Goal: Task Accomplishment & Management: Manage account settings

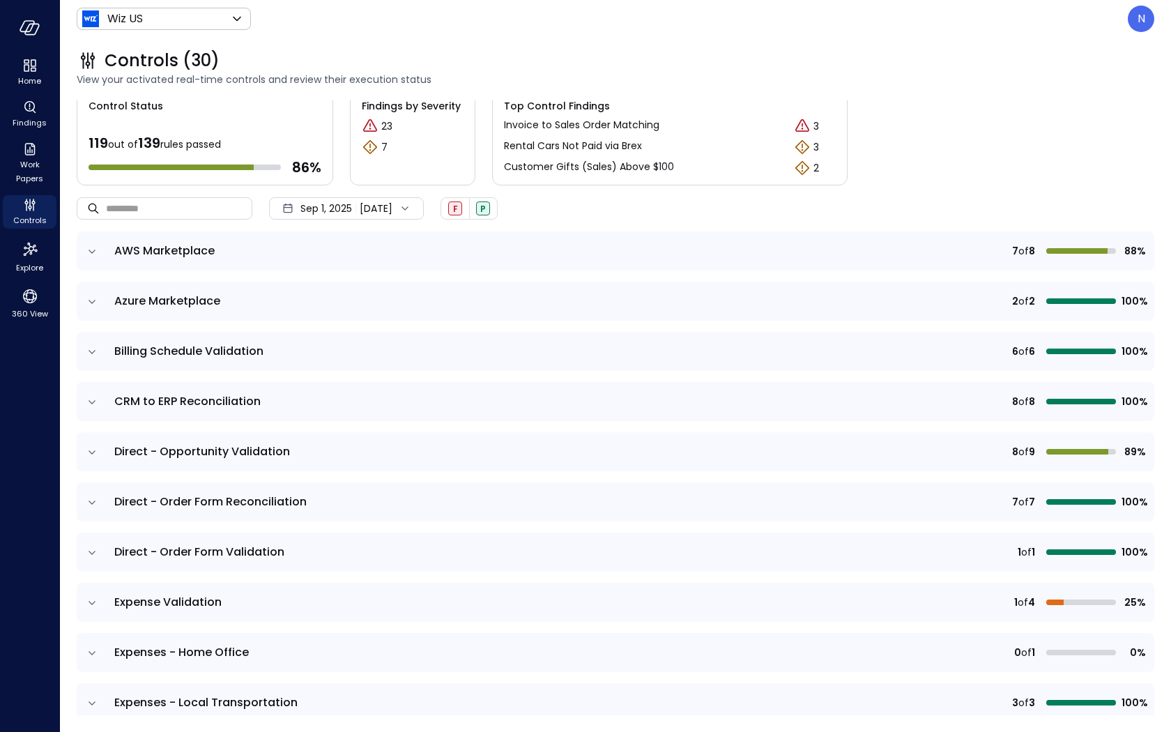
scroll to position [46, 0]
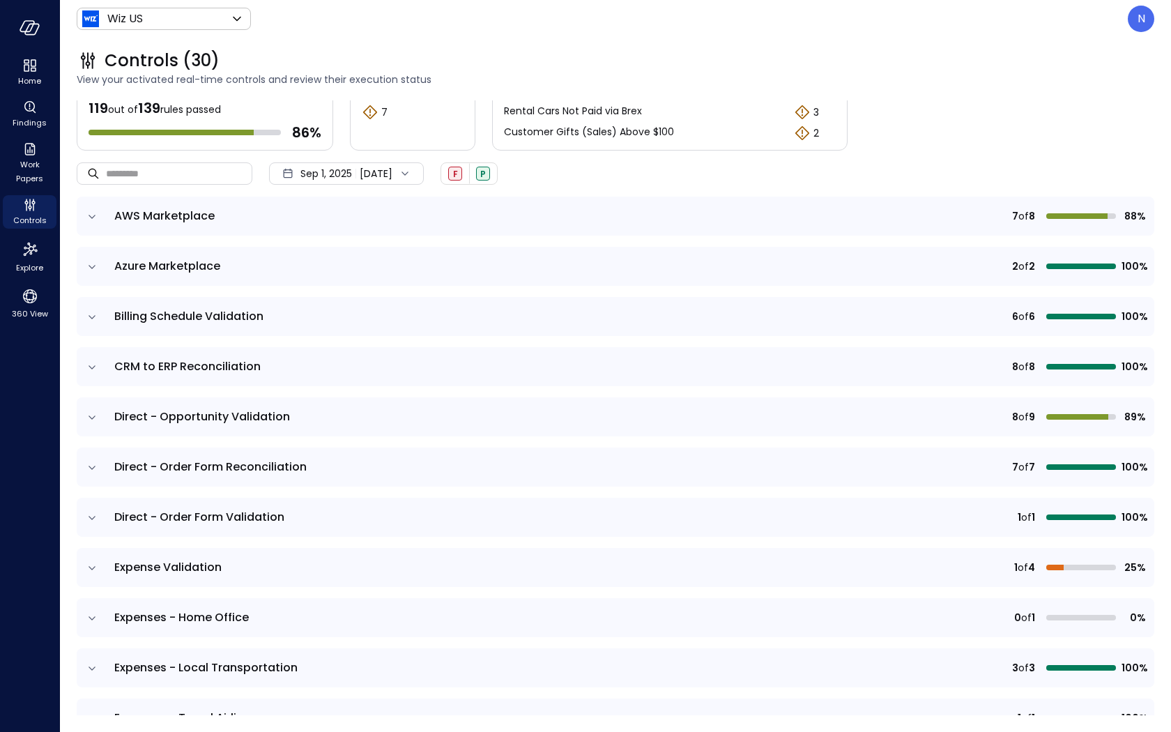
click at [89, 571] on icon "expand row" at bounding box center [92, 568] width 14 height 14
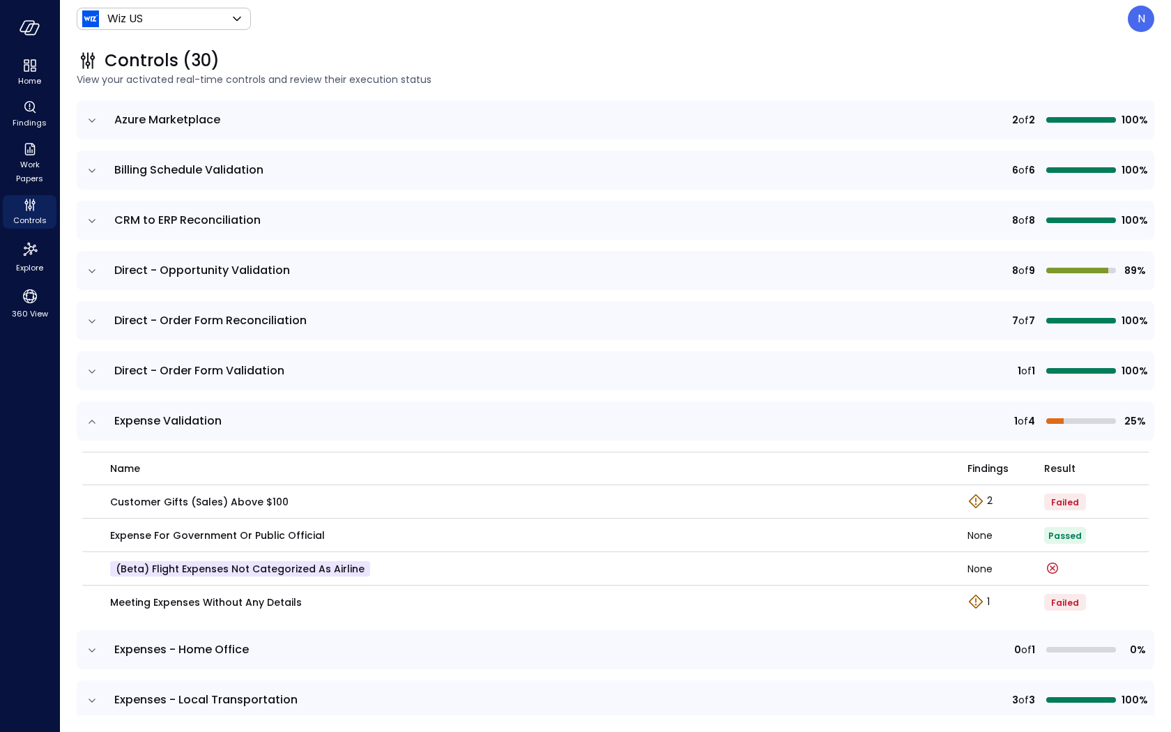
scroll to position [247, 0]
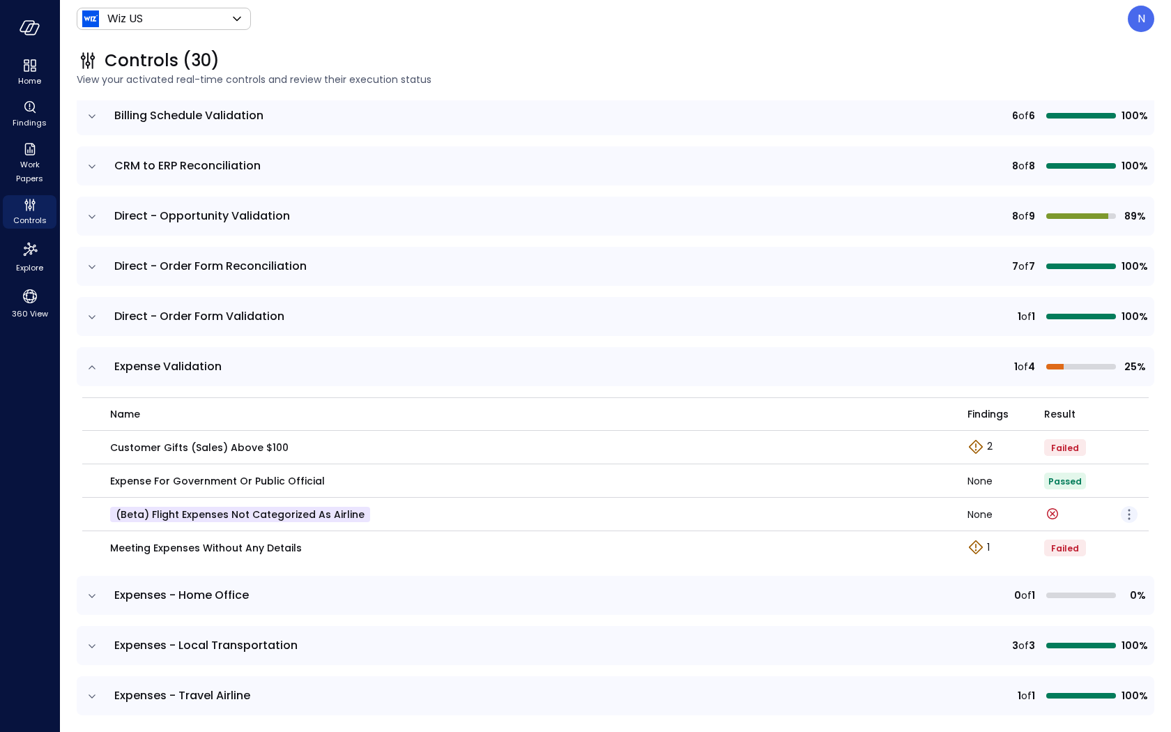
click at [1127, 511] on icon "button" at bounding box center [1128, 514] width 17 height 17
click at [1083, 536] on p "Edit control" at bounding box center [1078, 533] width 55 height 14
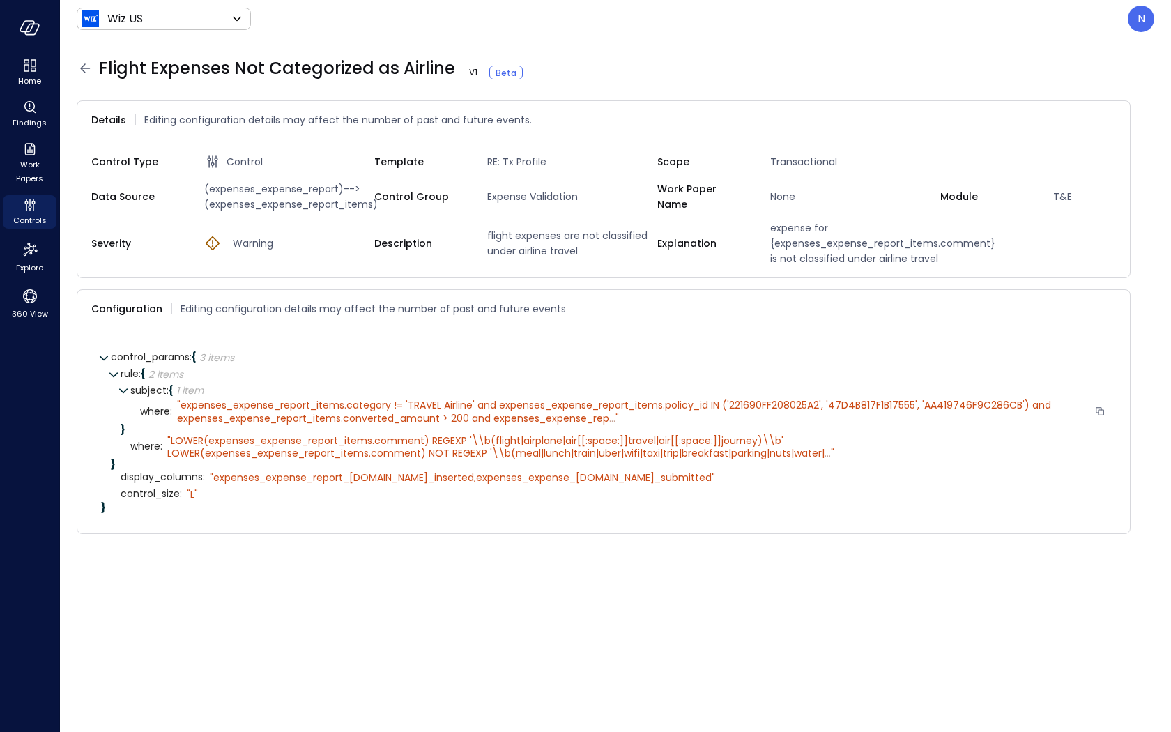
click at [612, 417] on span "..." at bounding box center [612, 418] width 6 height 14
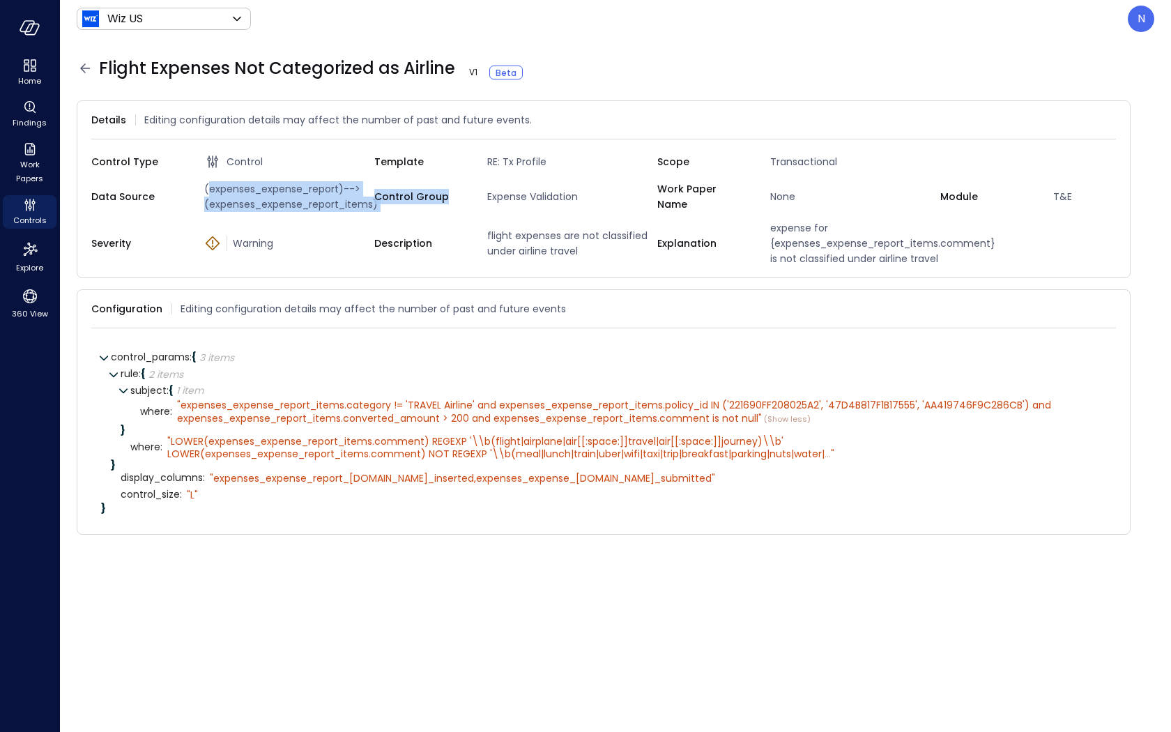
drag, startPoint x: 206, startPoint y: 186, endPoint x: 376, endPoint y: 203, distance: 170.9
click at [376, 203] on div "Data Source (expenses_expense_report)-->(expenses_expense_report_items) Control…" at bounding box center [603, 196] width 1024 height 31
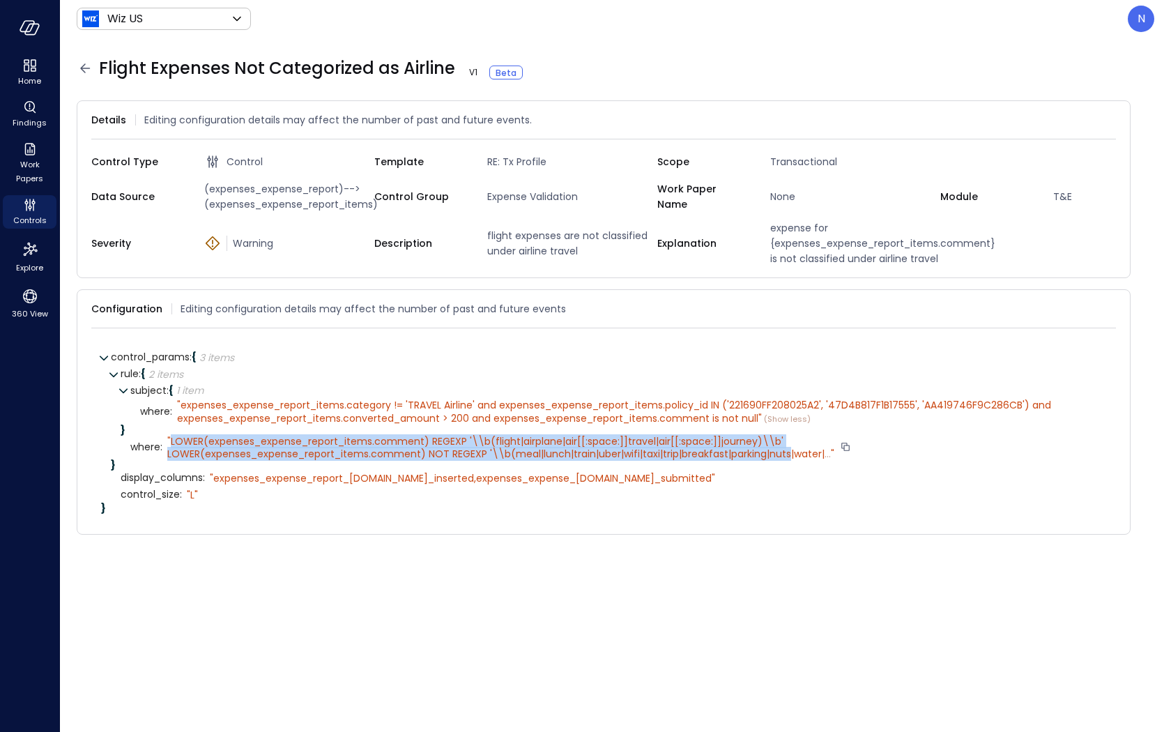
drag, startPoint x: 169, startPoint y: 438, endPoint x: 791, endPoint y: 451, distance: 622.3
click at [791, 451] on span "LOWER(expenses_expense_report_items.comment) REGEXP '\\b(flight|airplane|air[[:…" at bounding box center [495, 447] width 657 height 26
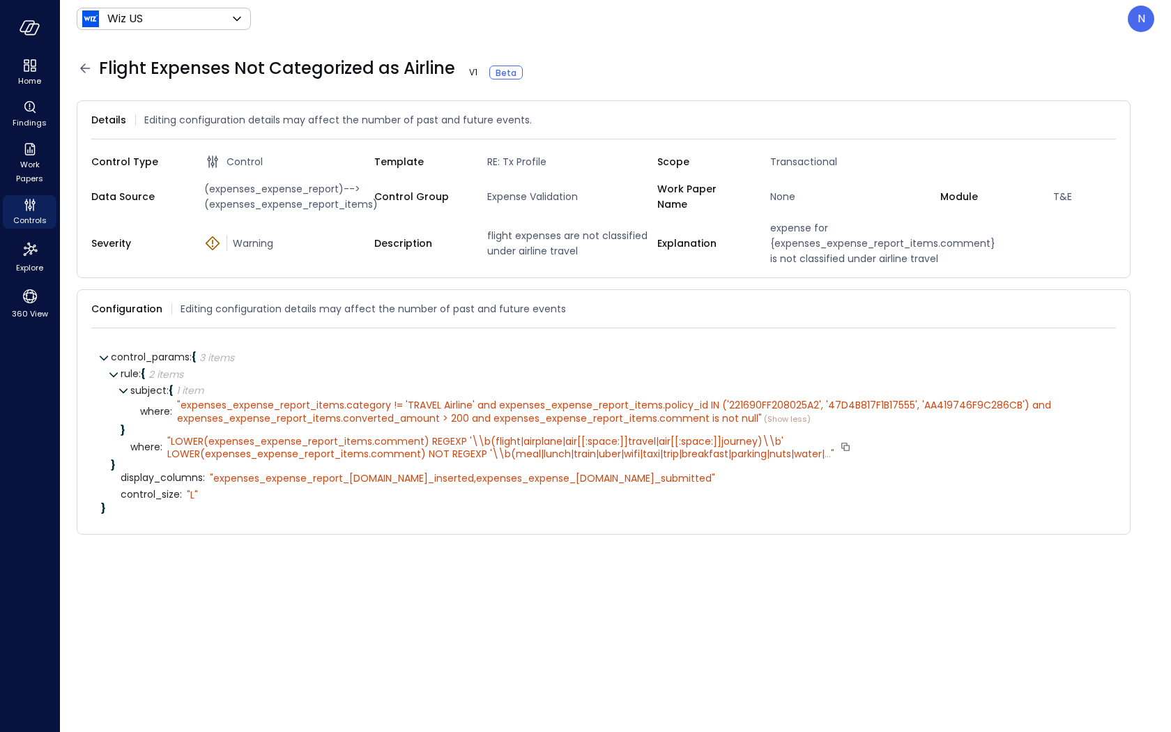
click at [826, 452] on span "..." at bounding box center [827, 454] width 6 height 14
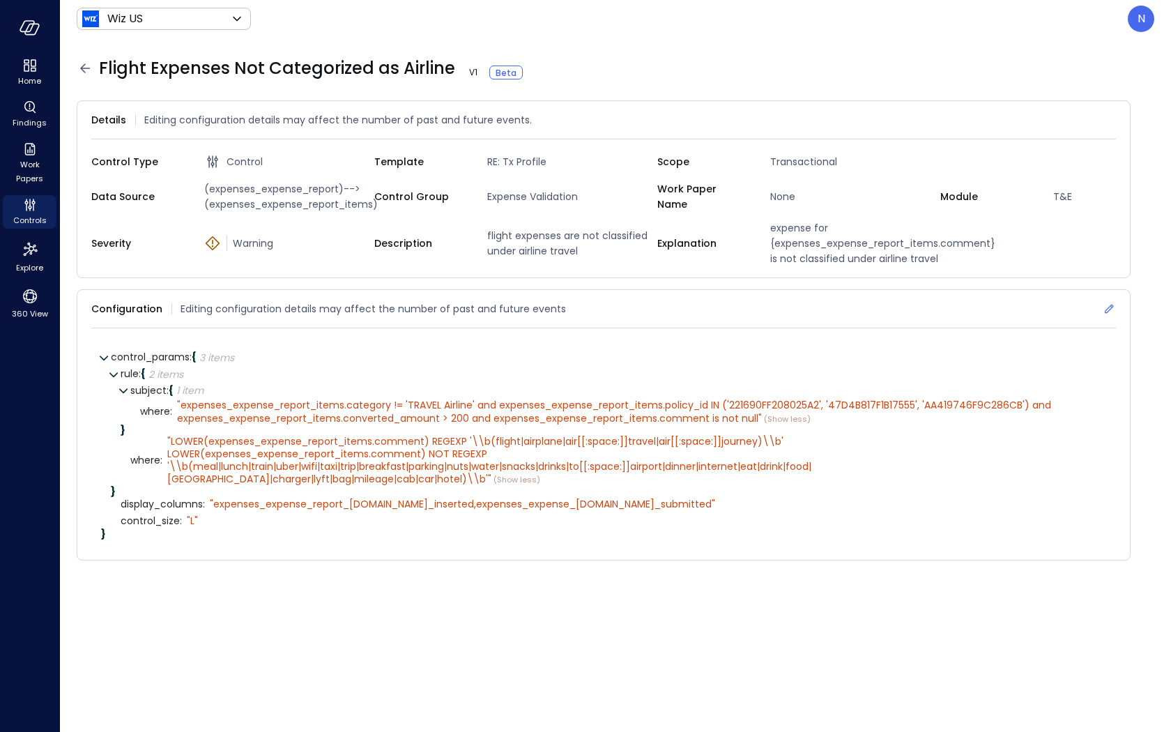
click at [1106, 304] on icon at bounding box center [1109, 309] width 14 height 14
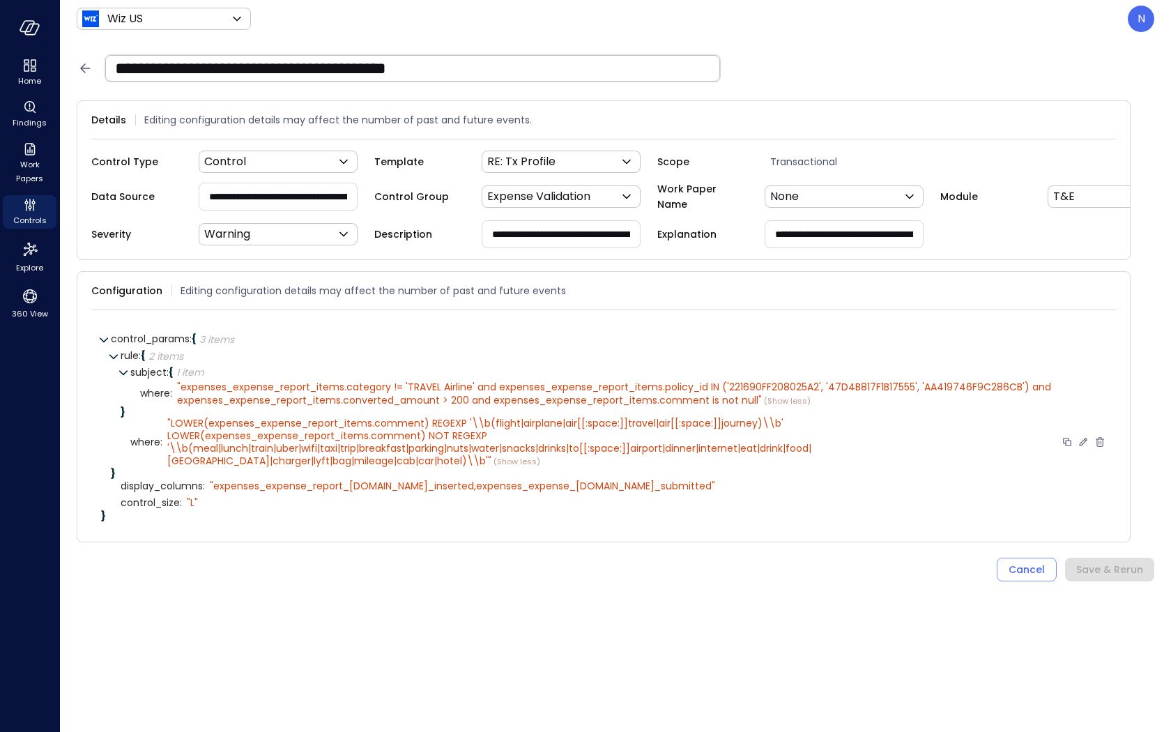
click at [1081, 438] on icon at bounding box center [1082, 441] width 13 height 13
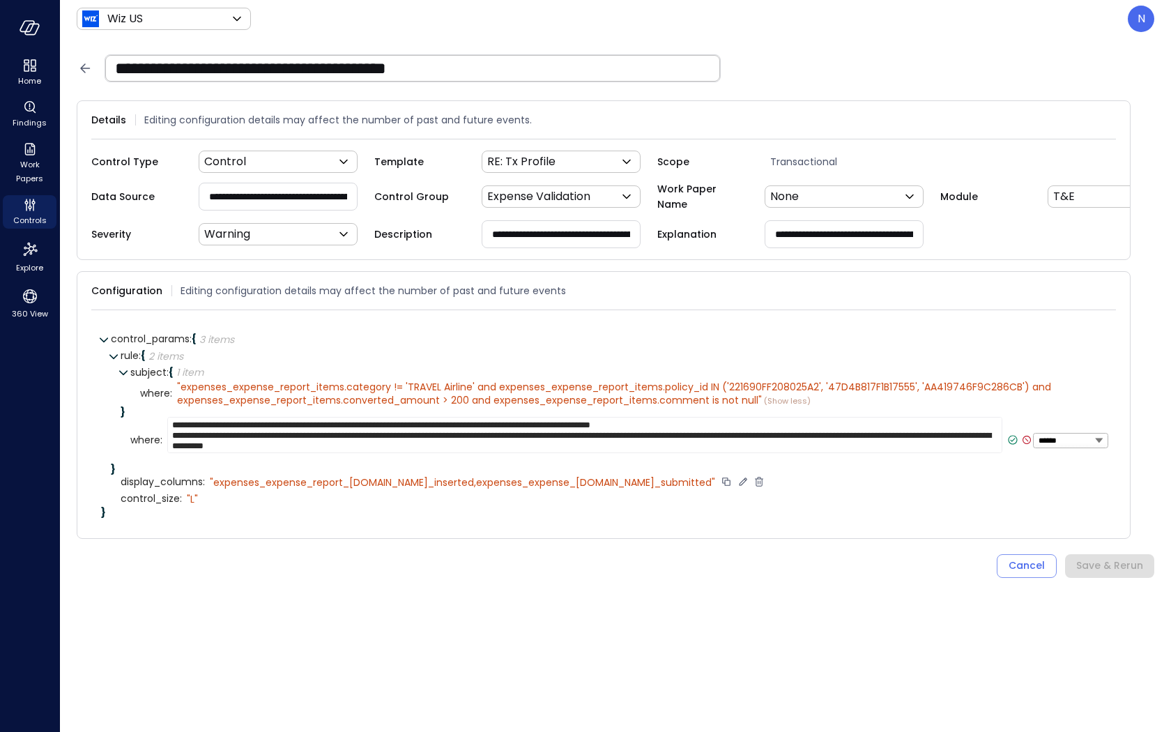
drag, startPoint x: 174, startPoint y: 422, endPoint x: 210, endPoint y: 463, distance: 54.3
click at [210, 463] on div "**********" at bounding box center [608, 432] width 995 height 169
click at [1082, 389] on icon at bounding box center [1083, 393] width 8 height 8
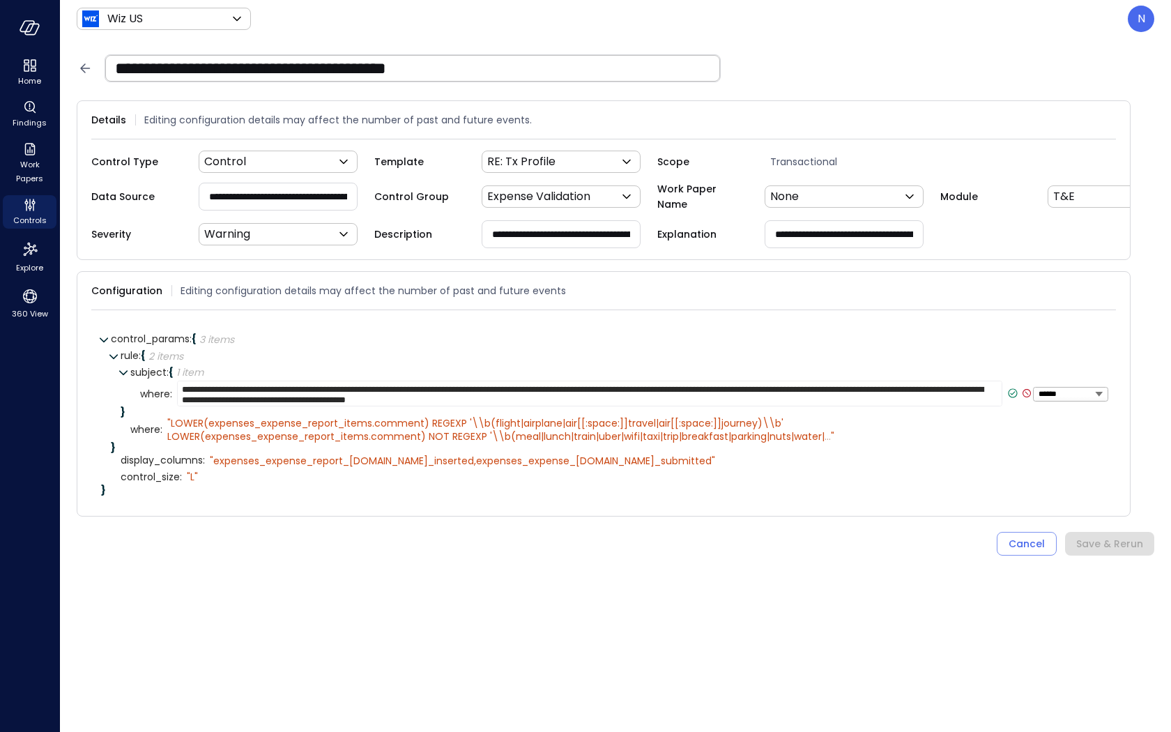
drag, startPoint x: 732, startPoint y: 391, endPoint x: 107, endPoint y: 341, distance: 626.2
click at [111, 341] on div "**********" at bounding box center [608, 413] width 995 height 164
click at [1011, 387] on icon at bounding box center [1012, 393] width 13 height 13
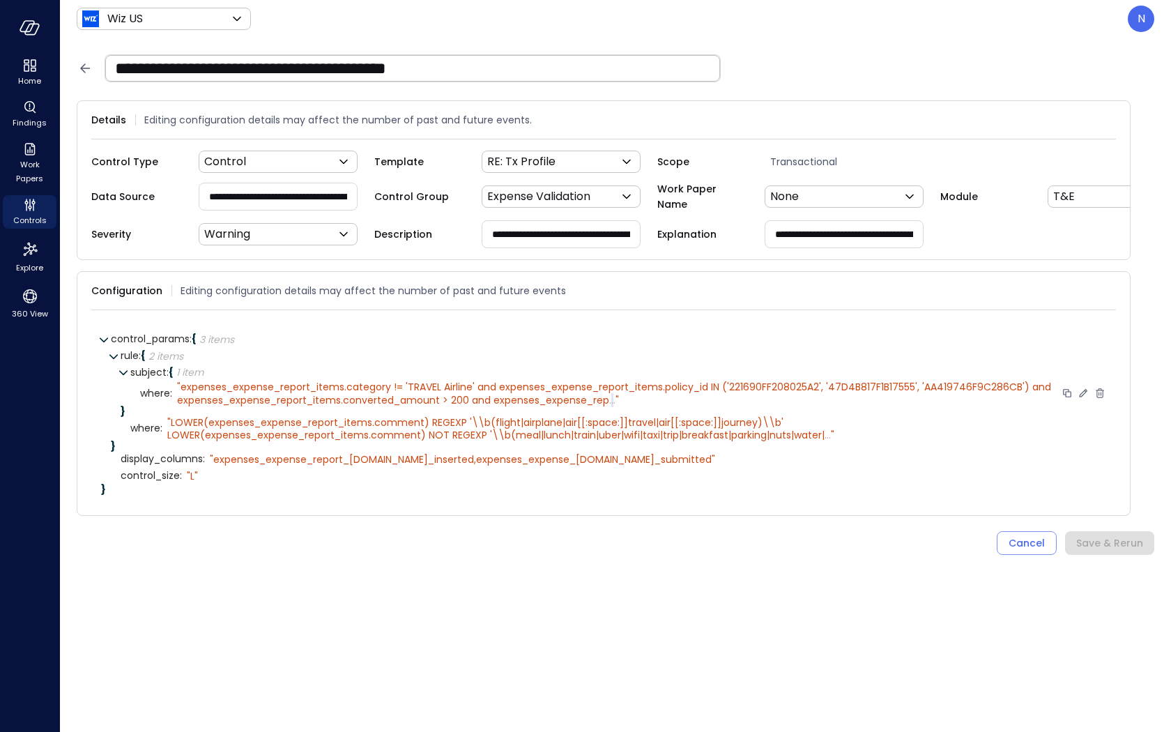
click at [612, 394] on span "..." at bounding box center [612, 400] width 6 height 14
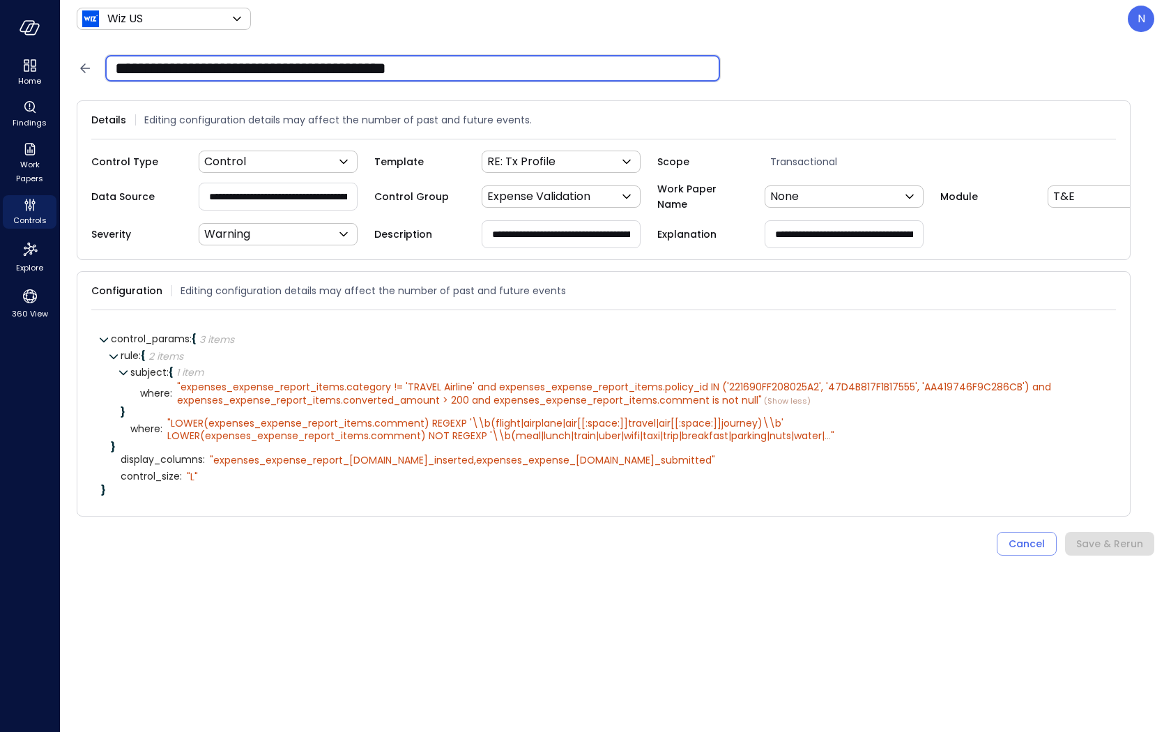
drag, startPoint x: 470, startPoint y: 76, endPoint x: 86, endPoint y: 50, distance: 384.8
click at [86, 50] on div "**********" at bounding box center [607, 68] width 1094 height 61
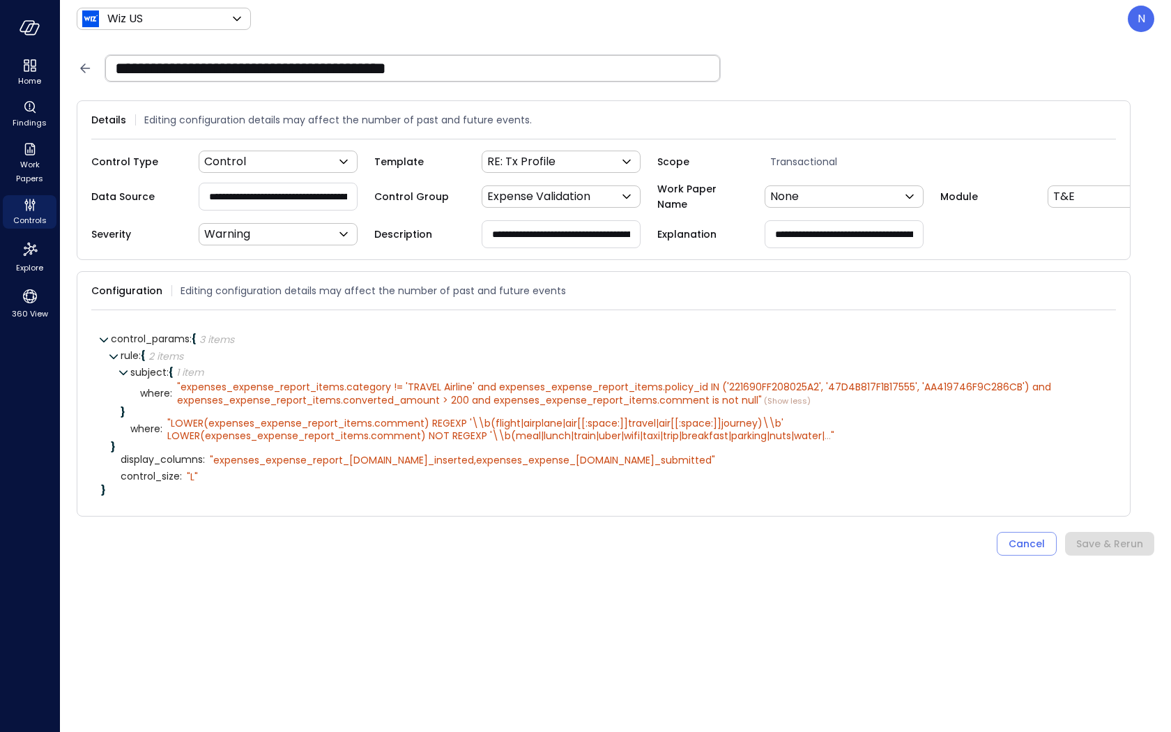
click at [86, 74] on icon at bounding box center [85, 68] width 17 height 17
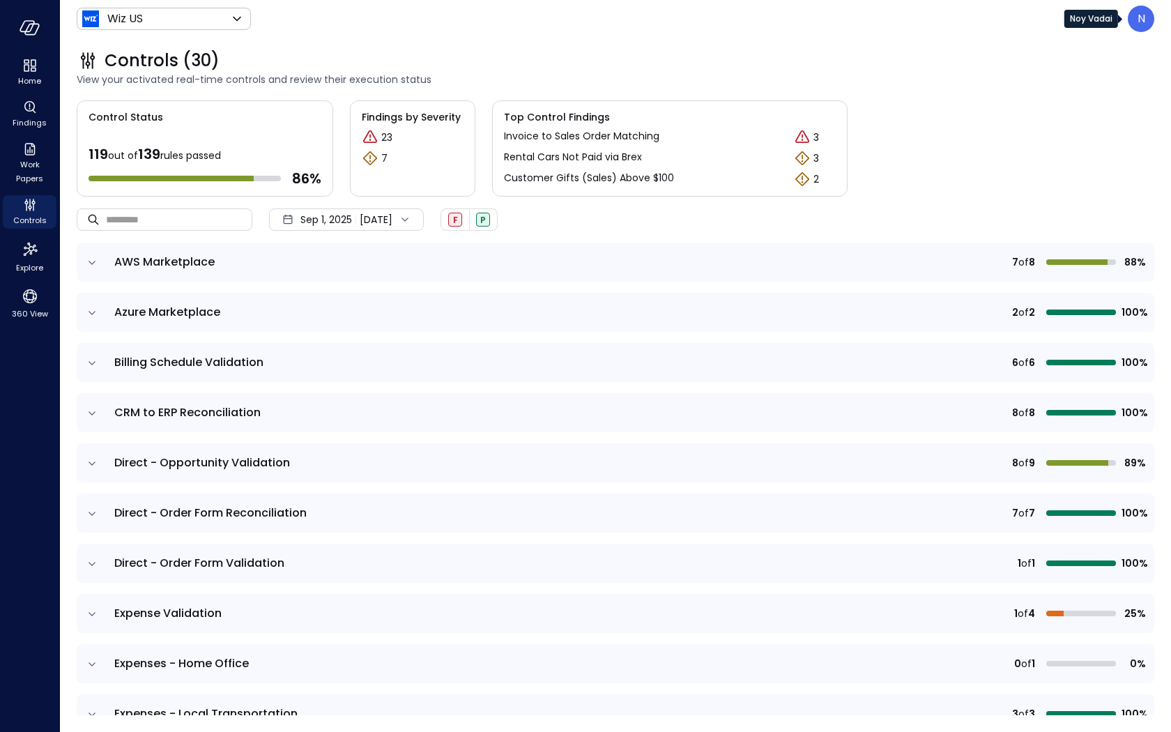
click at [1150, 17] on div "N" at bounding box center [1140, 19] width 26 height 26
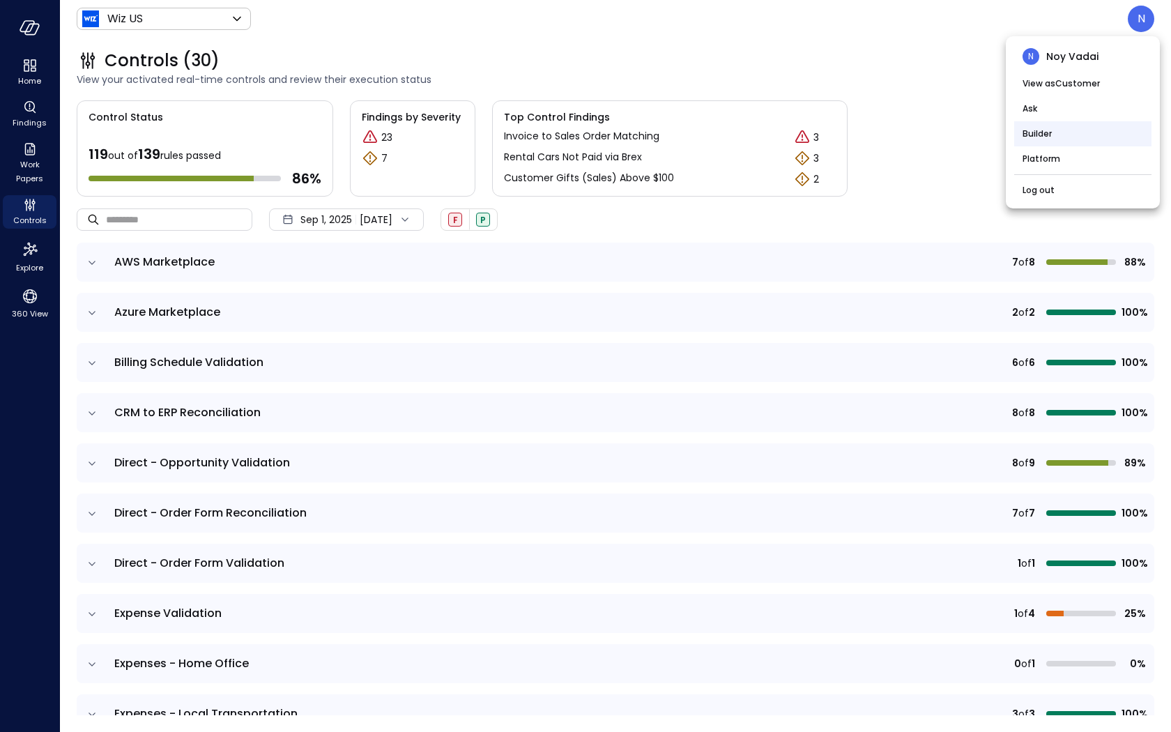
click at [1056, 133] on li "Builder" at bounding box center [1082, 133] width 137 height 25
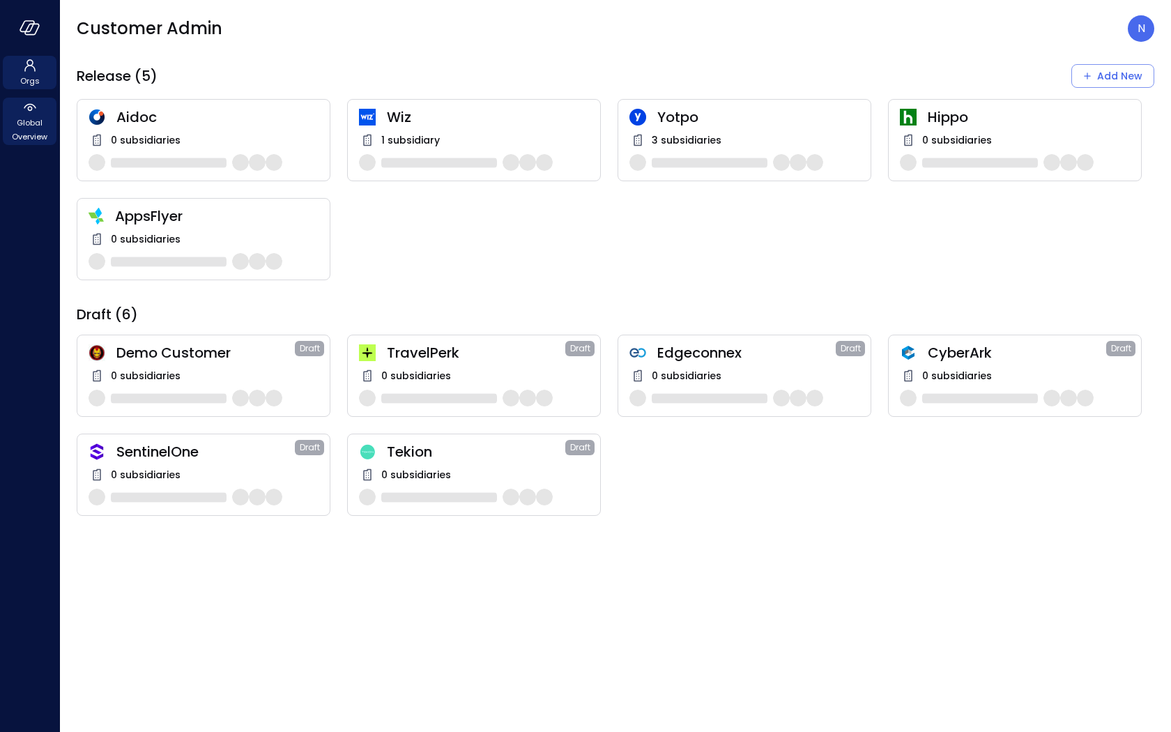
click at [41, 125] on span "Global Overview" at bounding box center [29, 130] width 43 height 28
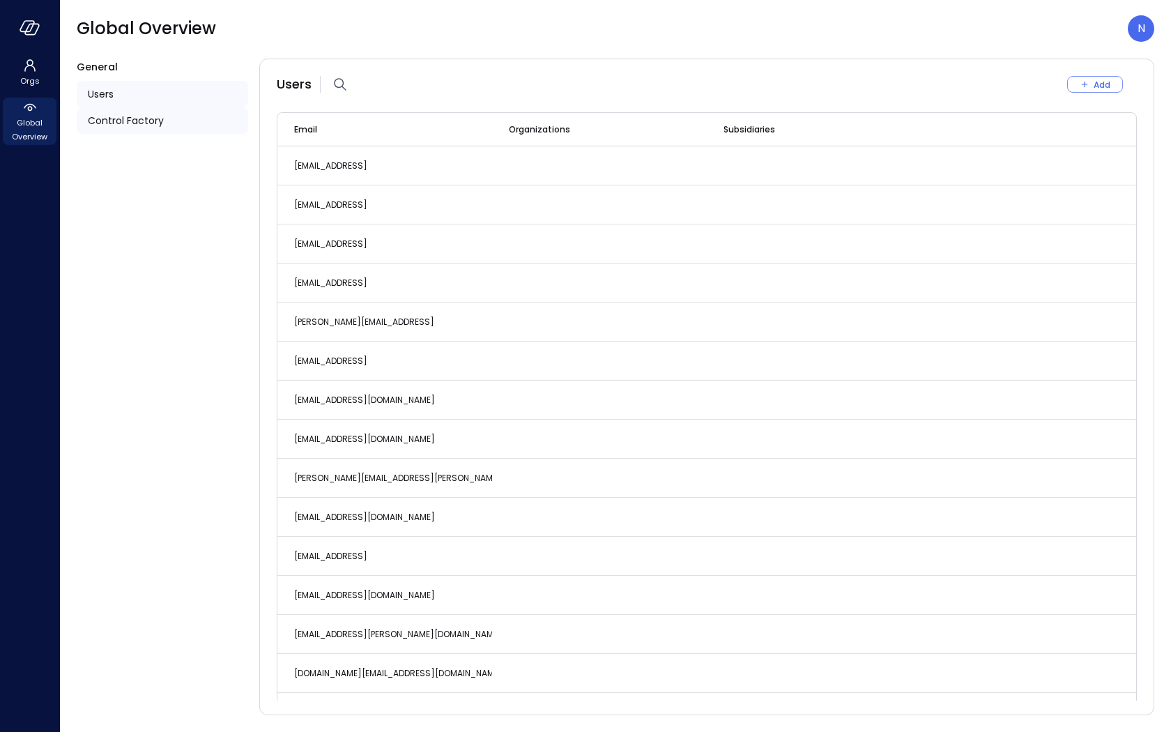
click at [106, 121] on span "Control Factory" at bounding box center [126, 120] width 76 height 15
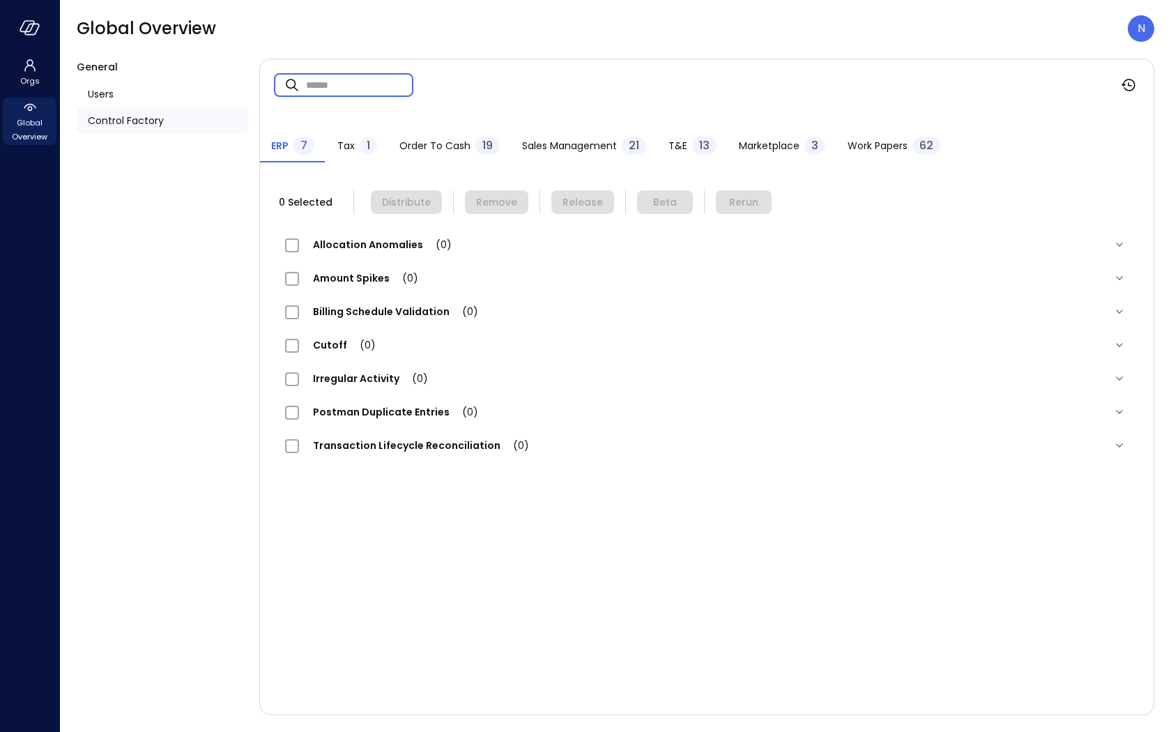
click at [325, 91] on input "text" at bounding box center [359, 84] width 107 height 37
paste input "**********"
type input "**********"
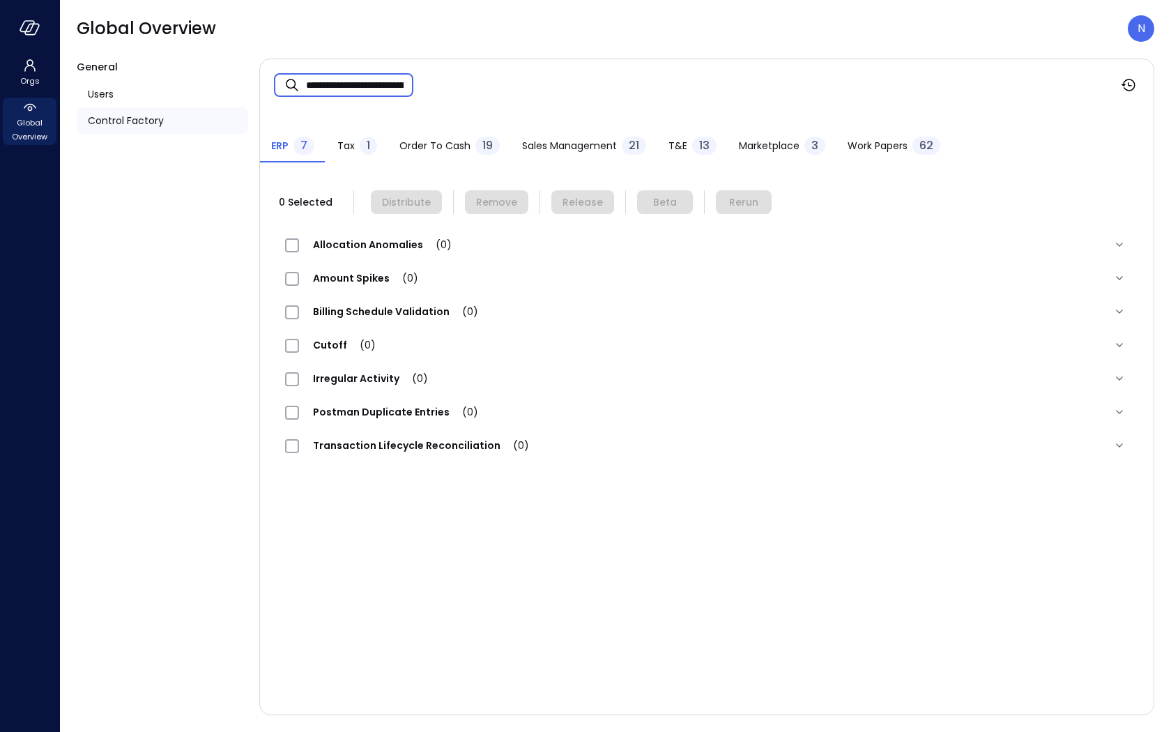
click at [669, 141] on span "T&E" at bounding box center [677, 145] width 19 height 15
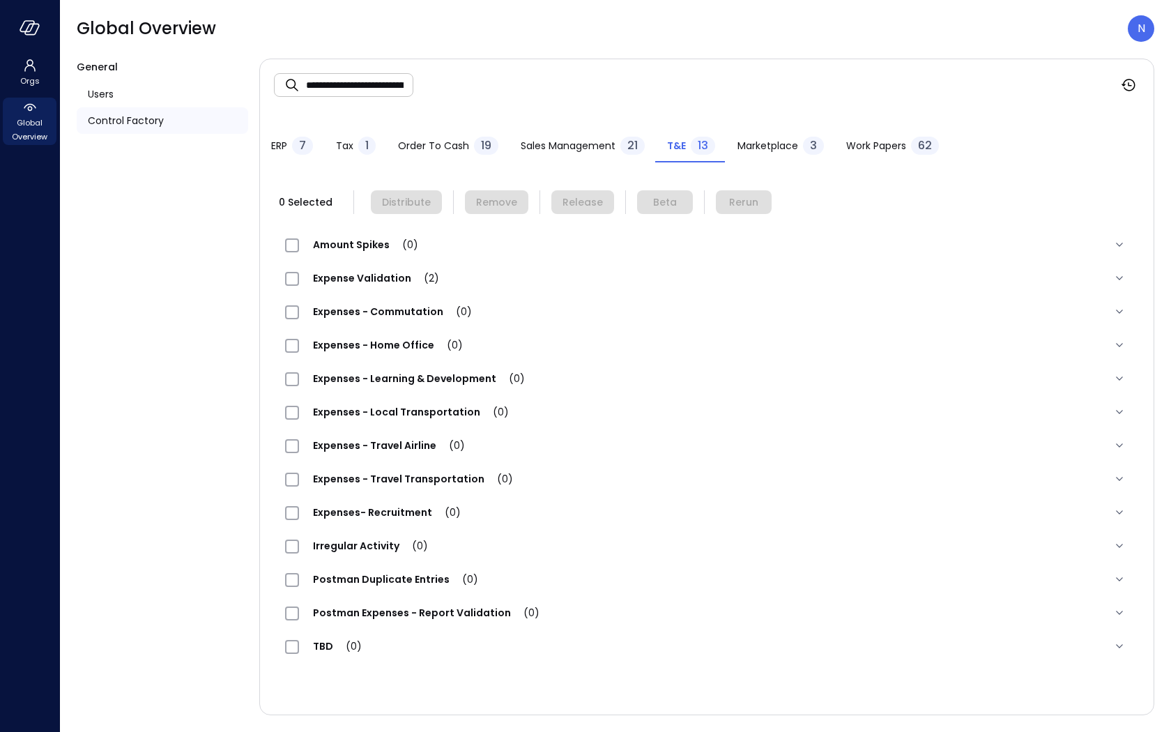
click at [368, 281] on span "Expense Validation (2)" at bounding box center [376, 278] width 154 height 14
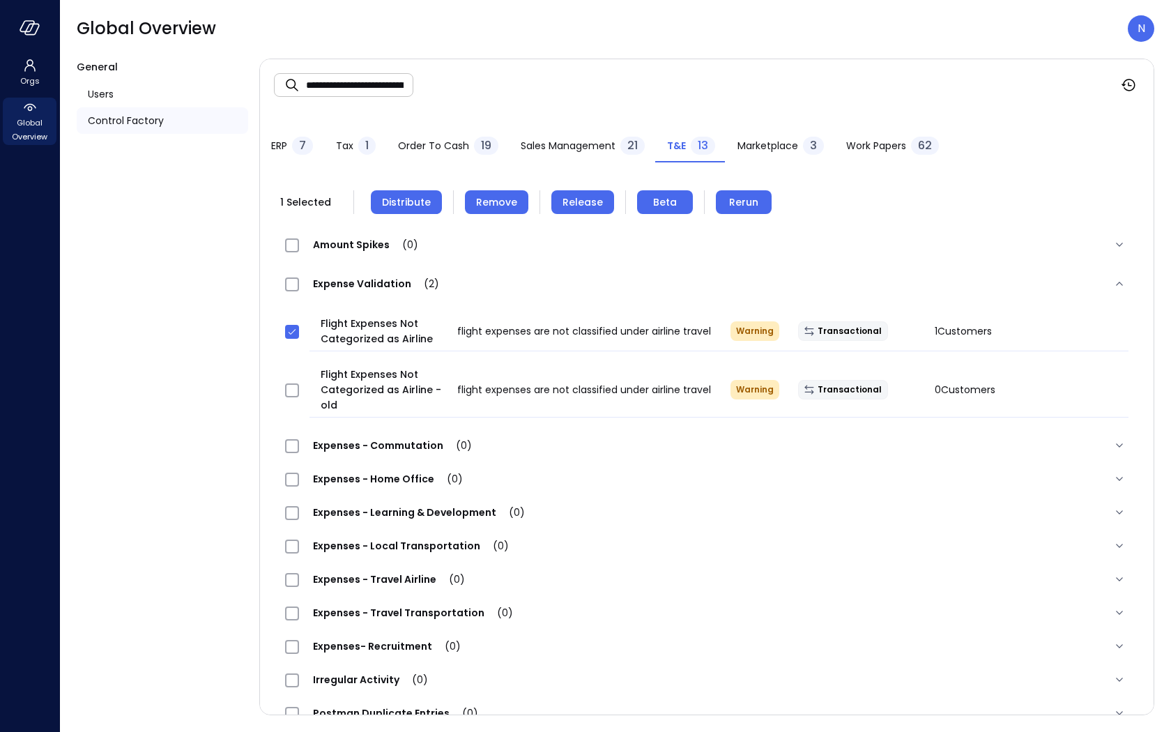
click at [495, 203] on span "Remove" at bounding box center [496, 201] width 41 height 15
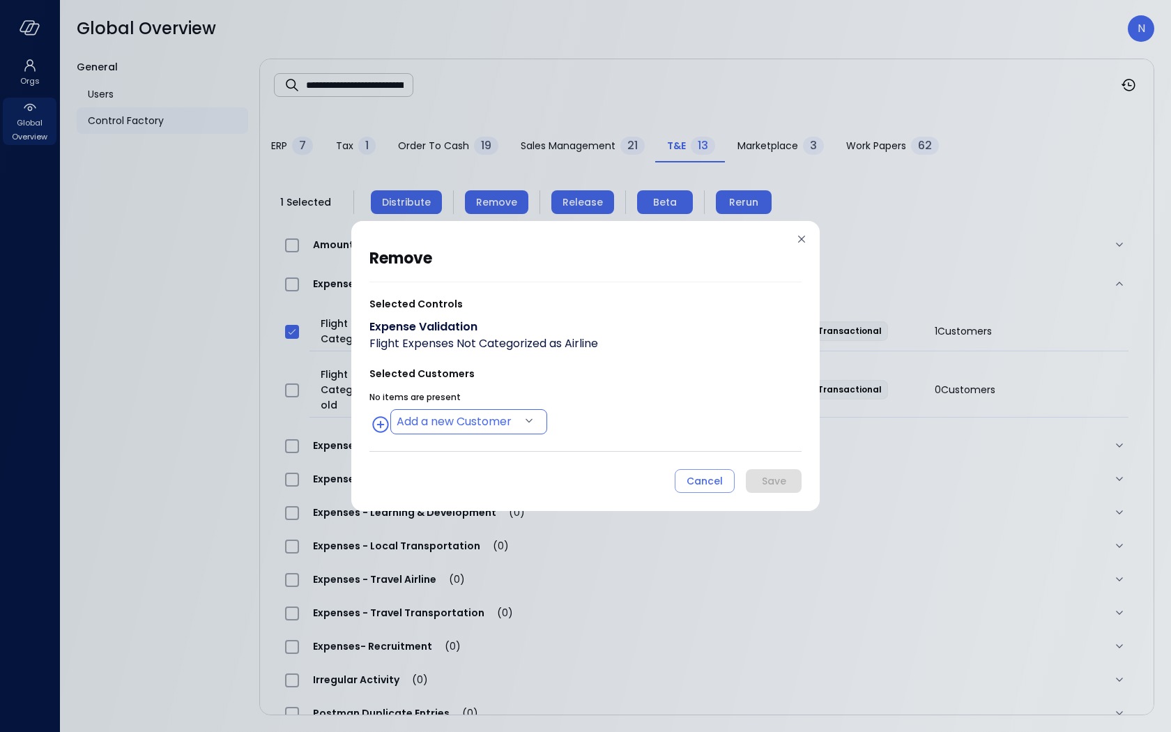
click at [493, 430] on body "**********" at bounding box center [585, 366] width 1171 height 732
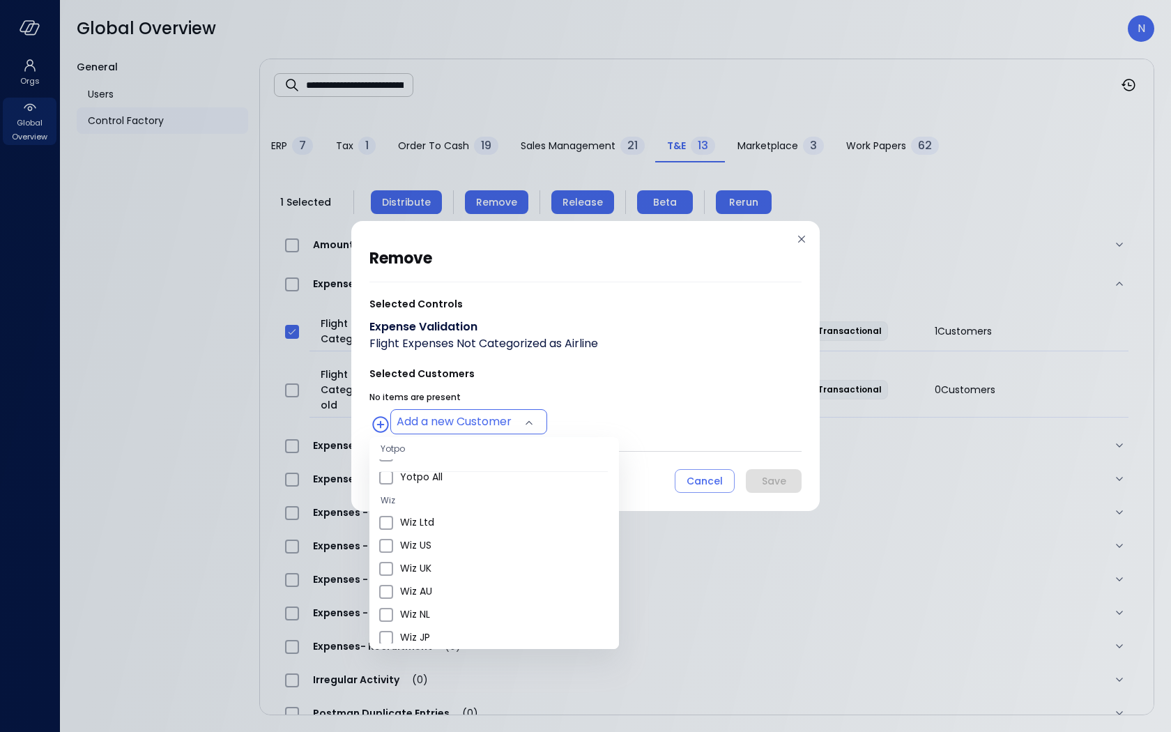
scroll to position [559, 0]
click at [467, 477] on span "Wiz US" at bounding box center [504, 475] width 208 height 15
type input "**********"
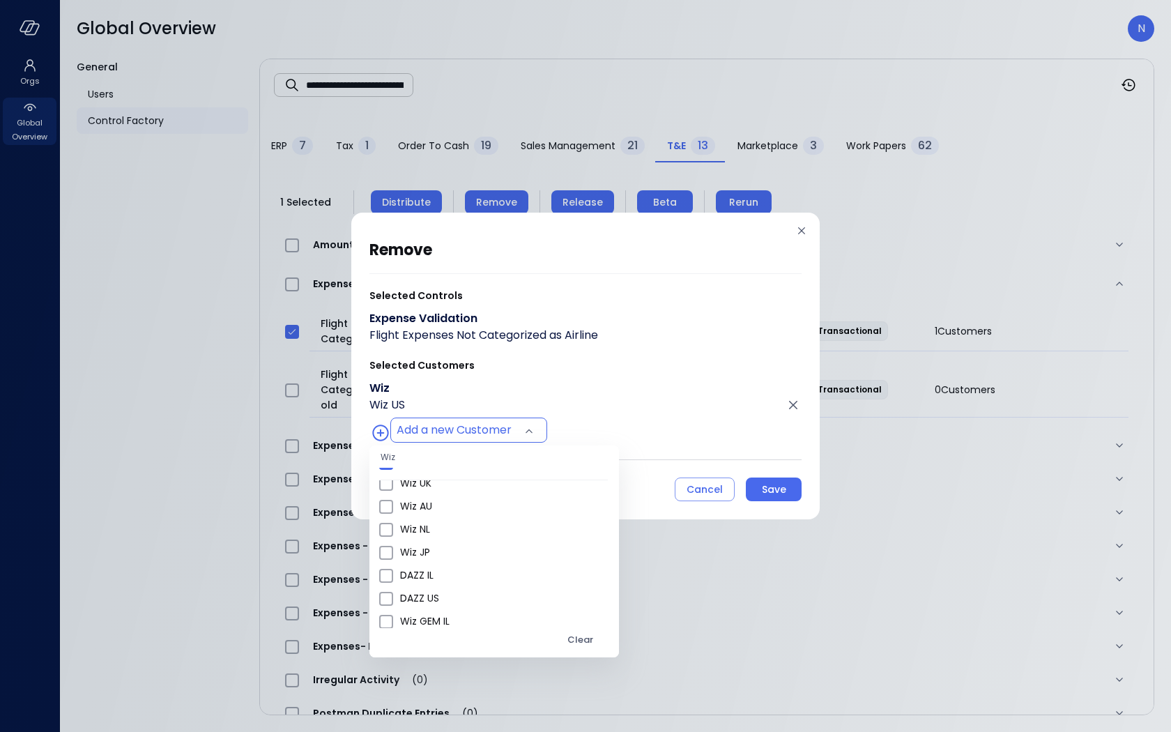
click at [624, 361] on div at bounding box center [585, 366] width 1171 height 732
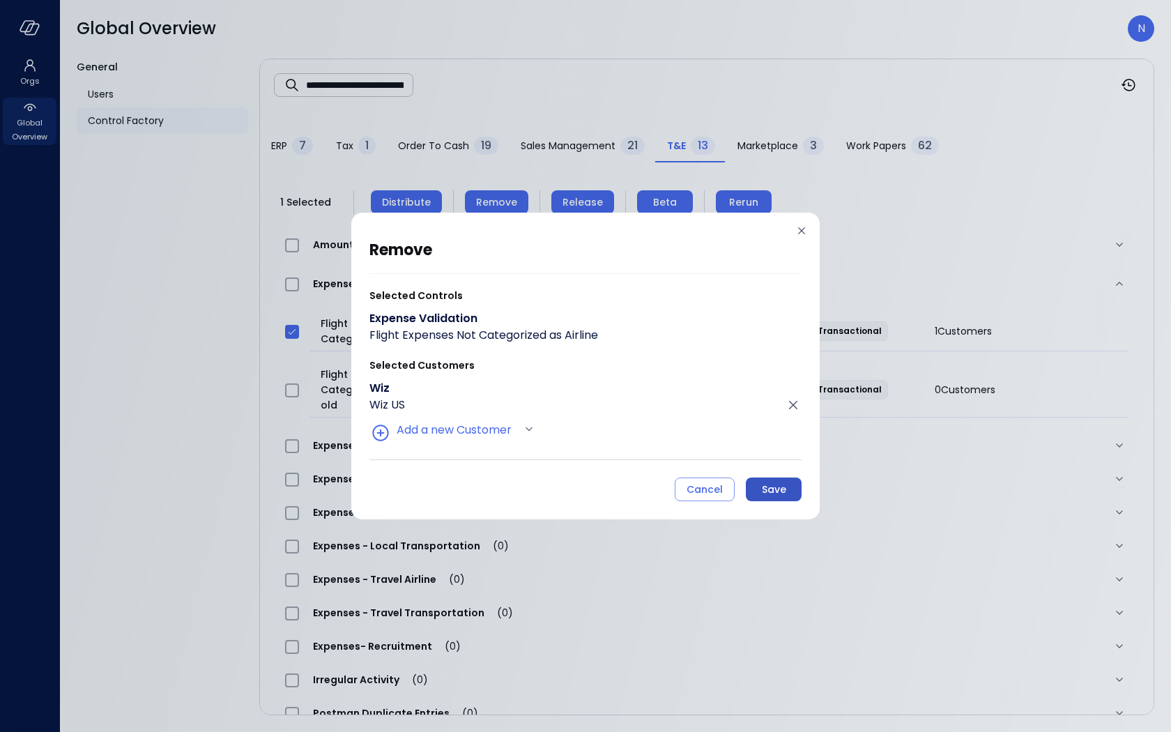
click at [758, 491] on button "Save" at bounding box center [774, 489] width 56 height 24
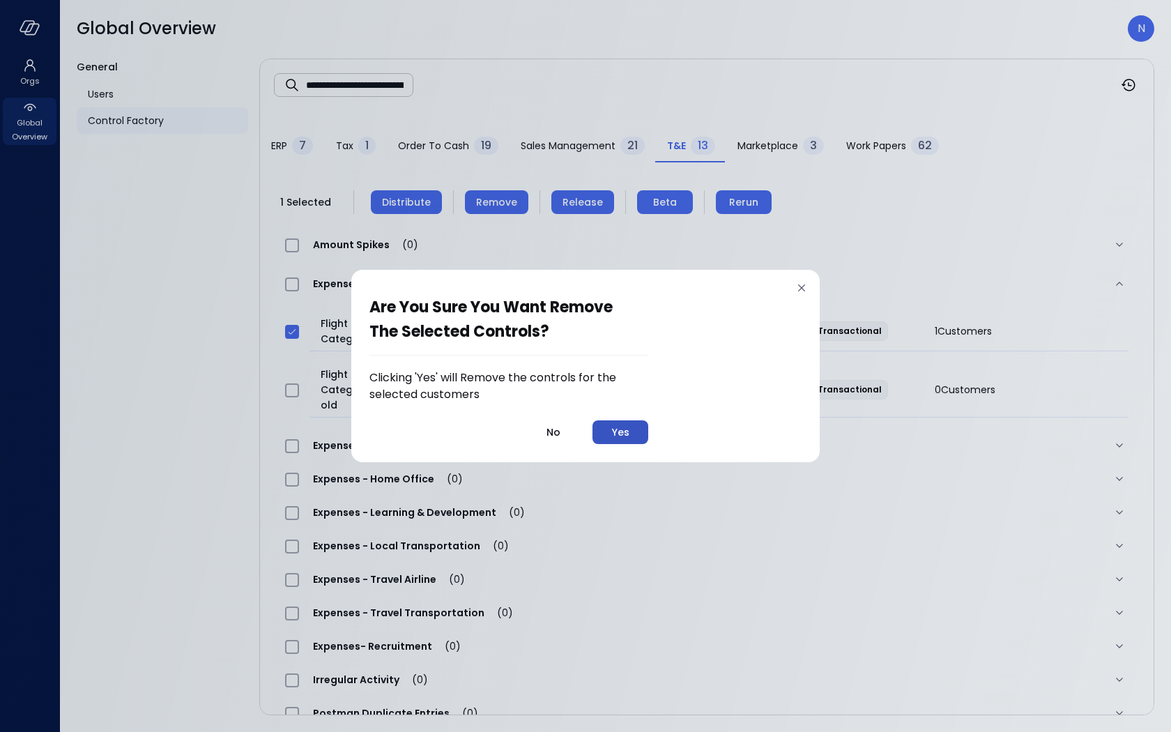
click at [621, 431] on div "Yes" at bounding box center [620, 432] width 17 height 17
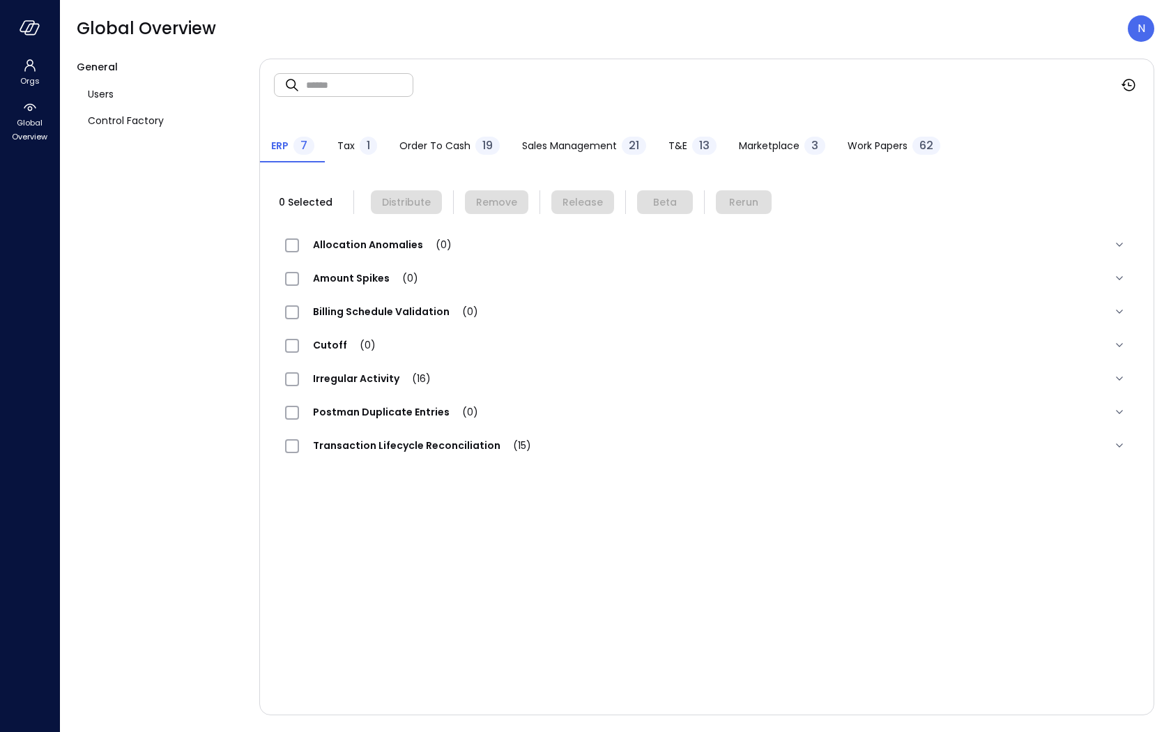
click at [668, 141] on span "T&E" at bounding box center [677, 145] width 19 height 15
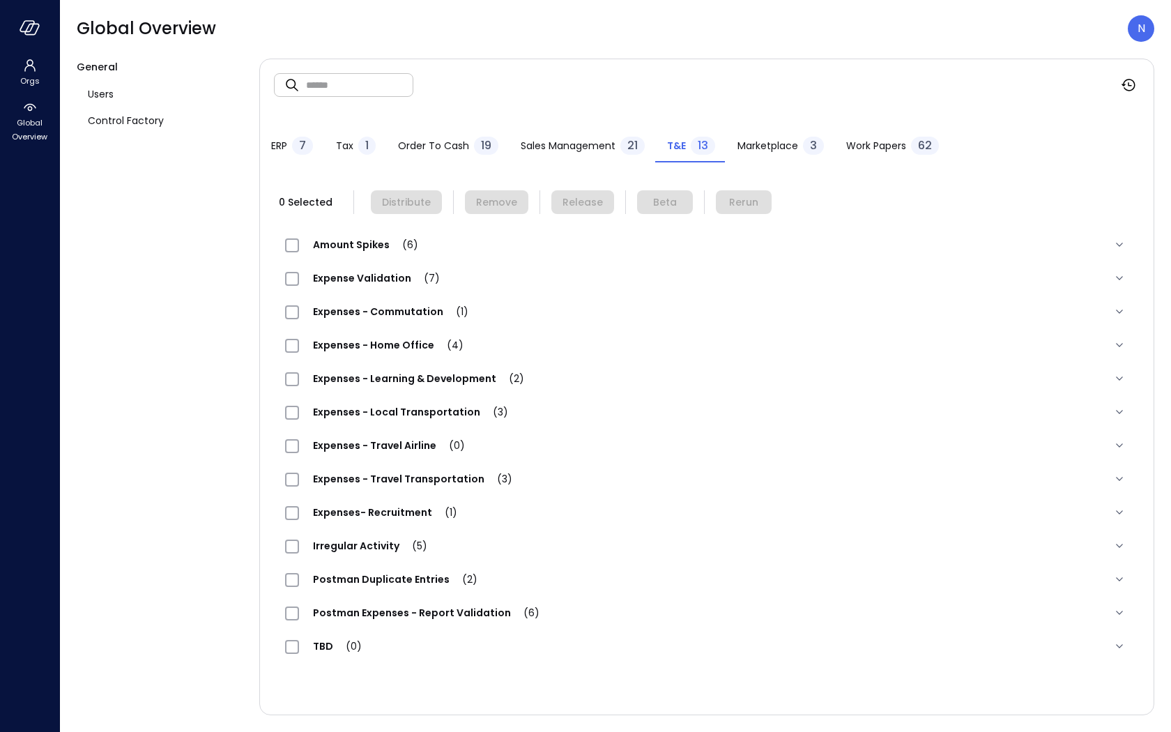
click at [391, 282] on span "Expense Validation (7)" at bounding box center [376, 278] width 155 height 14
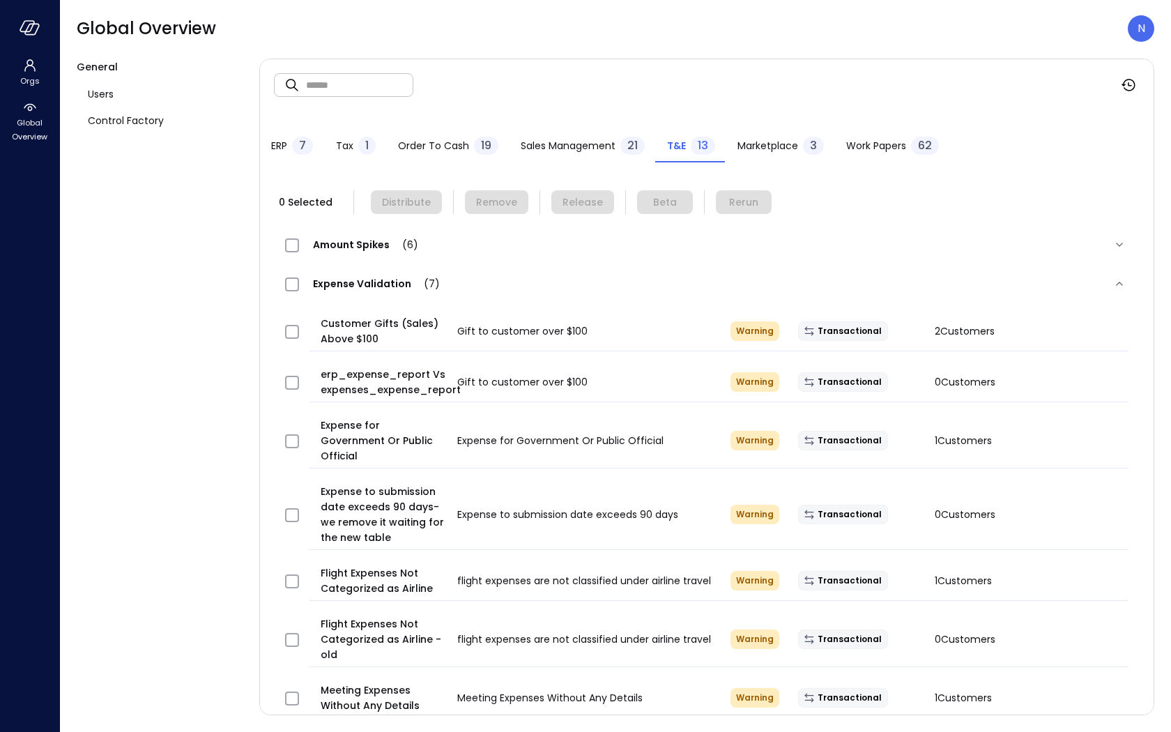
click at [347, 82] on input "text" at bounding box center [359, 84] width 107 height 37
paste input "**********"
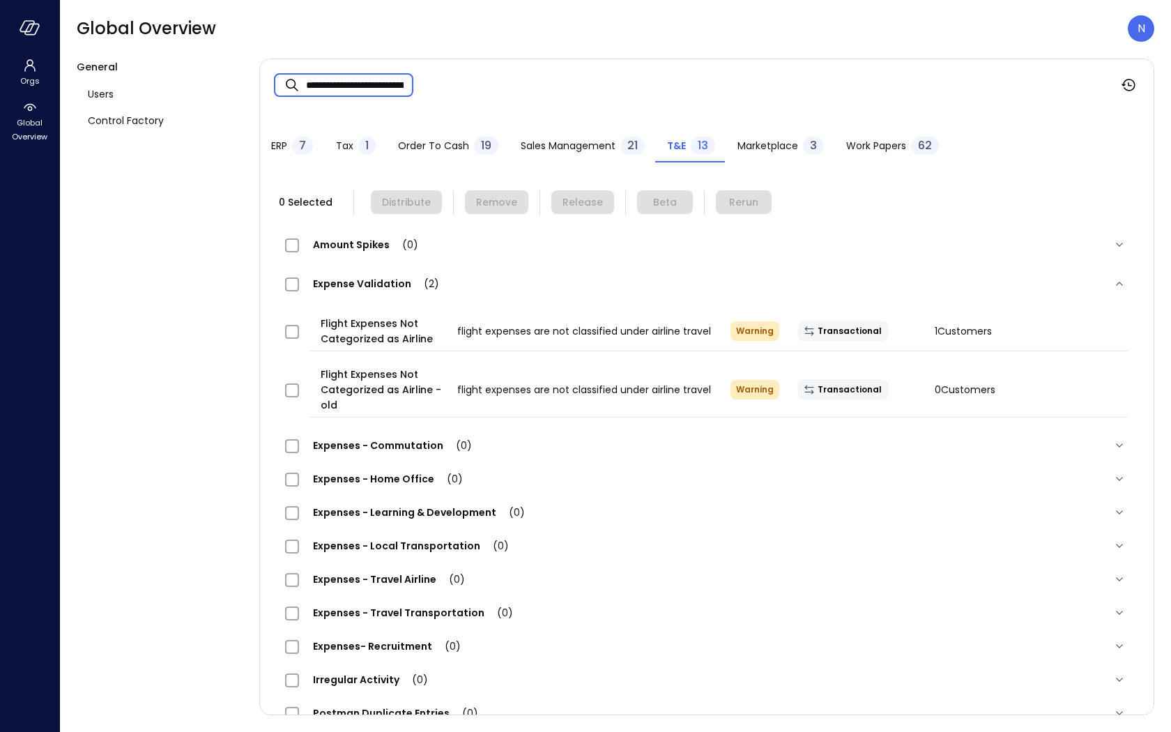
scroll to position [0, 107]
type input "**********"
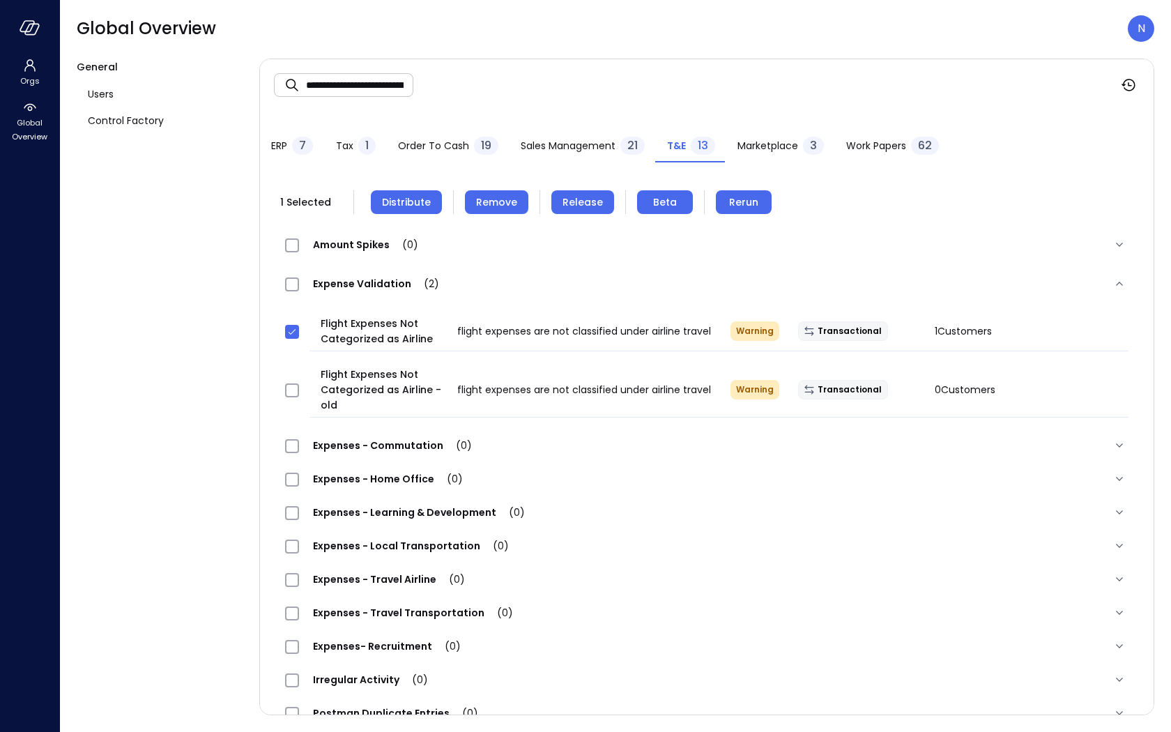
click at [401, 208] on span "Distribute" at bounding box center [406, 201] width 49 height 15
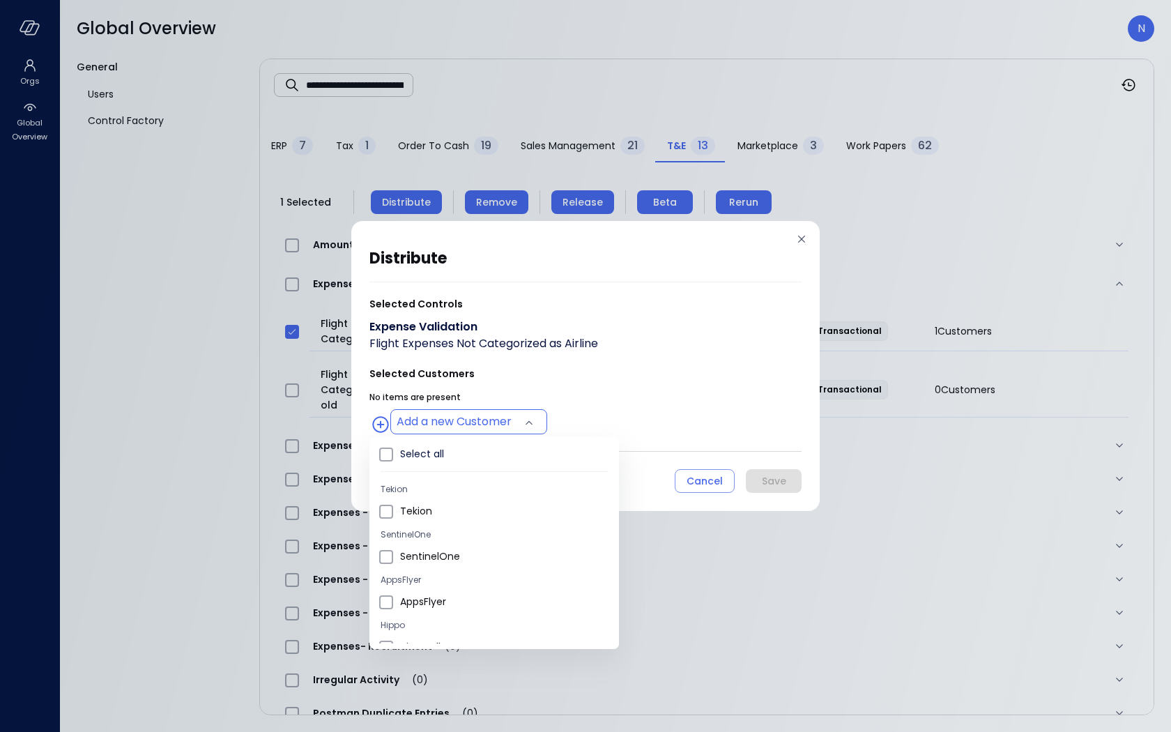
click at [468, 424] on body "**********" at bounding box center [585, 366] width 1171 height 732
click at [477, 550] on span "Wiz US" at bounding box center [504, 548] width 208 height 15
type input "**********"
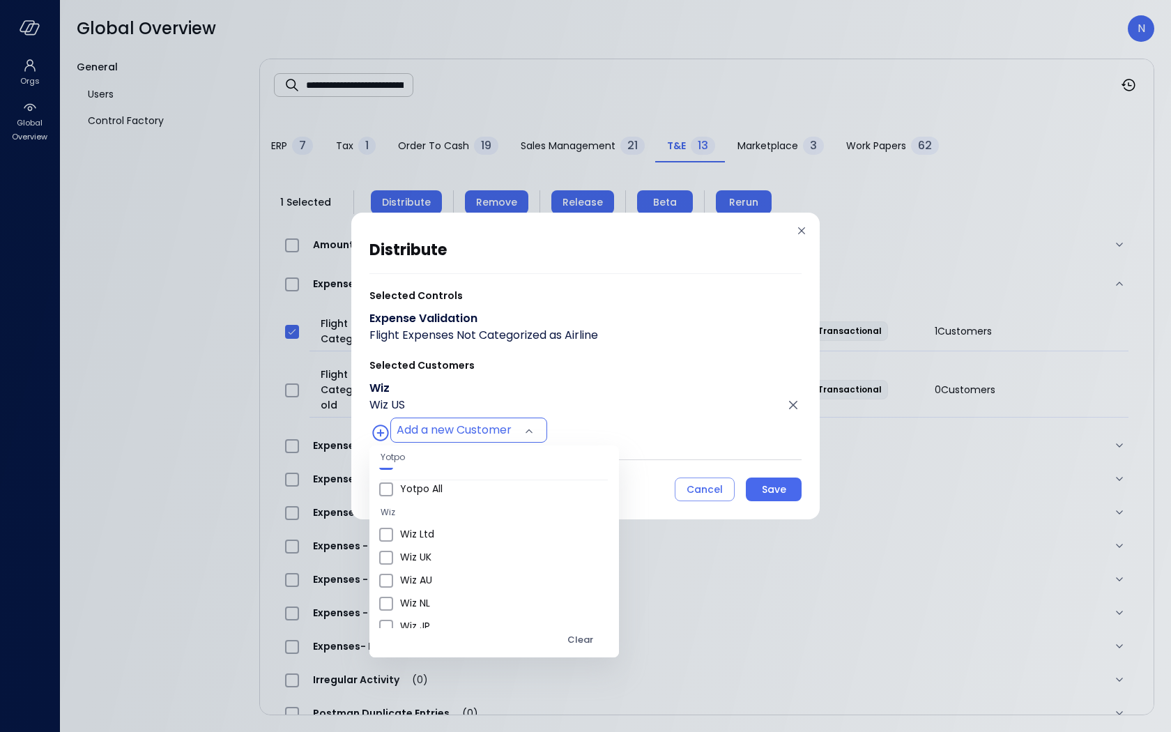
click at [644, 375] on div at bounding box center [585, 366] width 1171 height 732
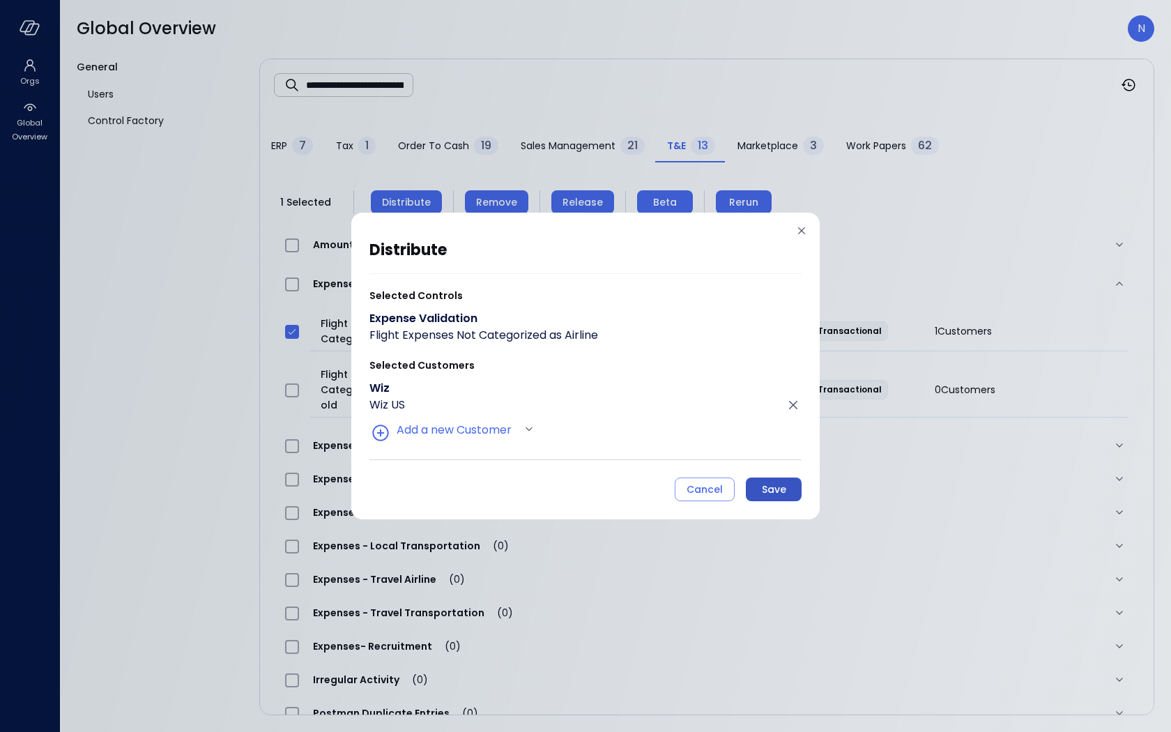
click at [788, 486] on button "Save" at bounding box center [774, 489] width 56 height 24
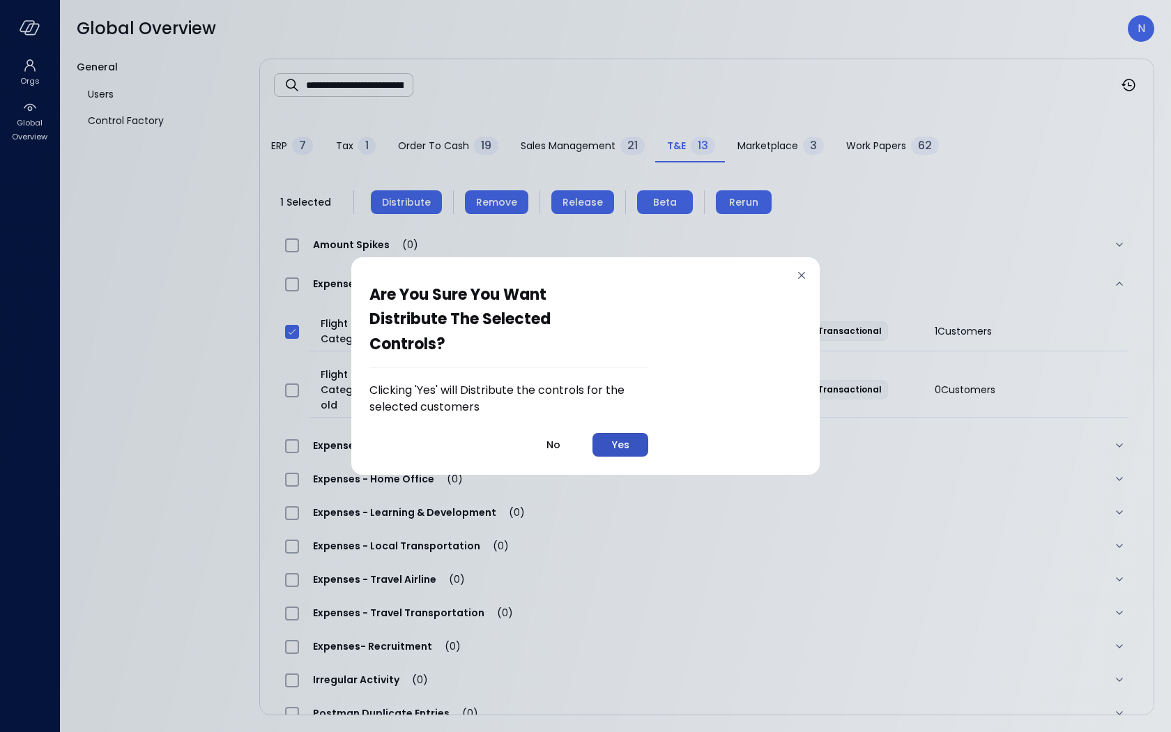
click at [620, 451] on div "Yes" at bounding box center [620, 444] width 17 height 17
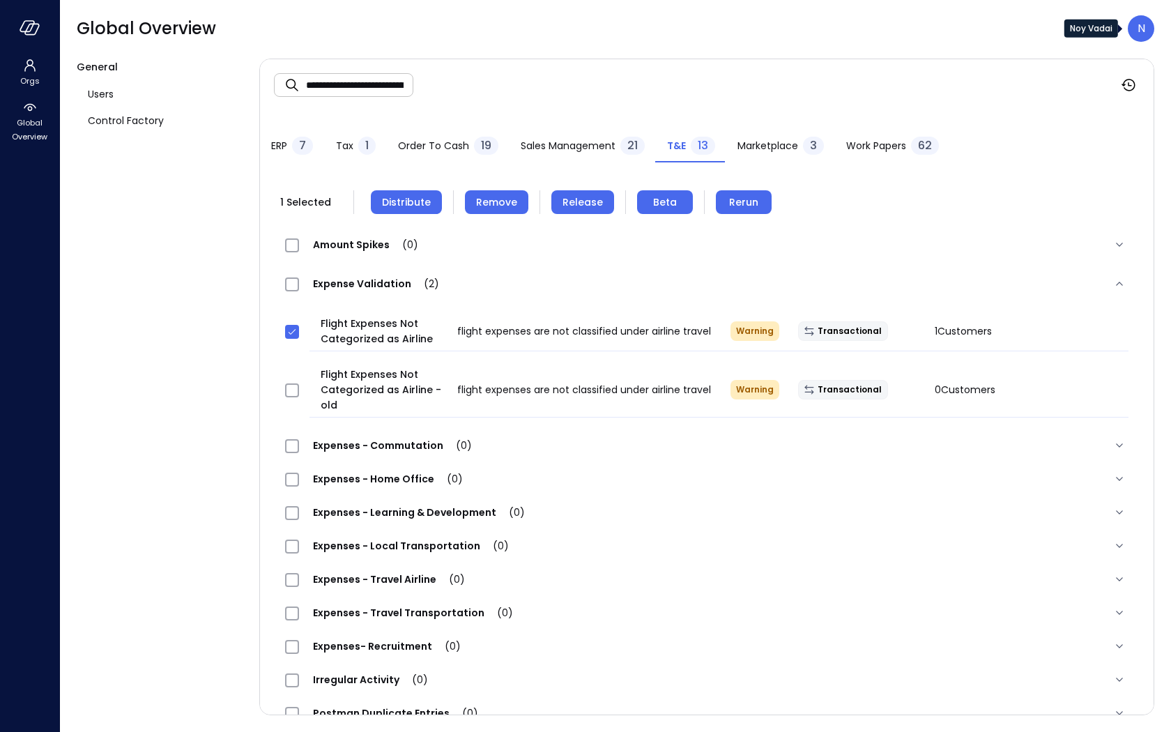
click at [1145, 24] on div "N" at bounding box center [1140, 28] width 26 height 26
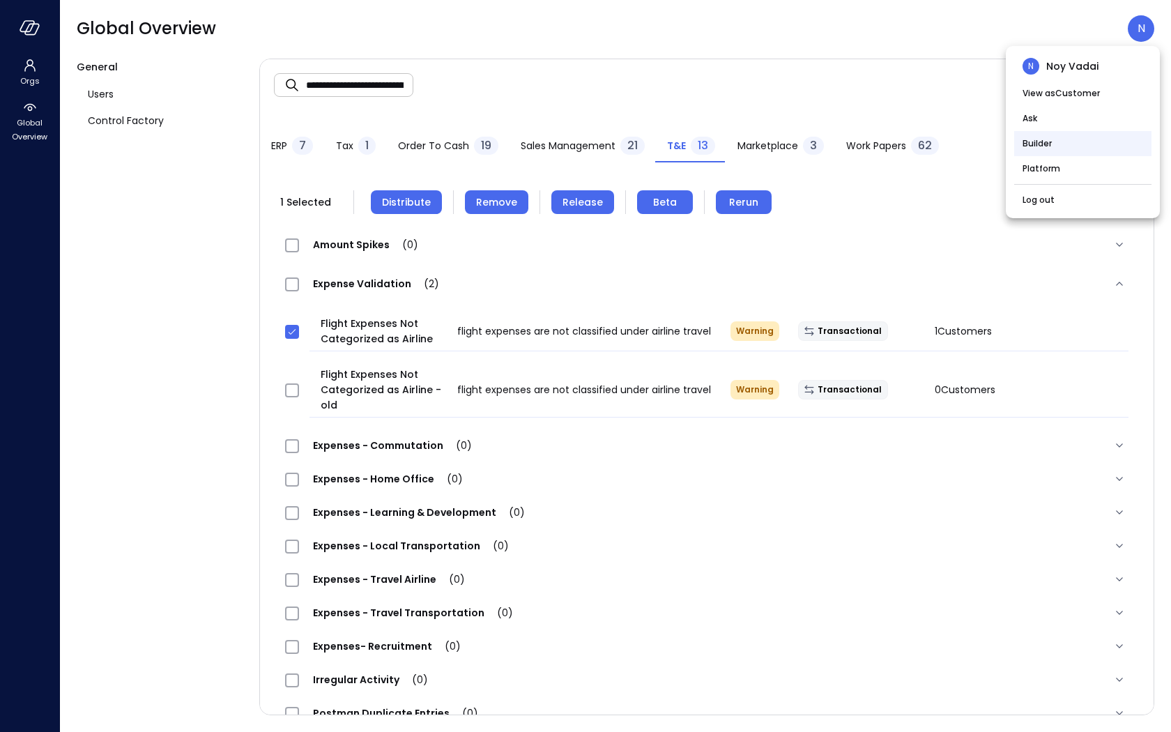
click at [1063, 142] on li "Builder" at bounding box center [1082, 143] width 137 height 25
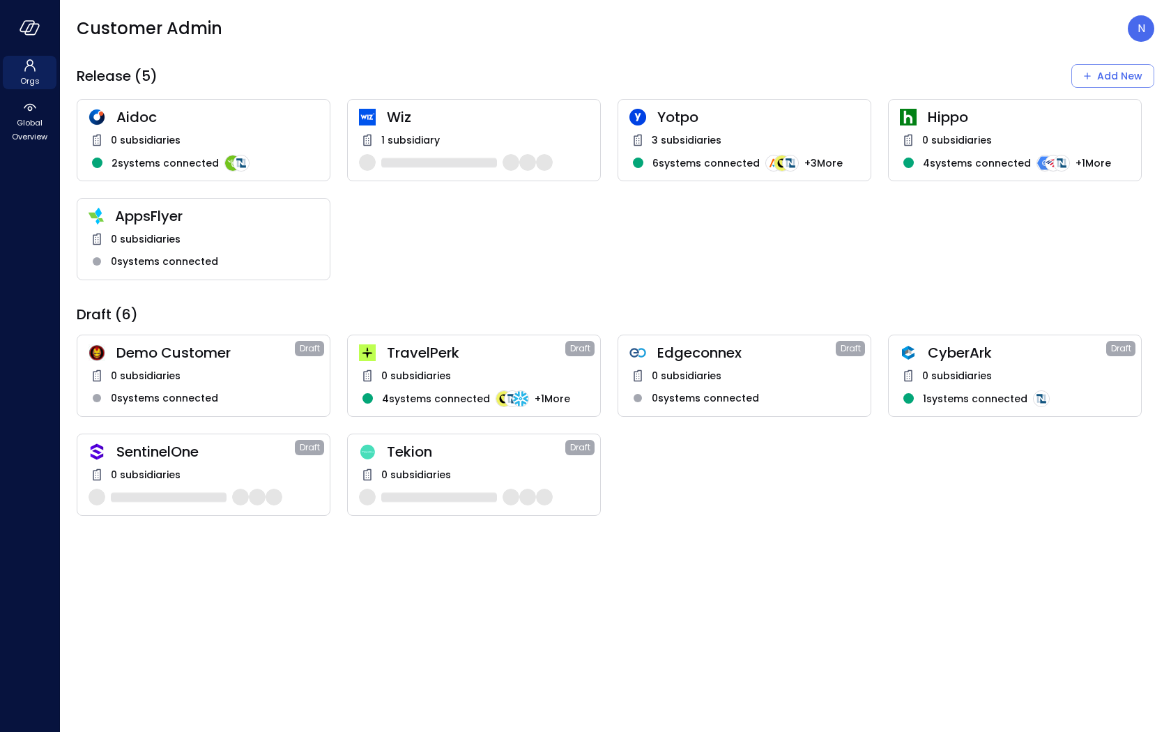
click at [0, 117] on div "Orgs Global Overview" at bounding box center [29, 100] width 59 height 89
click at [10, 117] on span "Global Overview" at bounding box center [29, 130] width 43 height 28
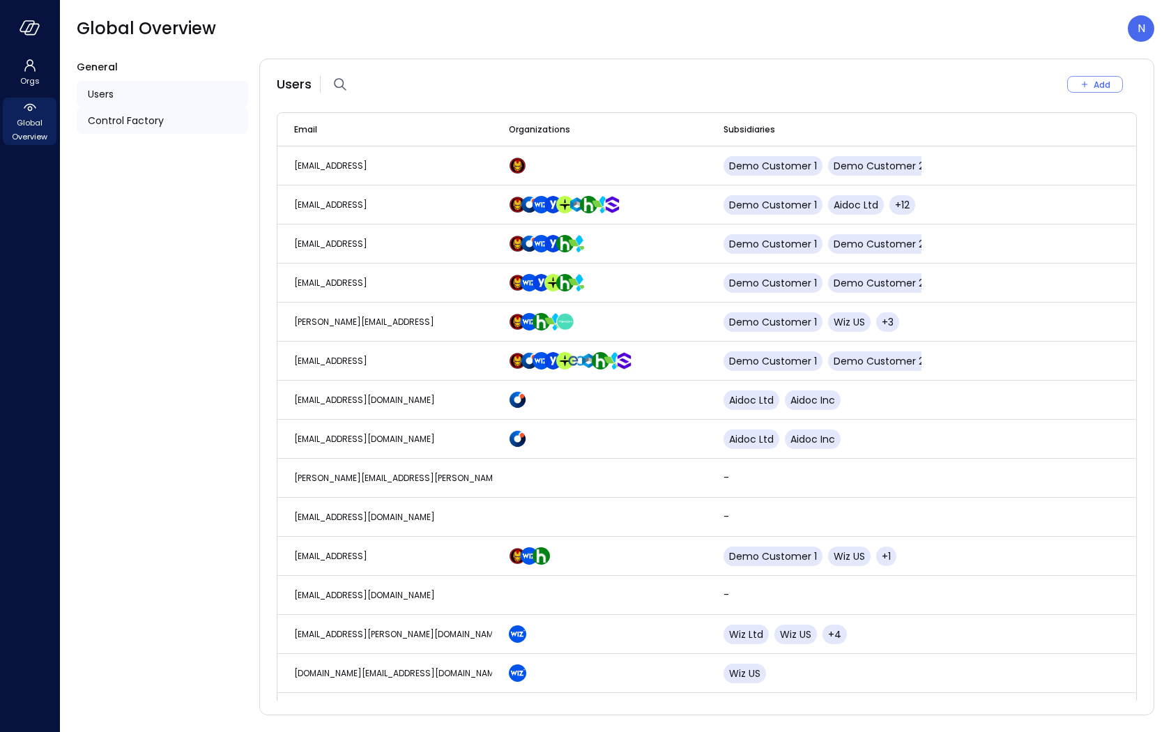
click at [125, 121] on span "Control Factory" at bounding box center [126, 120] width 76 height 15
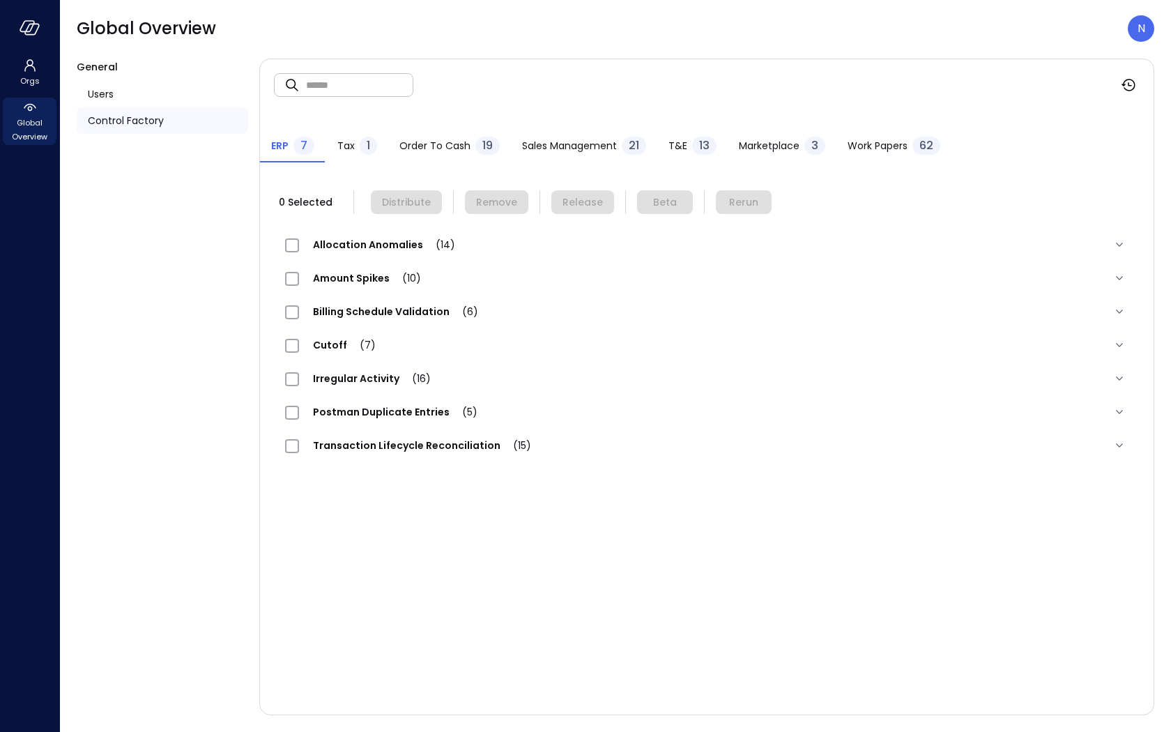
click at [659, 143] on button "T&E 13" at bounding box center [692, 147] width 70 height 31
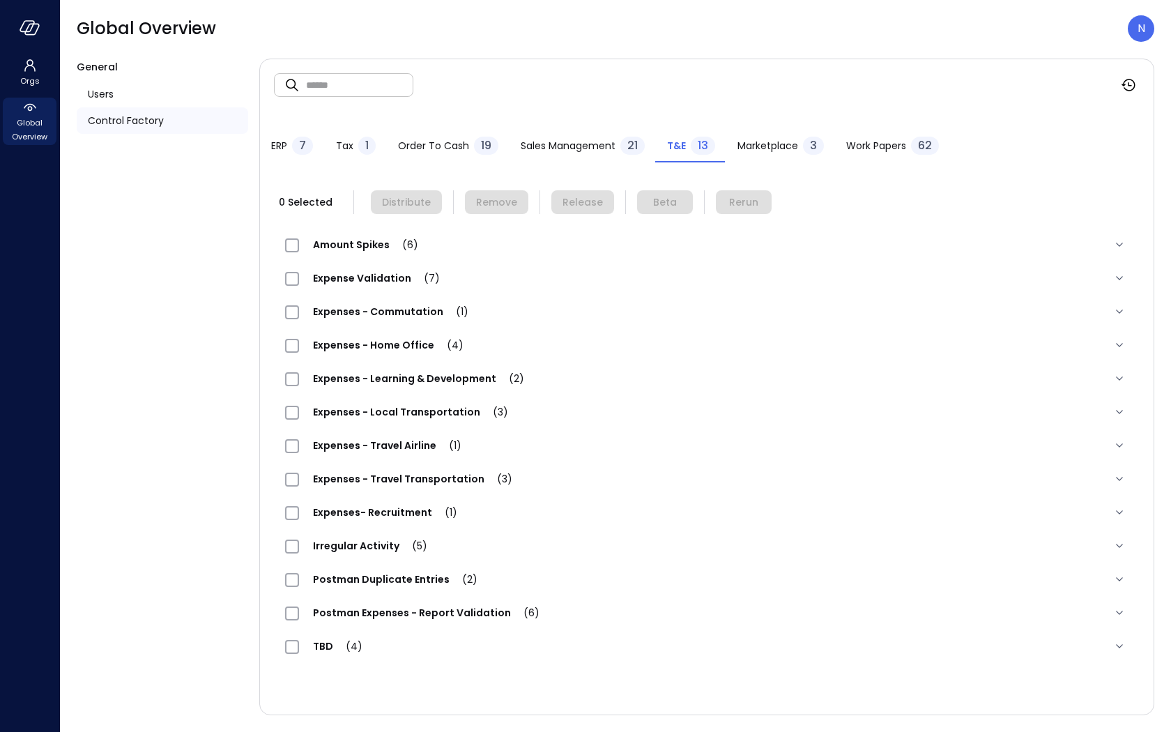
click at [376, 270] on div "Expense Validation (7)" at bounding box center [369, 278] width 169 height 17
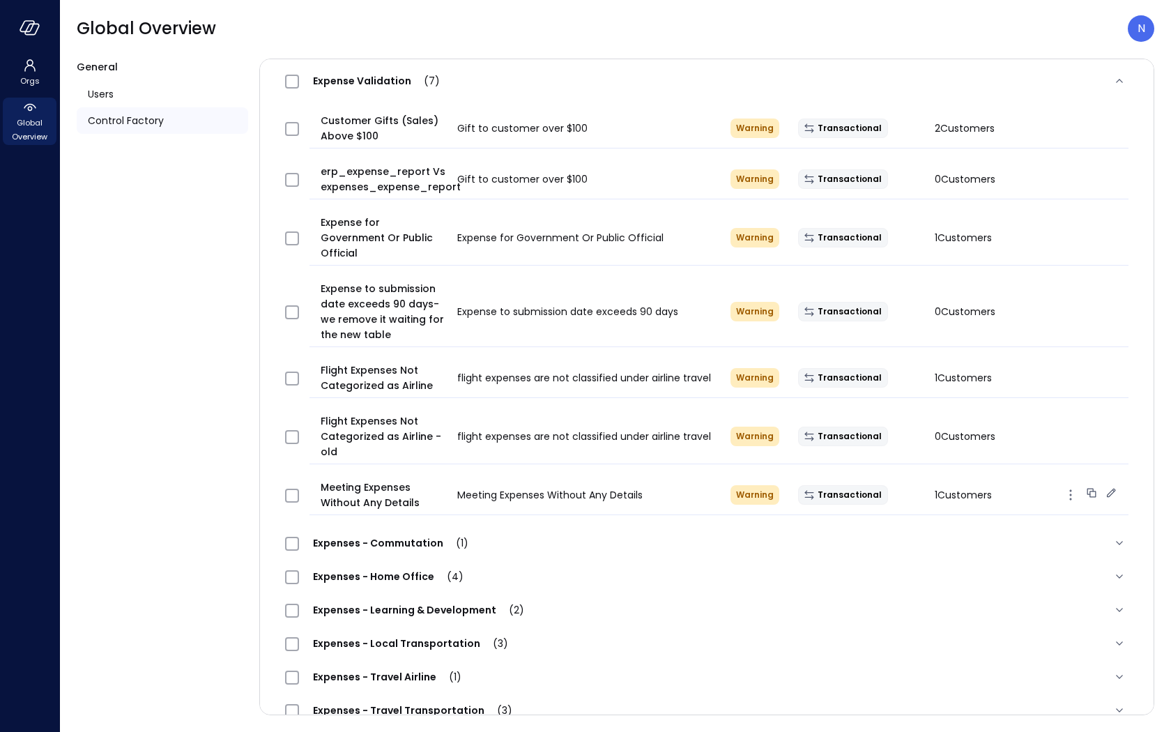
scroll to position [178, 0]
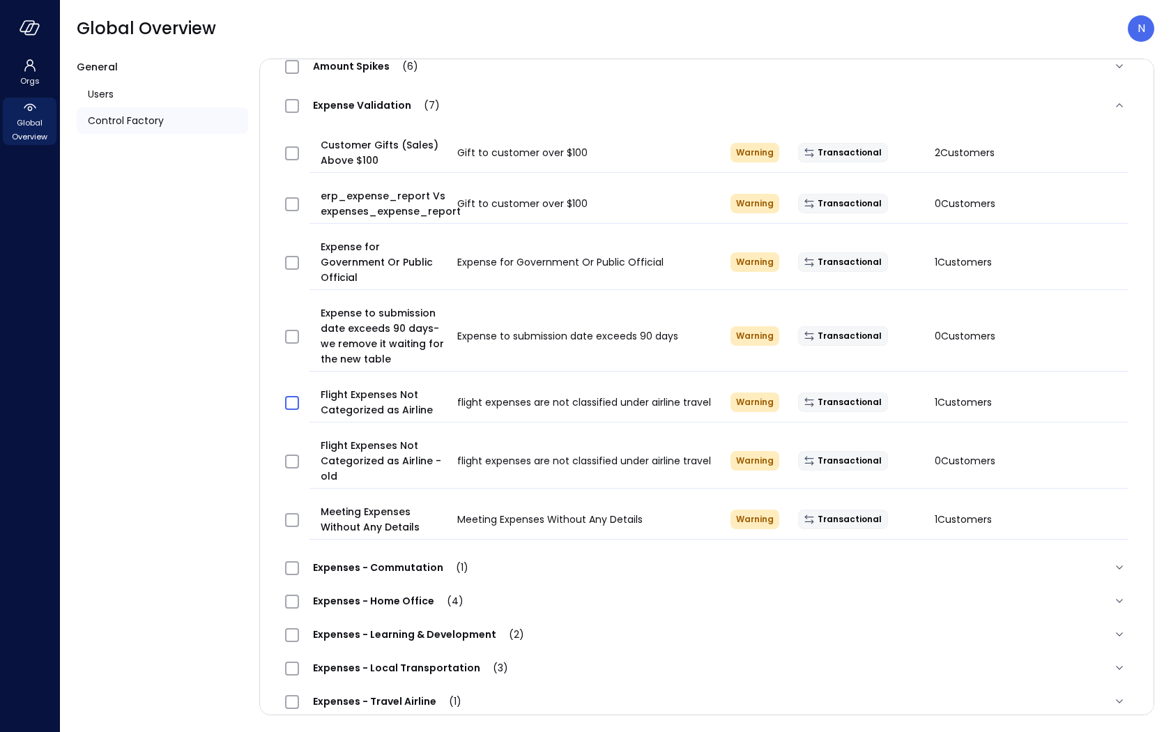
click at [285, 396] on span at bounding box center [292, 403] width 14 height 14
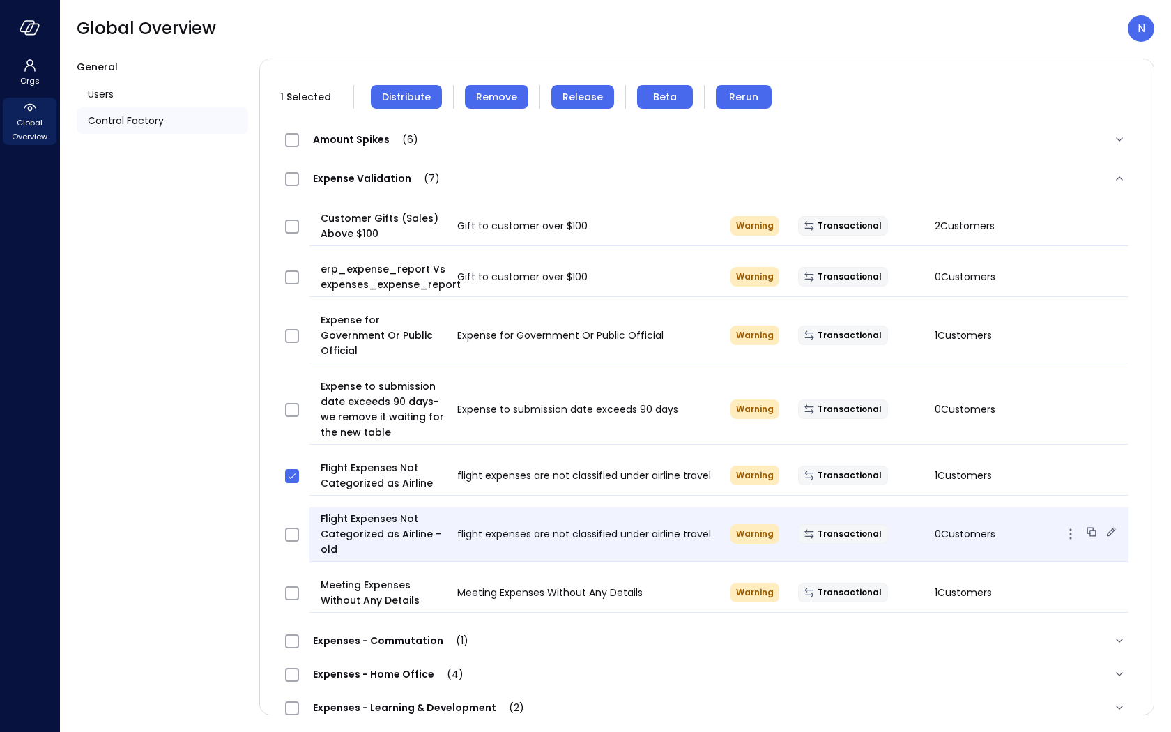
scroll to position [0, 0]
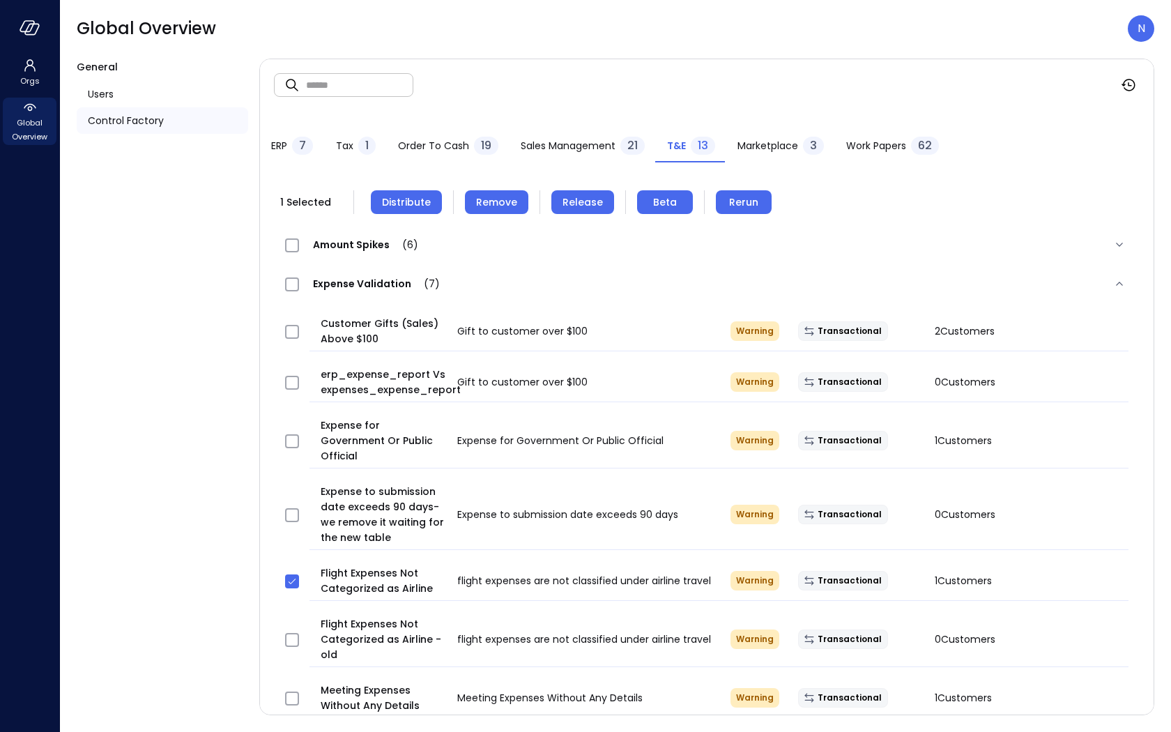
click at [506, 190] on button "Remove" at bounding box center [496, 202] width 63 height 24
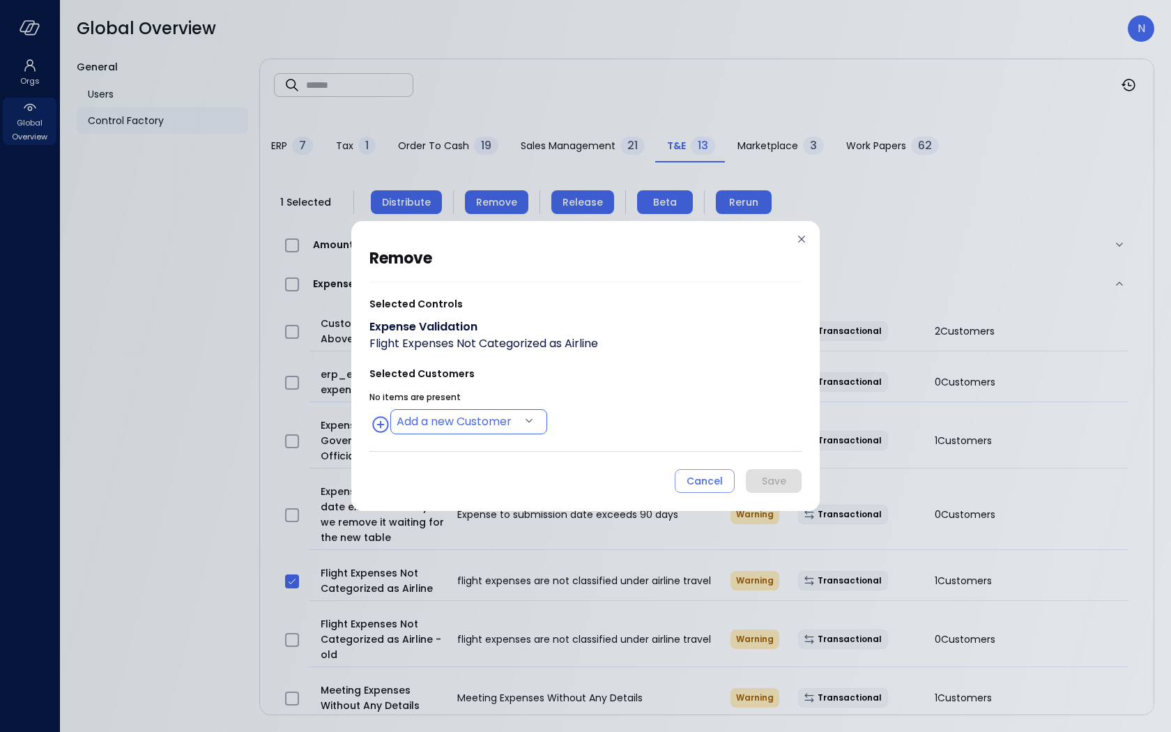
click at [503, 429] on body "Orgs Global Overview Global Overview N General Users Control Factory ​ ​ ERP 7 …" at bounding box center [585, 366] width 1171 height 732
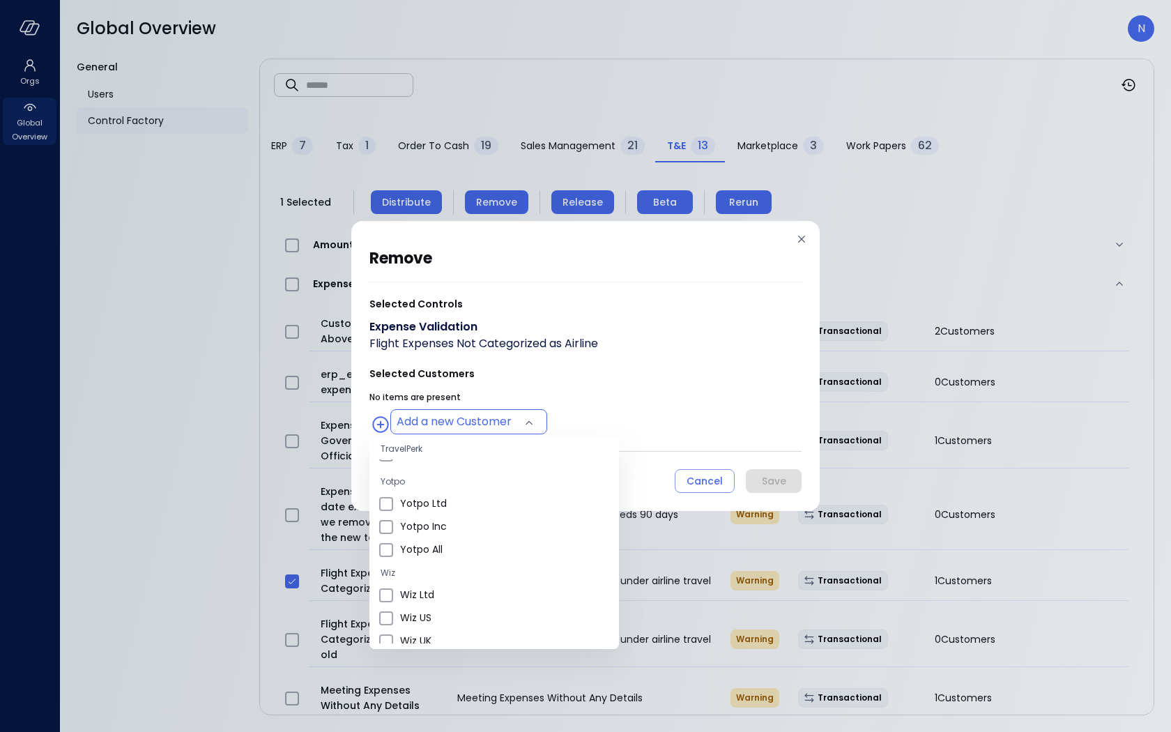
scroll to position [488, 0]
click at [452, 547] on span "Wiz US" at bounding box center [504, 546] width 208 height 15
type input "**********"
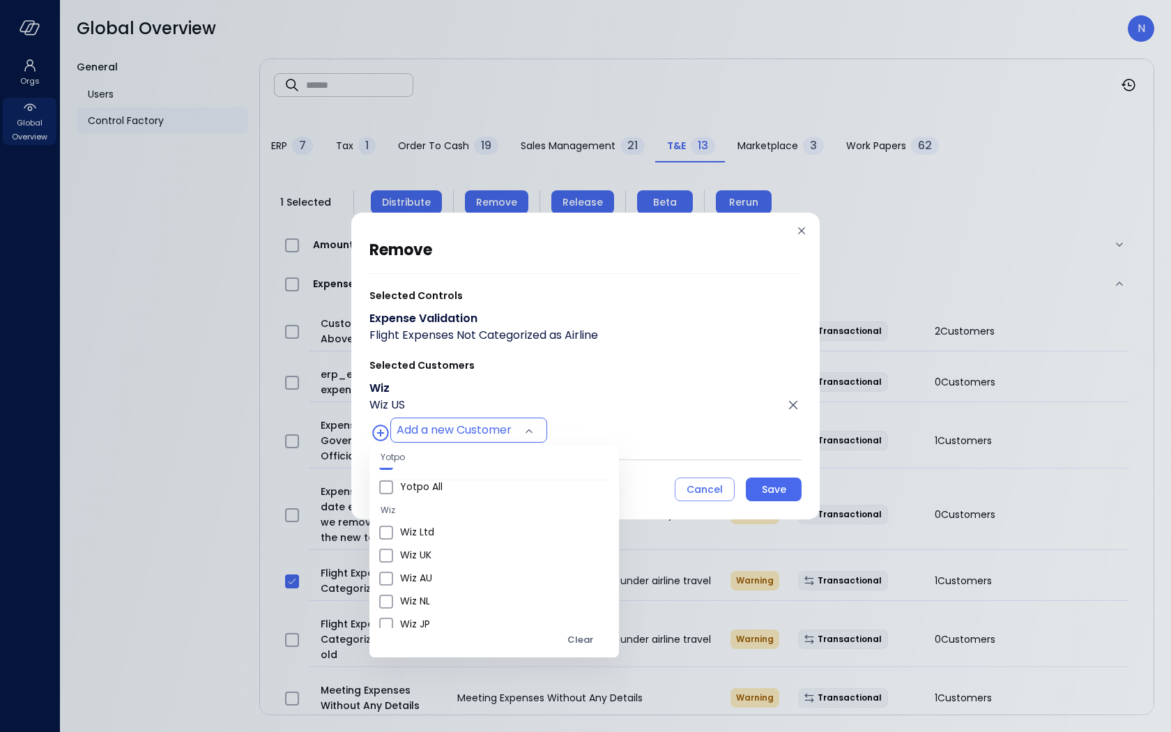
click at [765, 487] on div at bounding box center [585, 366] width 1171 height 732
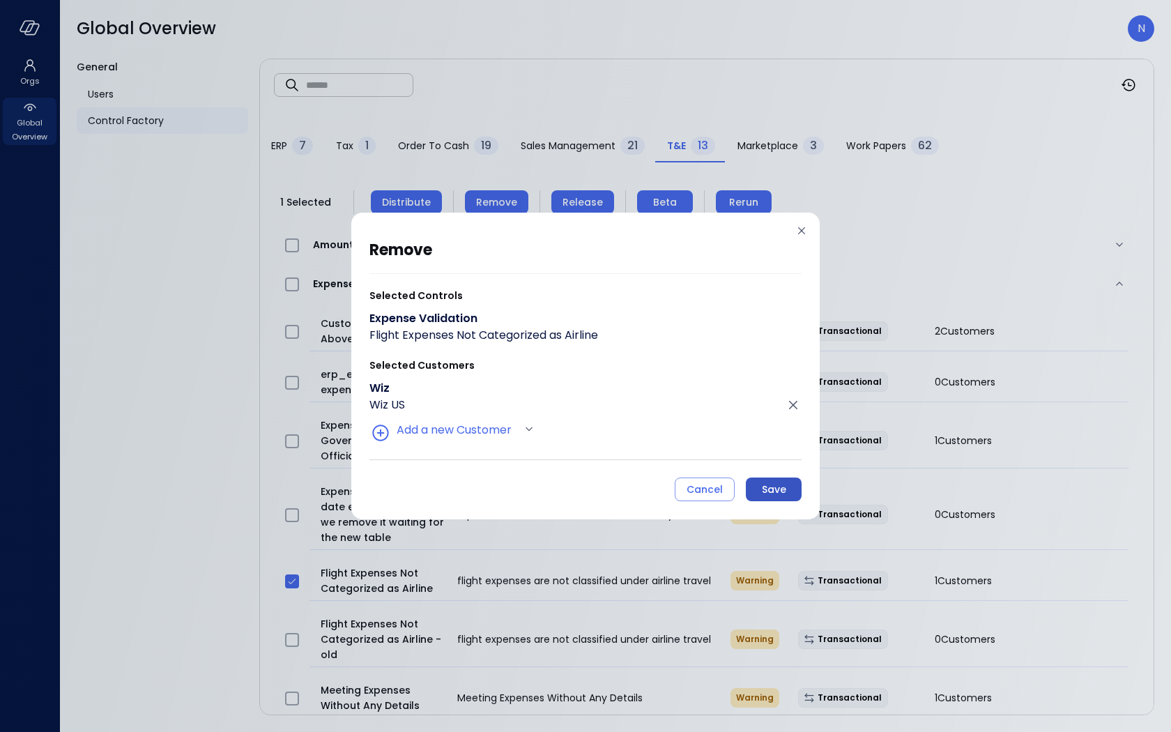
click at [764, 489] on div "Save" at bounding box center [774, 489] width 24 height 17
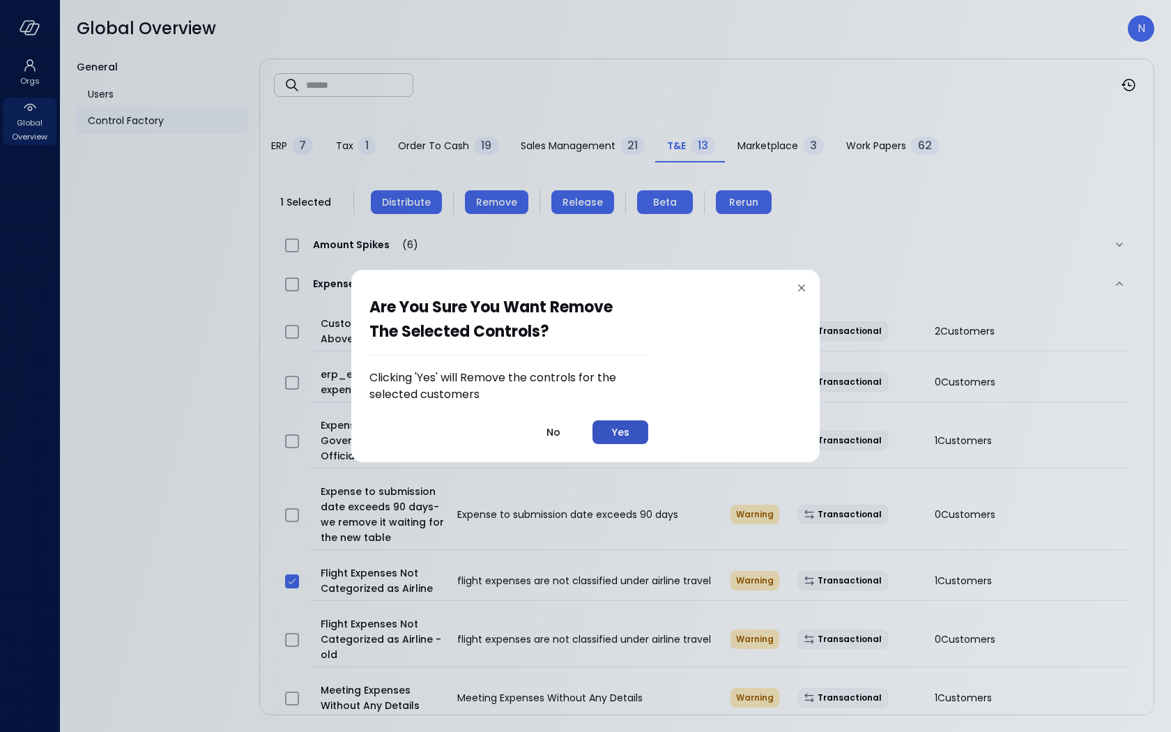
click at [641, 441] on button "Yes" at bounding box center [620, 432] width 56 height 24
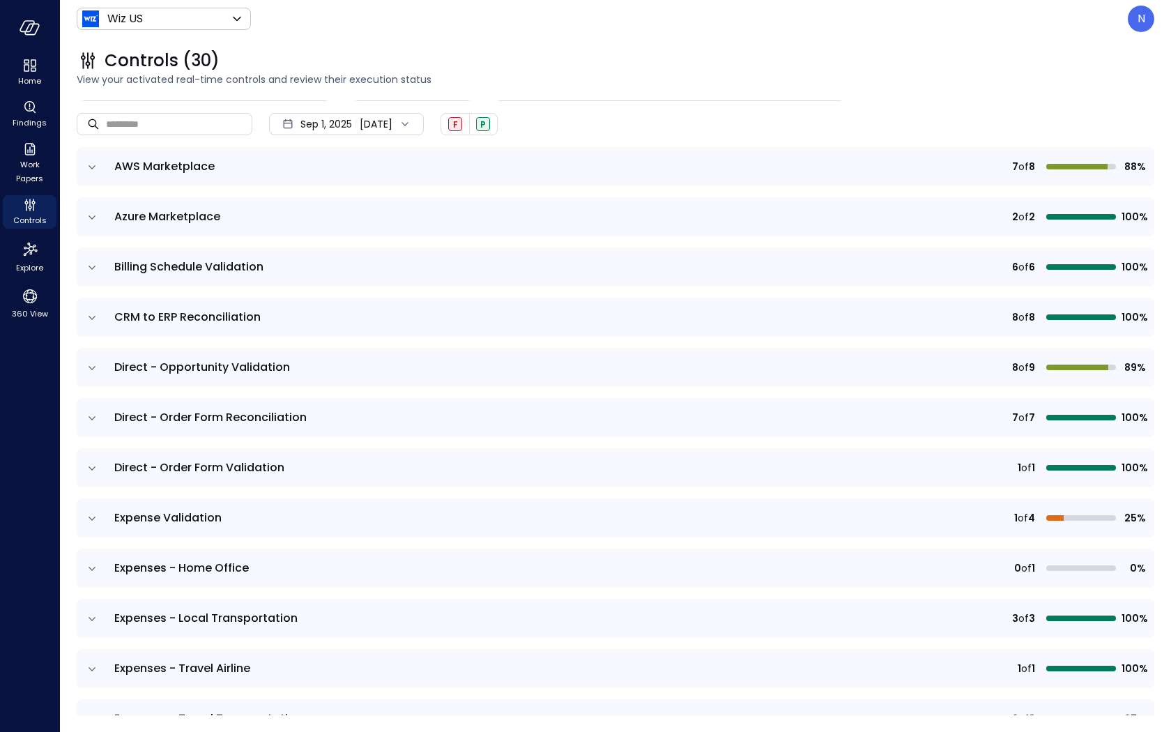
scroll to position [117, 0]
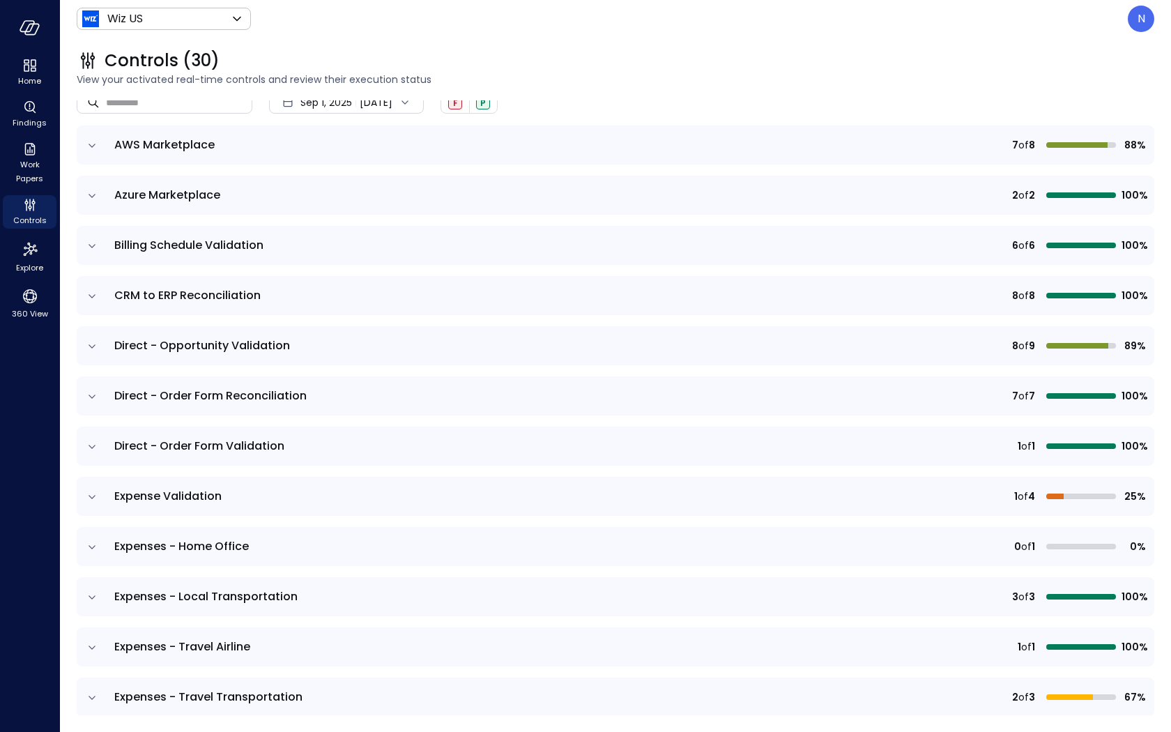
click at [87, 492] on icon "expand row" at bounding box center [92, 497] width 14 height 14
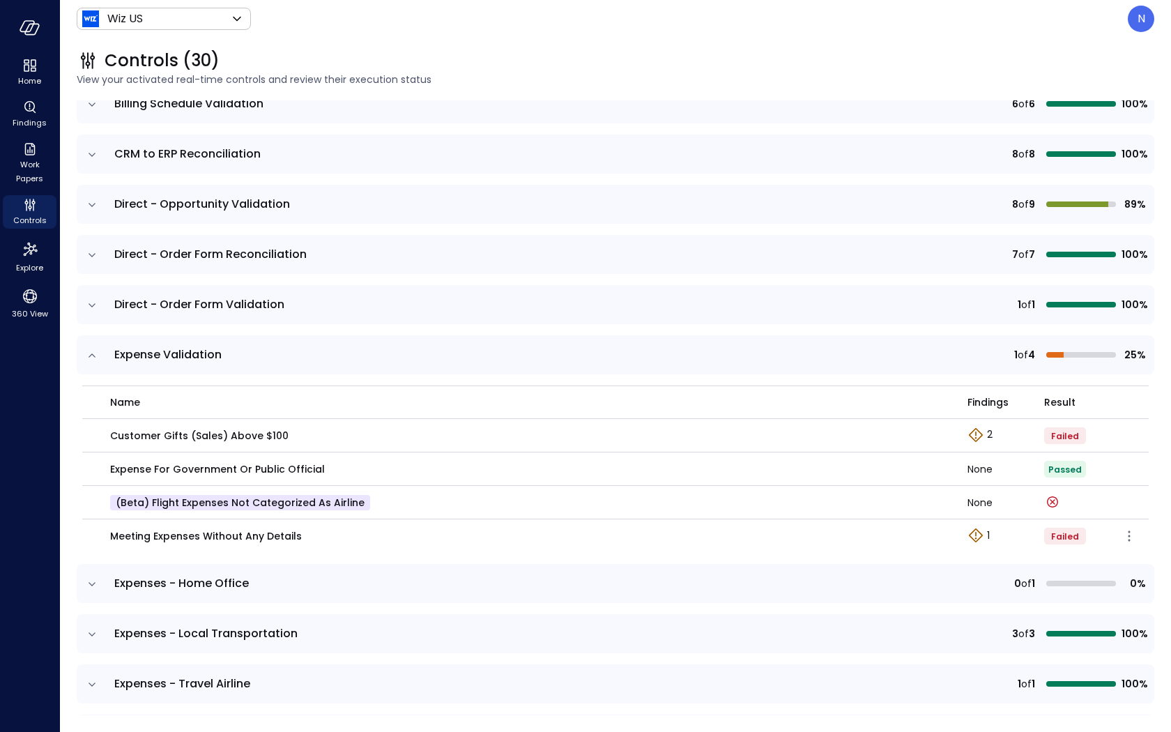
scroll to position [275, 0]
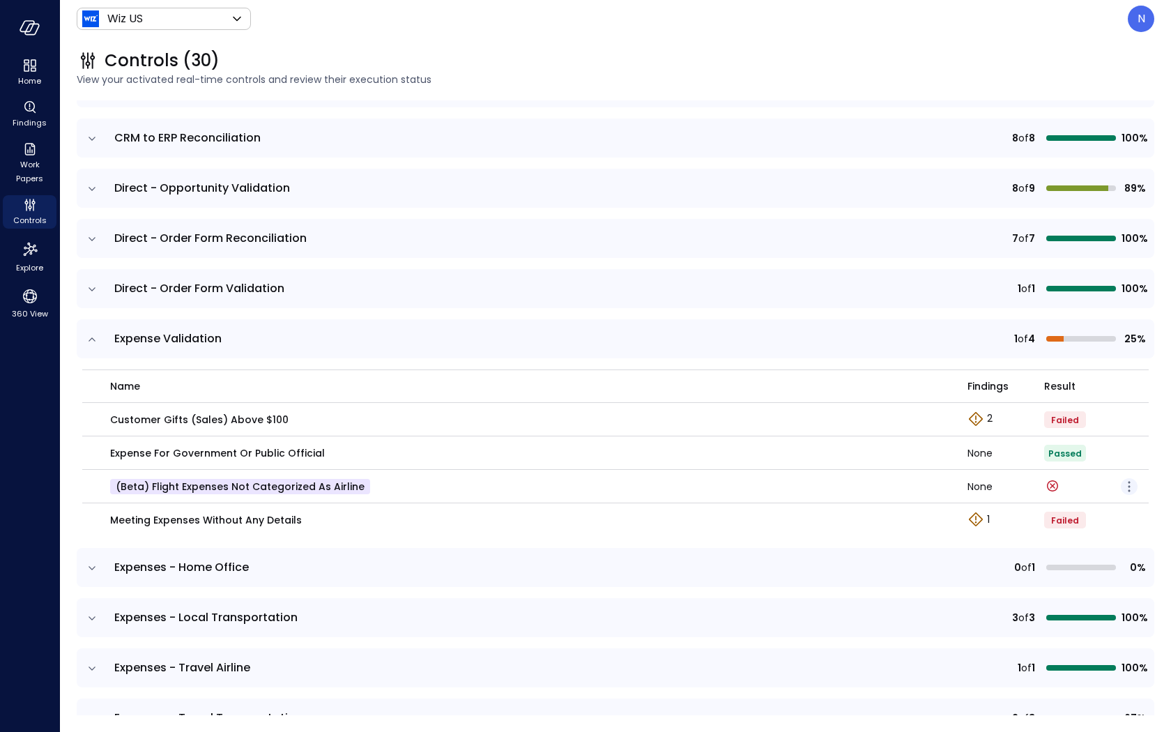
click at [1130, 481] on icon "button" at bounding box center [1128, 486] width 17 height 17
click at [1091, 507] on p "Edit control" at bounding box center [1078, 505] width 55 height 14
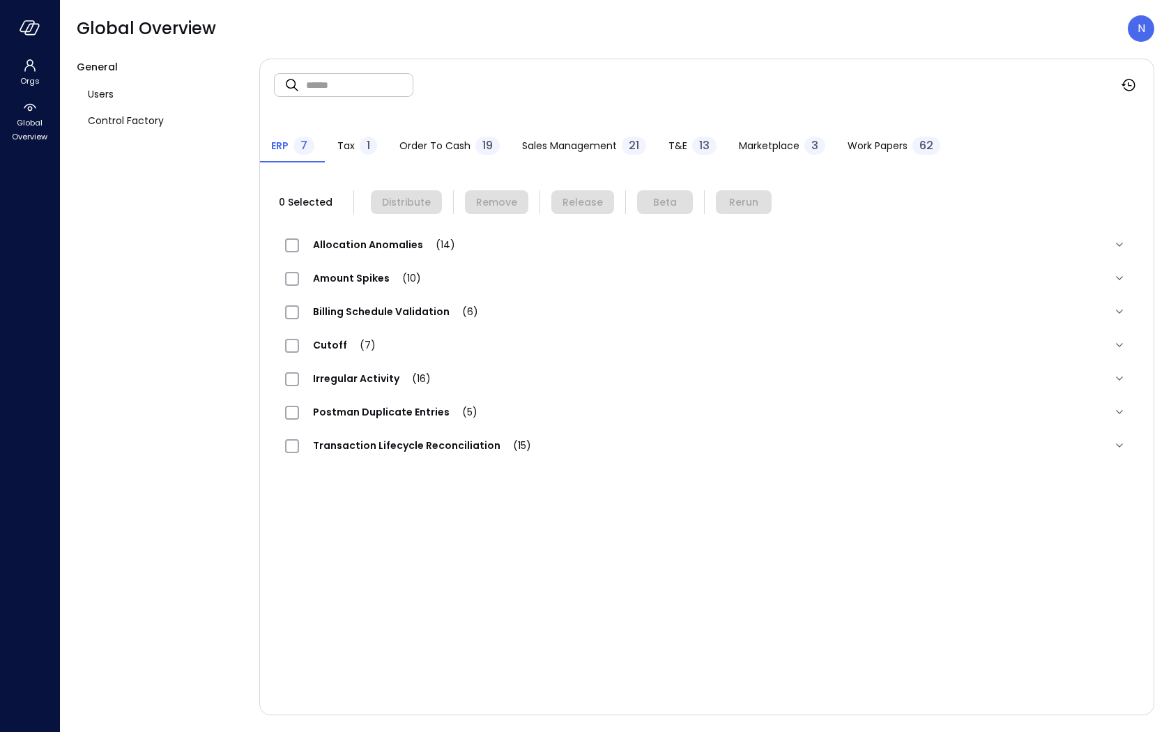
click at [624, 147] on div "21" at bounding box center [633, 146] width 24 height 18
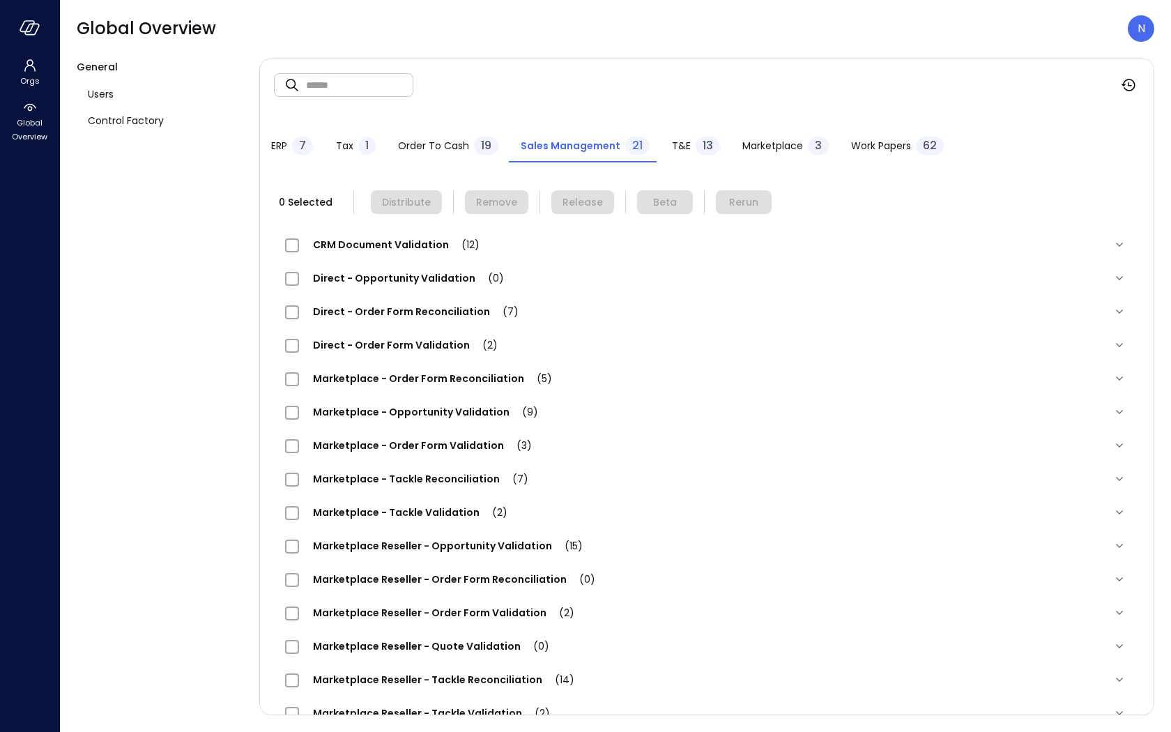
click at [672, 154] on div "T&E 13" at bounding box center [696, 147] width 48 height 21
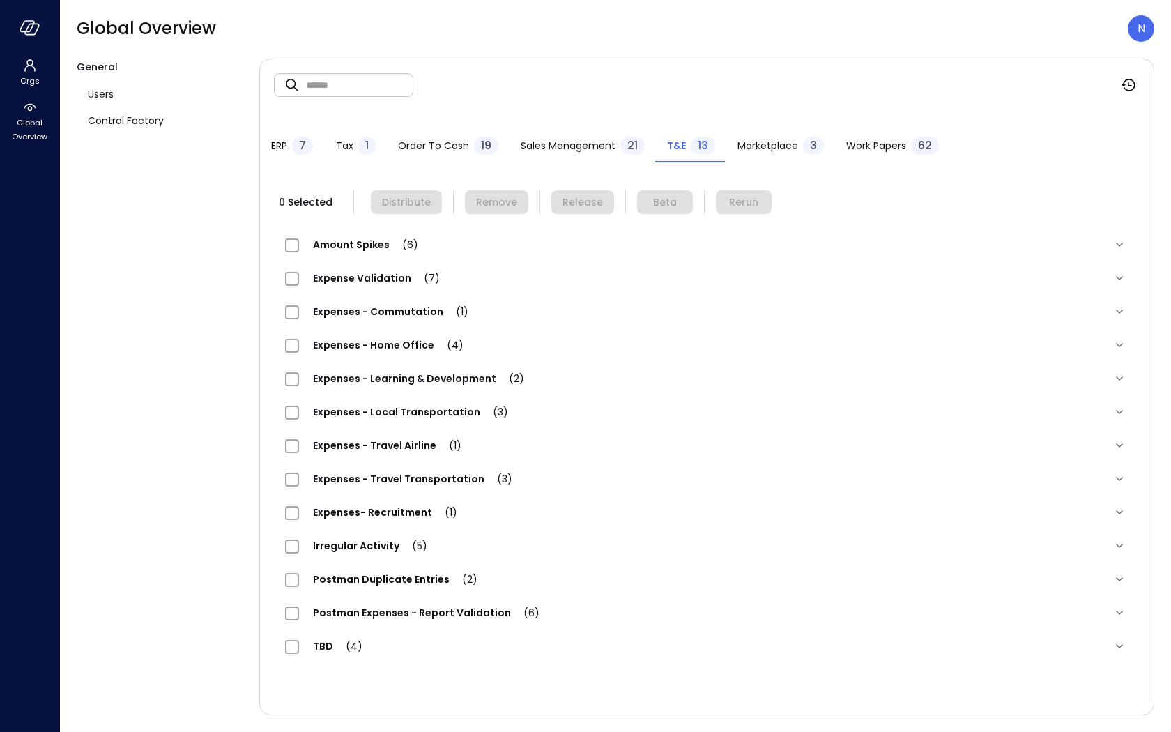
click at [378, 277] on span "Expense Validation (7)" at bounding box center [376, 278] width 155 height 14
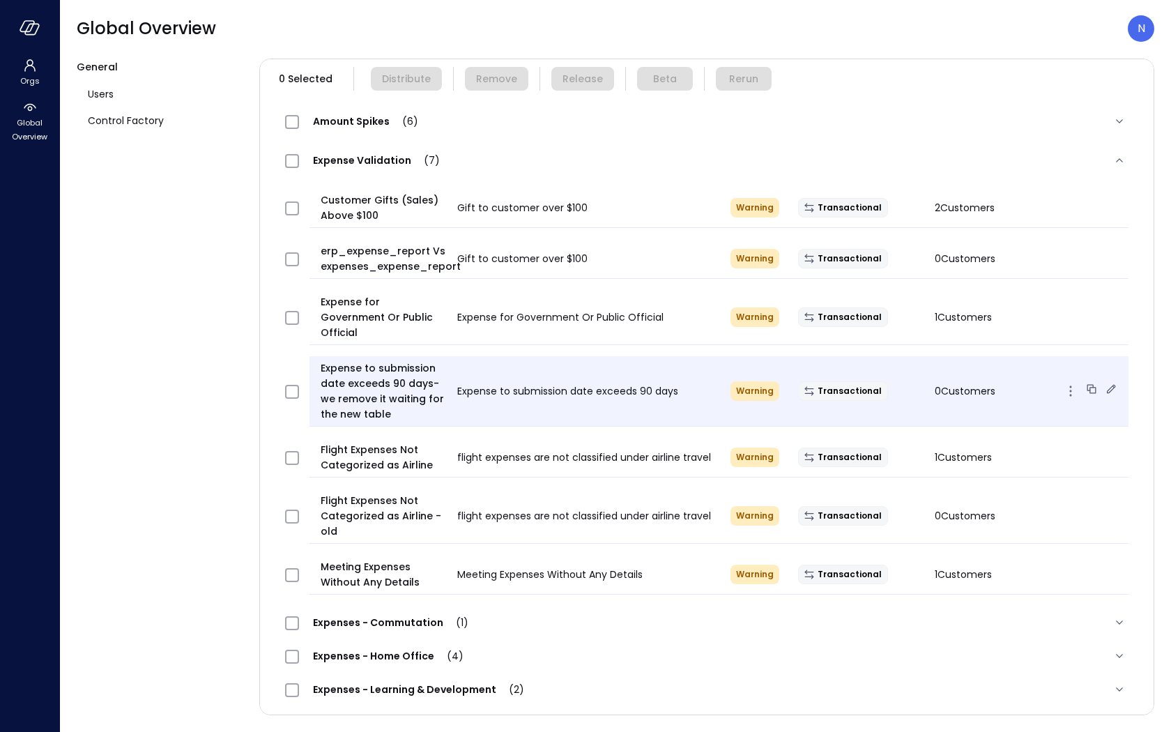
scroll to position [134, 0]
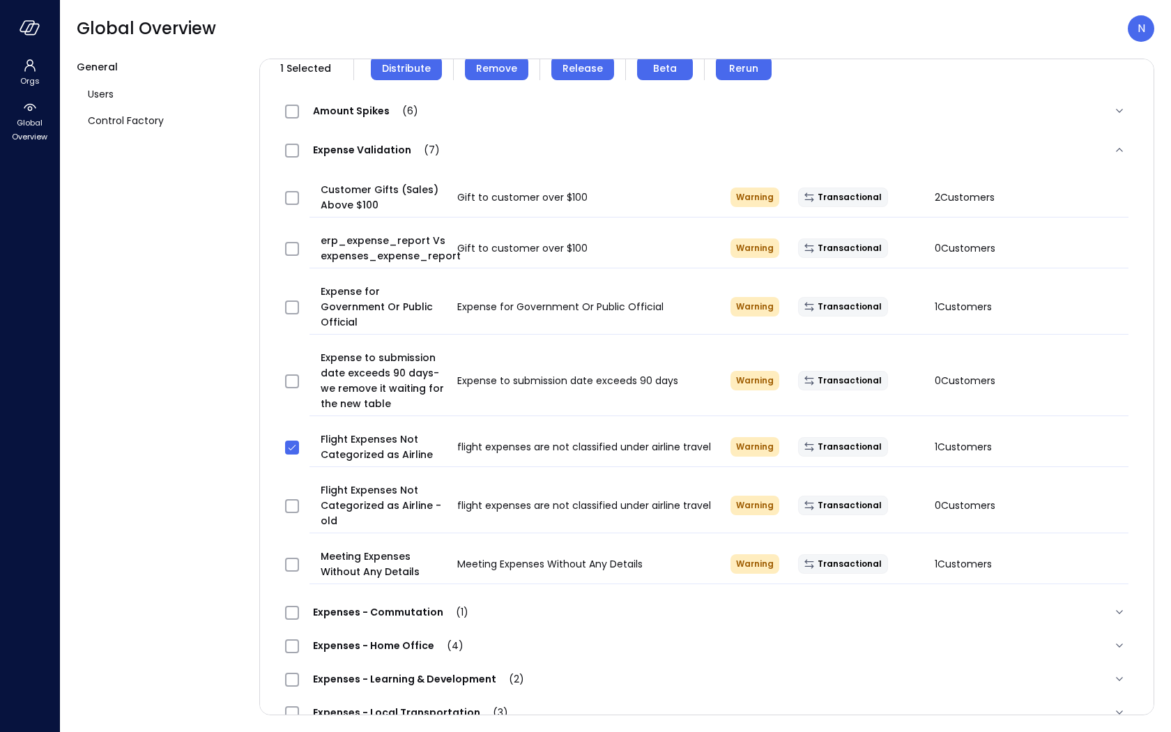
click at [471, 63] on button "Remove" at bounding box center [496, 68] width 63 height 24
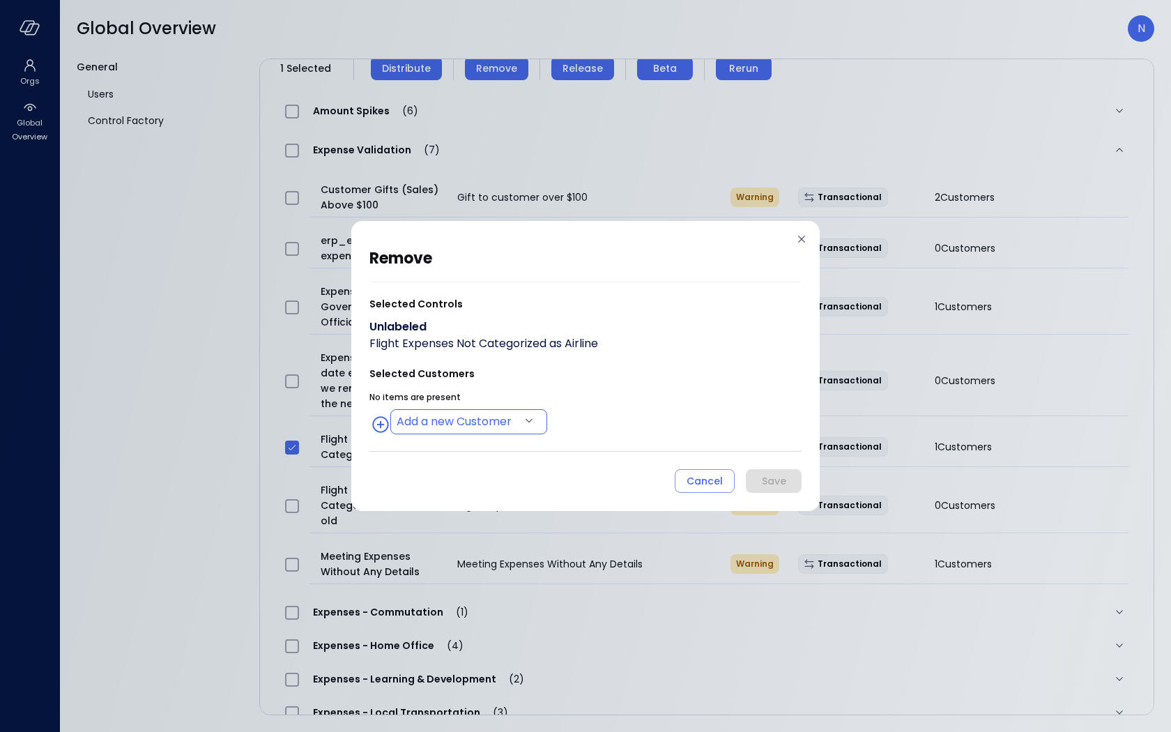
click at [440, 424] on body "Orgs Global Overview Global Overview N General Users Control Factory ​ ​ ERP 7 …" at bounding box center [585, 366] width 1171 height 732
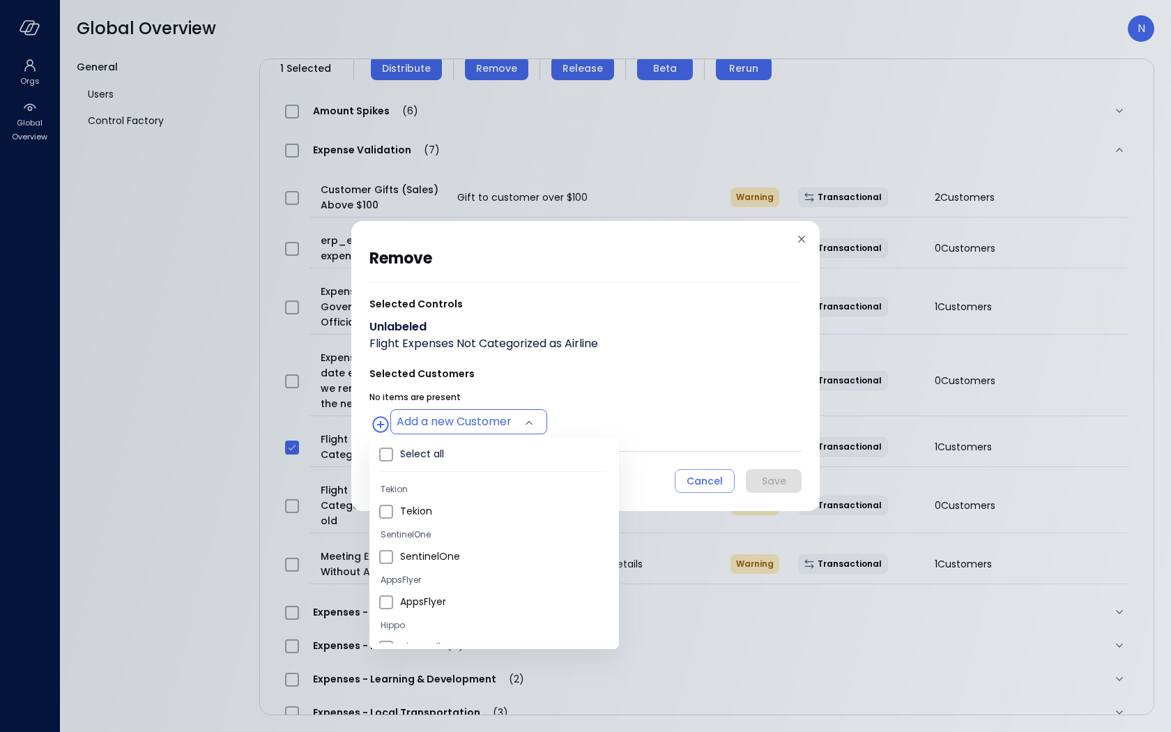
click at [791, 233] on div at bounding box center [585, 366] width 1171 height 732
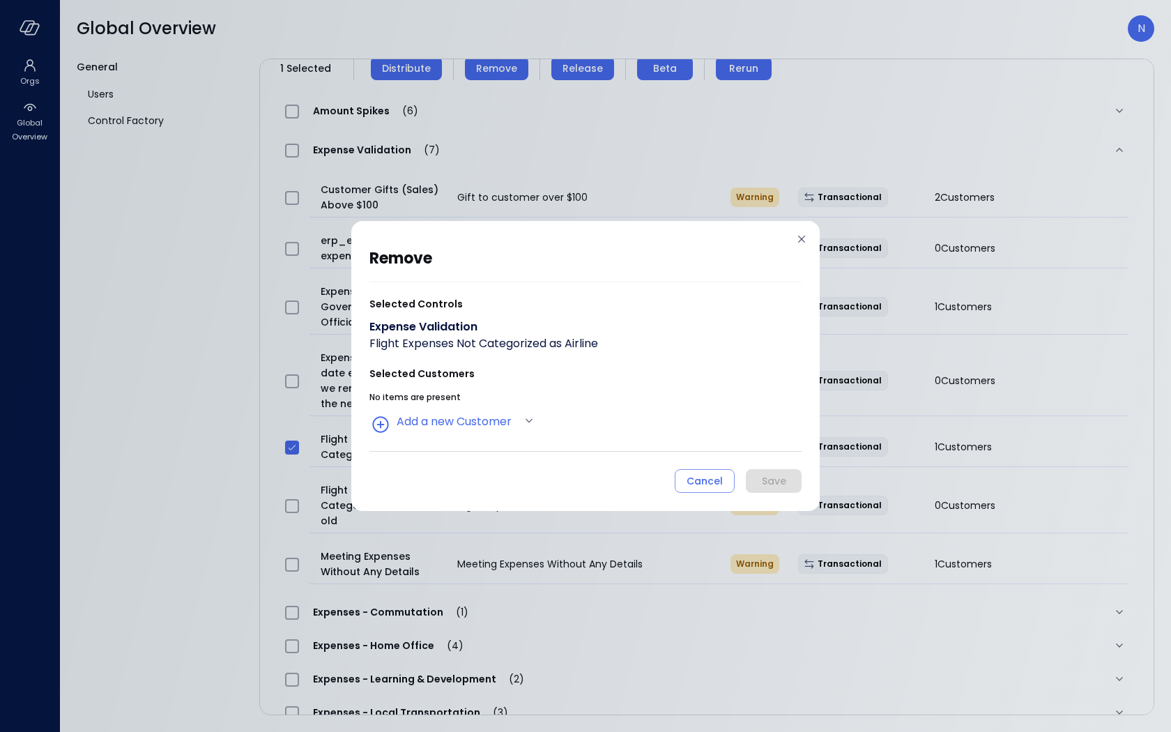
click at [798, 254] on div "remove Selected Controls Expense Validation Flight Expenses Not Categorized as …" at bounding box center [585, 369] width 432 height 247
click at [801, 235] on icon at bounding box center [801, 239] width 14 height 14
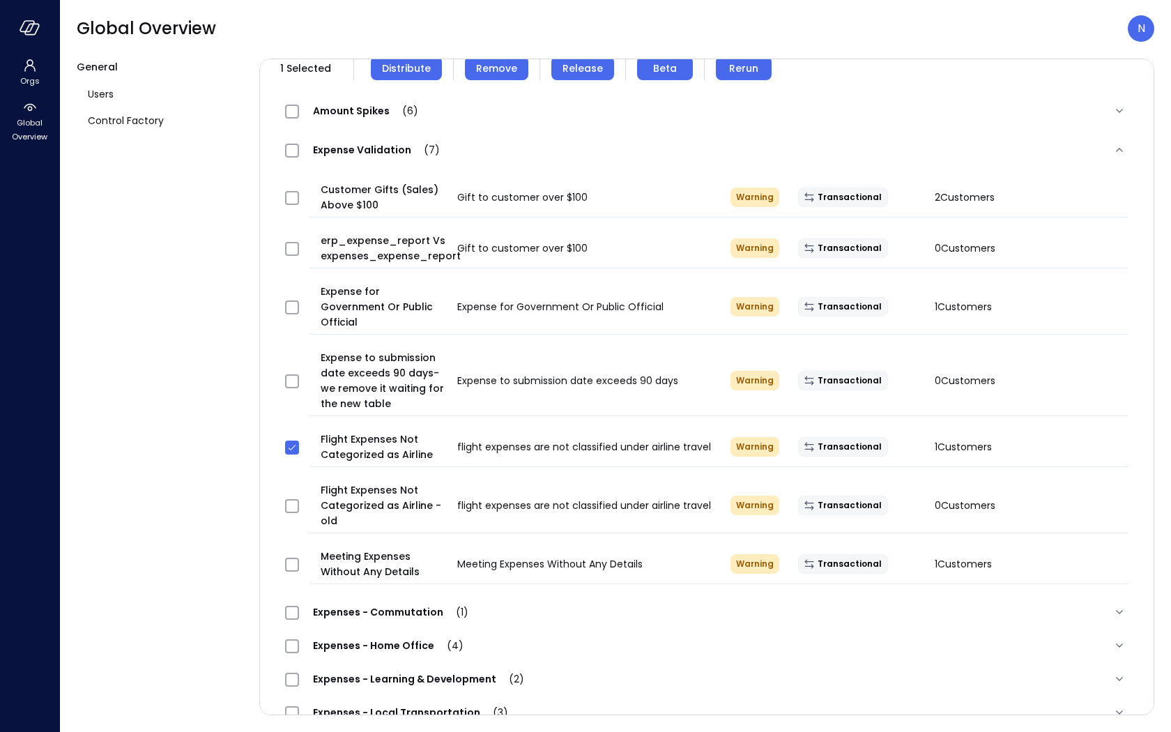
scroll to position [130, 0]
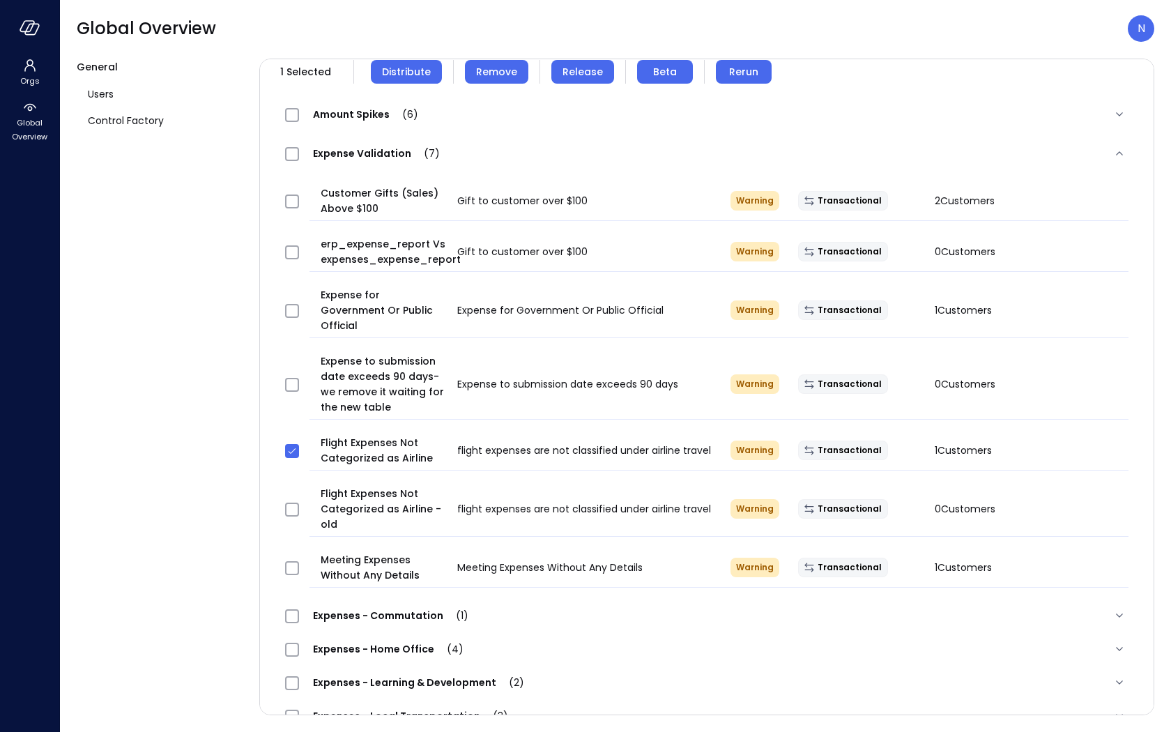
click at [392, 77] on span "Distribute" at bounding box center [406, 71] width 49 height 15
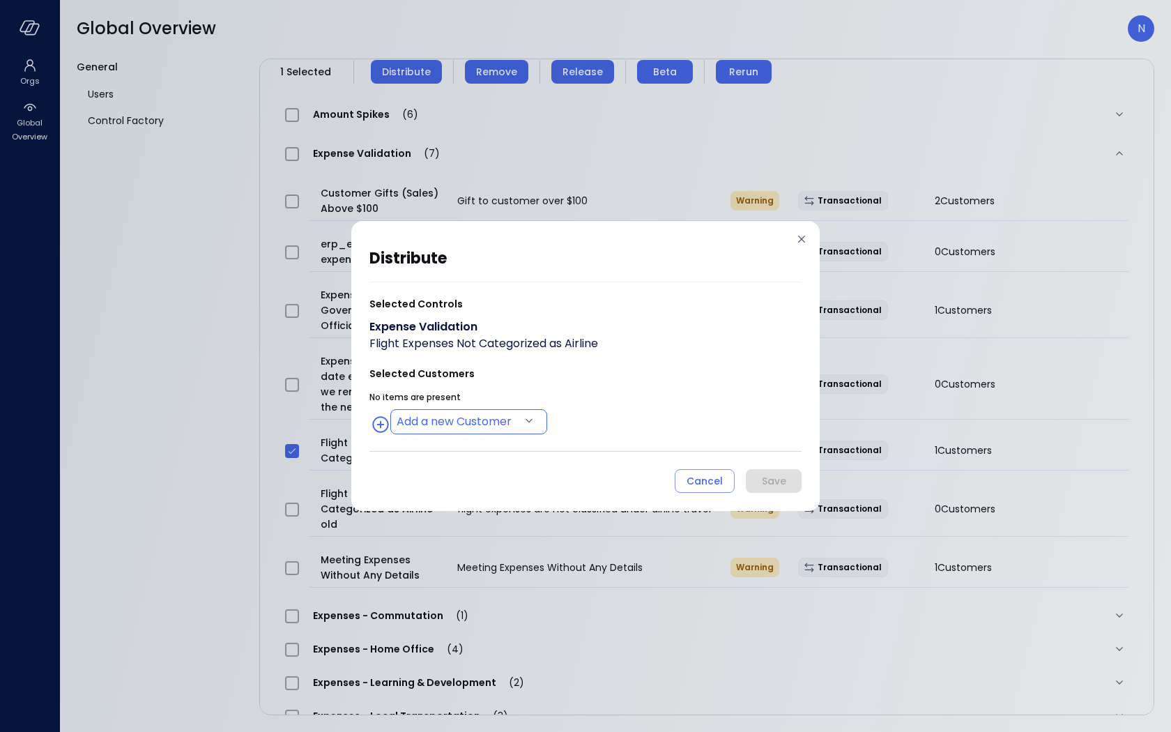
click at [443, 420] on body "Orgs Global Overview Global Overview N General Users Control Factory ​ ​ ERP 7 …" at bounding box center [585, 366] width 1171 height 732
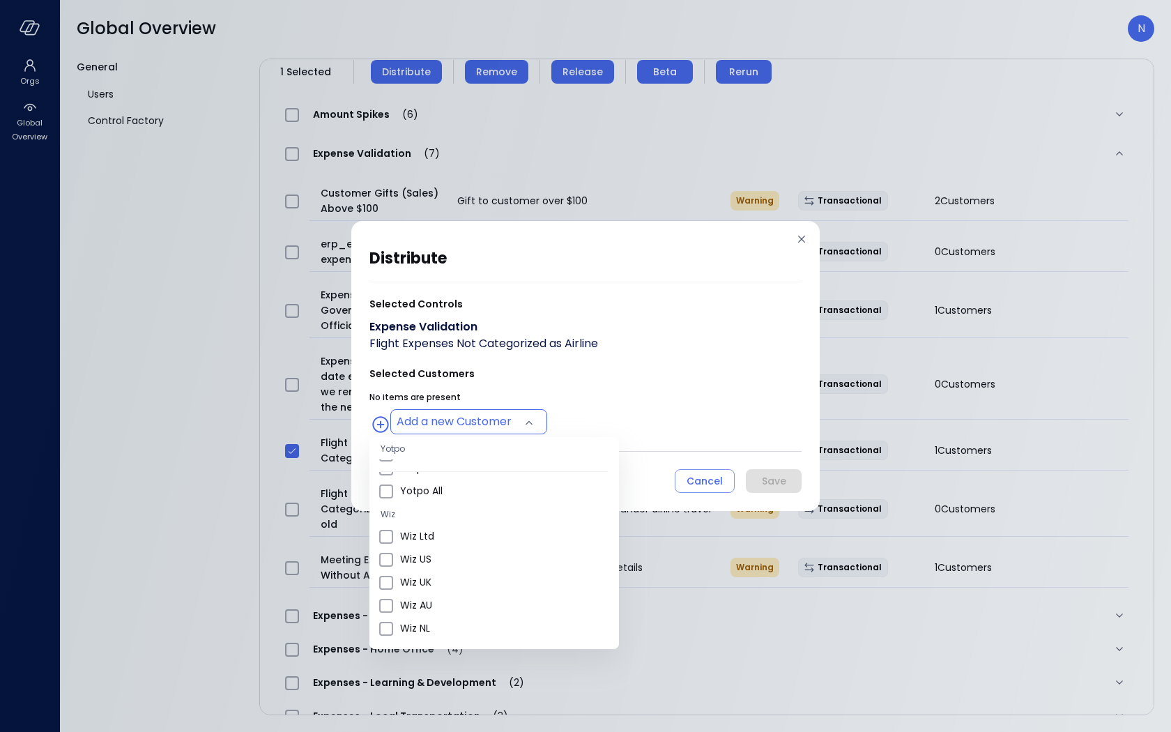
scroll to position [463, 0]
click at [440, 564] on span "Wiz US" at bounding box center [504, 571] width 208 height 15
type input "**********"
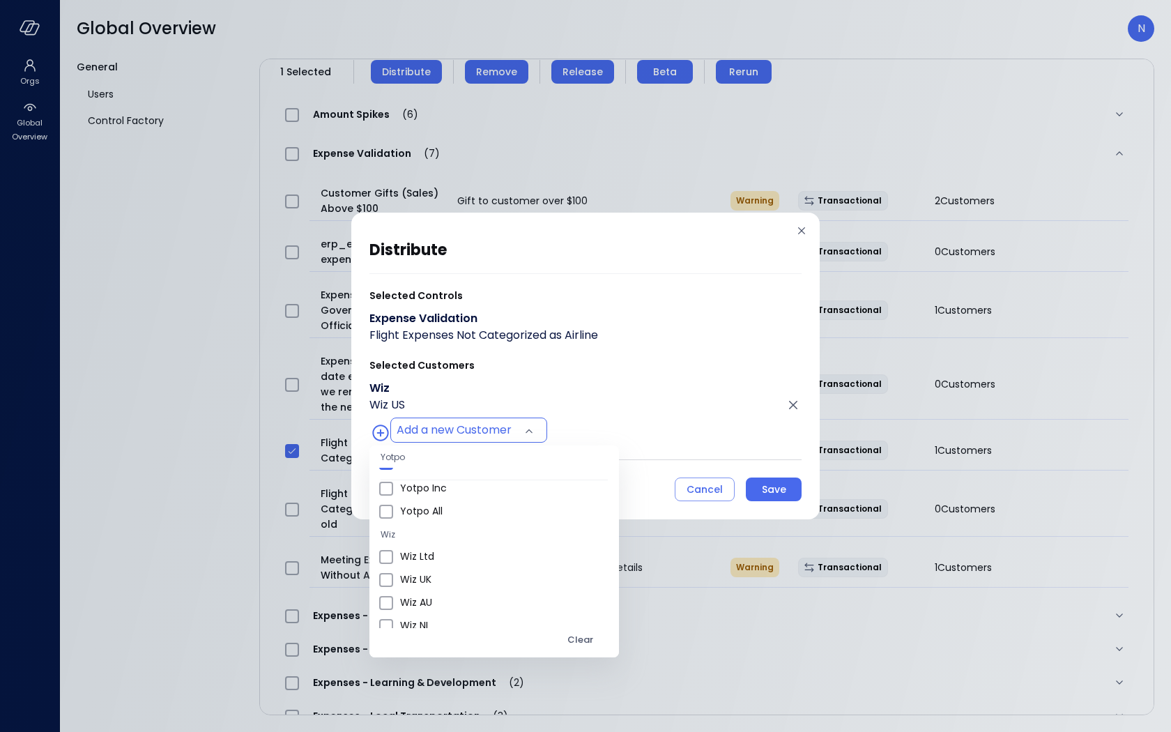
click at [544, 446] on li "Yotpo" at bounding box center [493, 456] width 249 height 22
click at [626, 407] on div at bounding box center [585, 366] width 1171 height 732
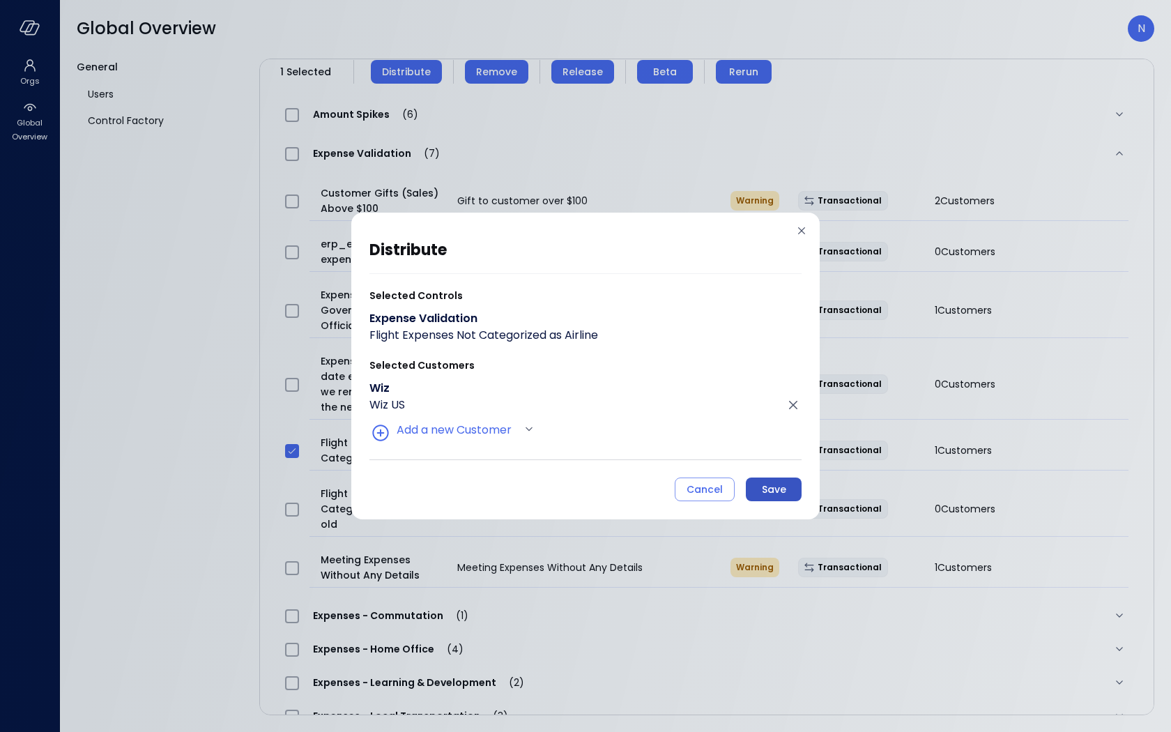
click at [792, 498] on button "Save" at bounding box center [774, 489] width 56 height 24
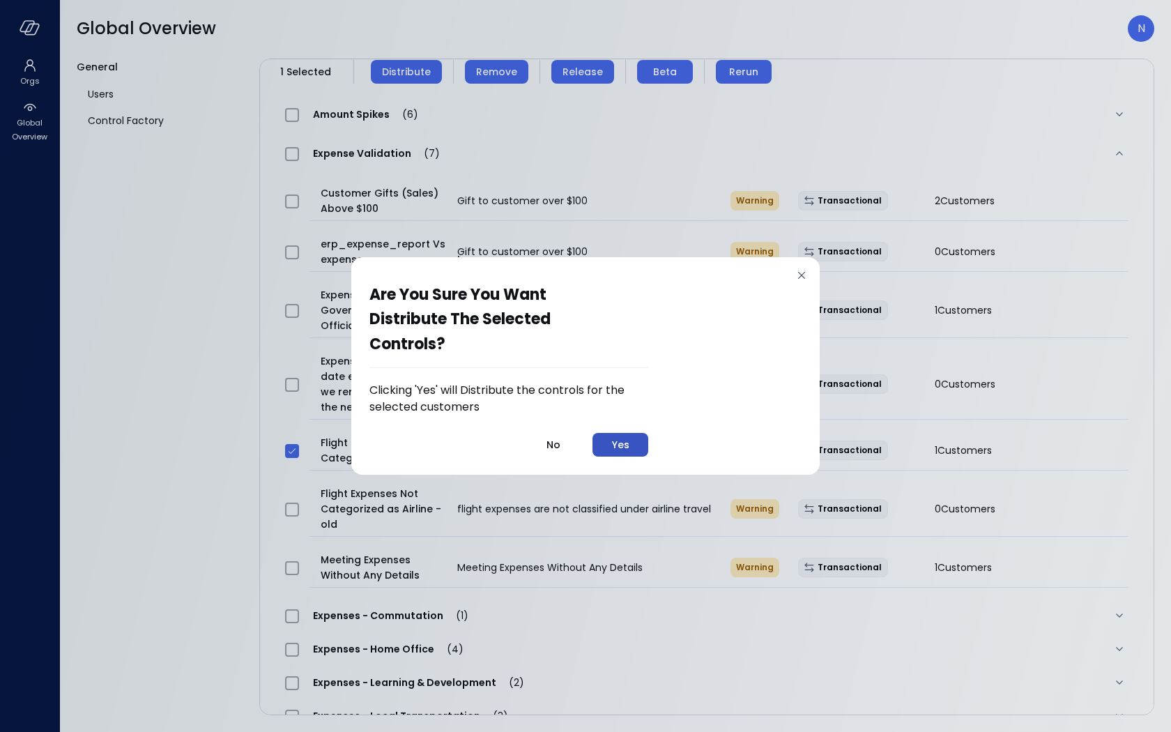
click at [636, 445] on button "Yes" at bounding box center [620, 445] width 56 height 24
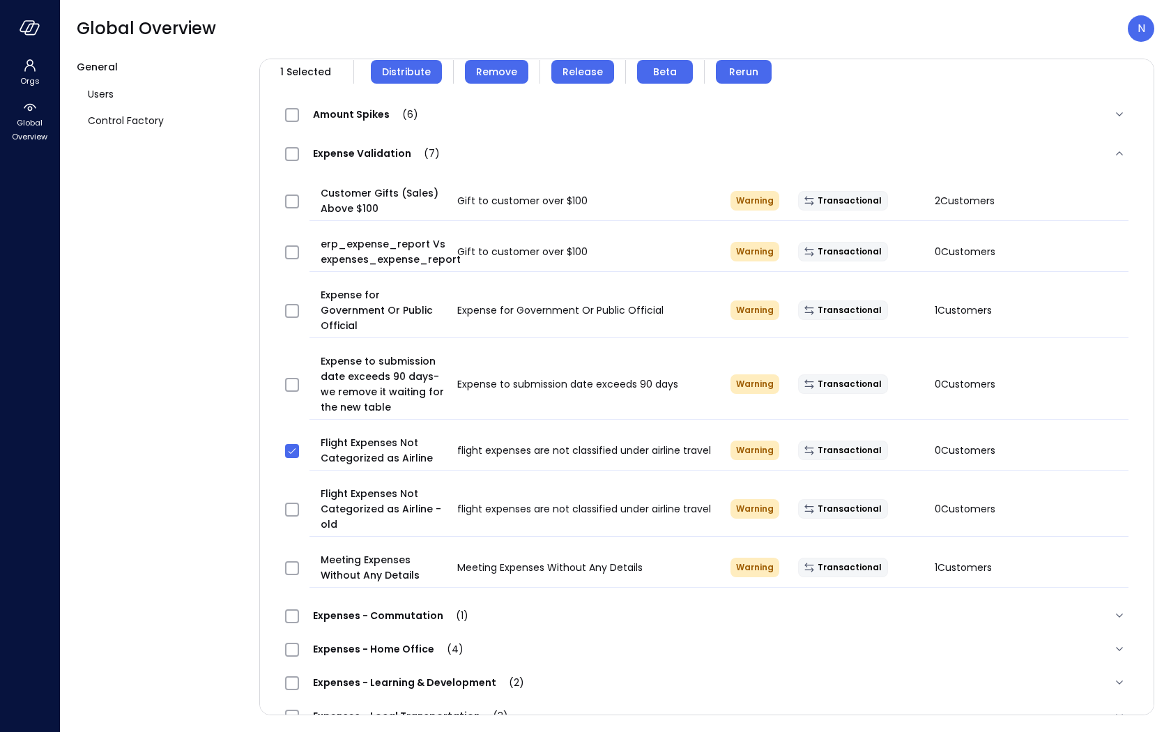
click at [403, 69] on span "Distribute" at bounding box center [406, 71] width 49 height 15
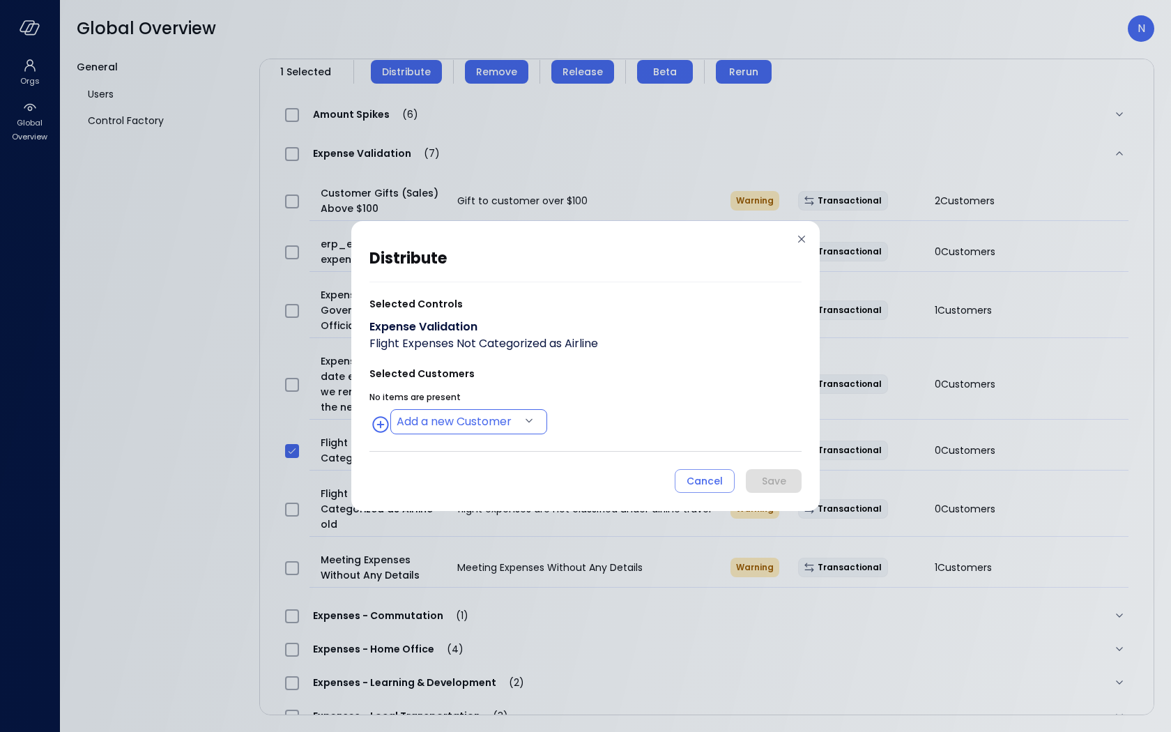
click at [411, 419] on body "Orgs Global Overview Global Overview N General Users Control Factory ​ ​ ERP 7 …" at bounding box center [585, 366] width 1171 height 732
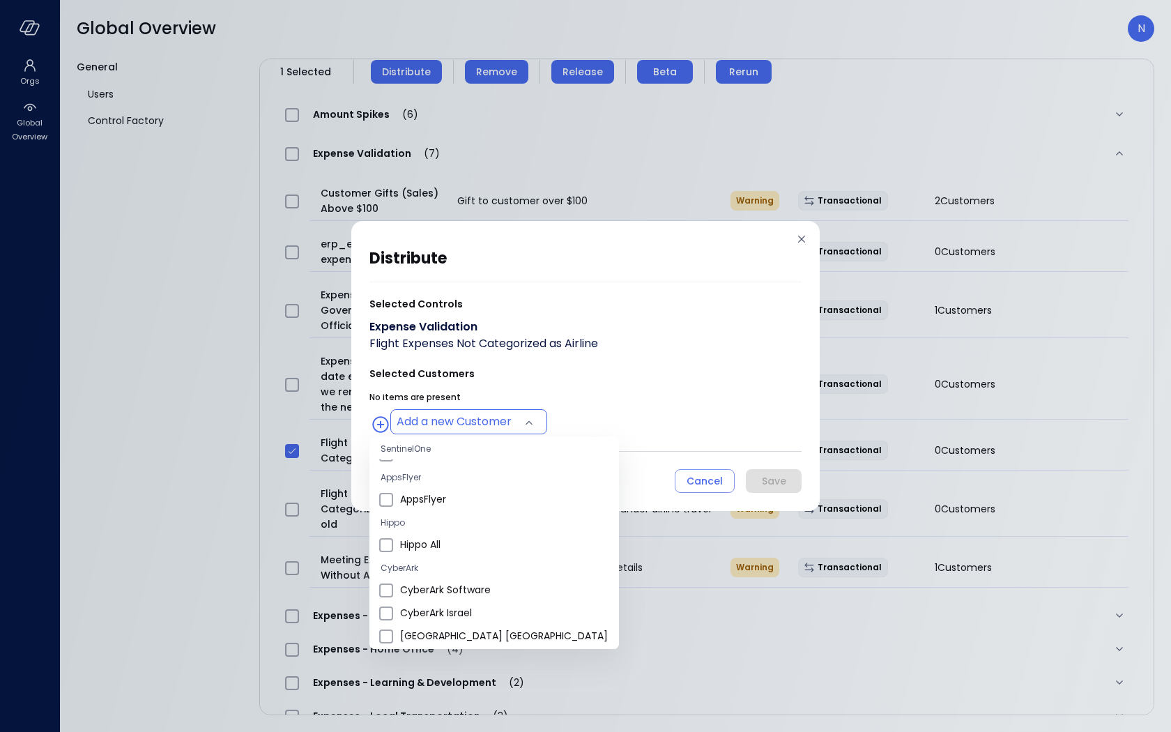
scroll to position [109, 0]
click at [624, 384] on div at bounding box center [585, 366] width 1171 height 732
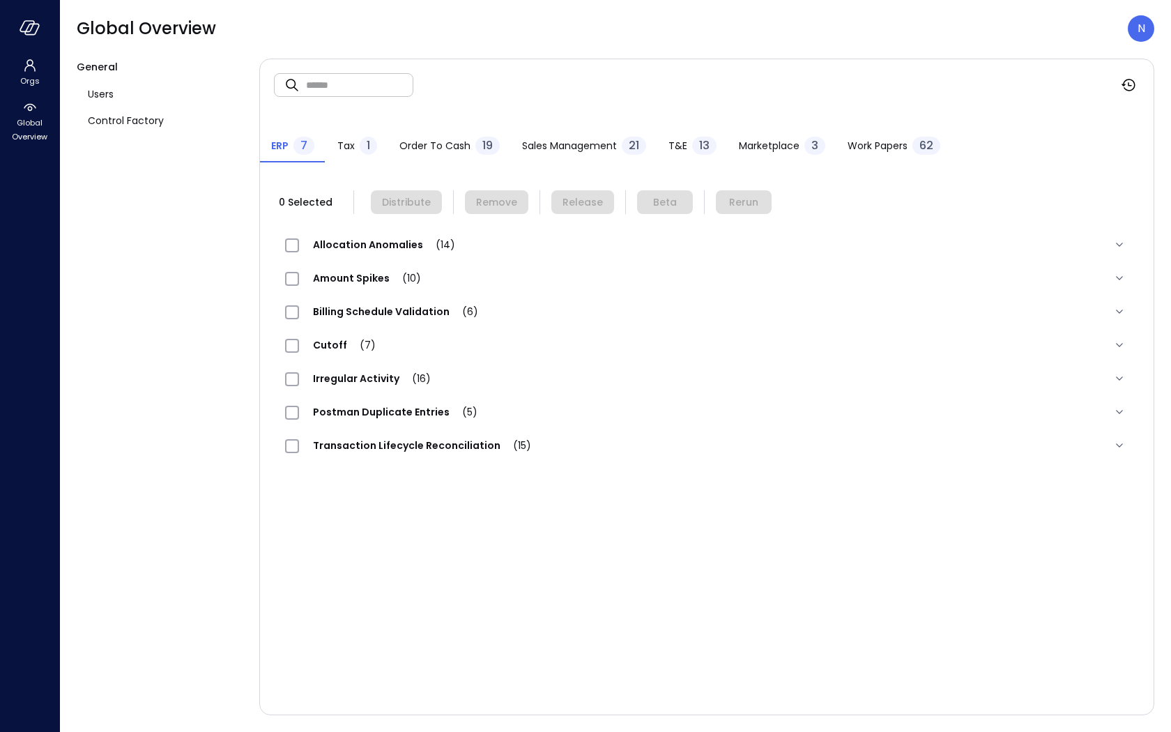
click at [672, 146] on span "T&E" at bounding box center [677, 145] width 19 height 15
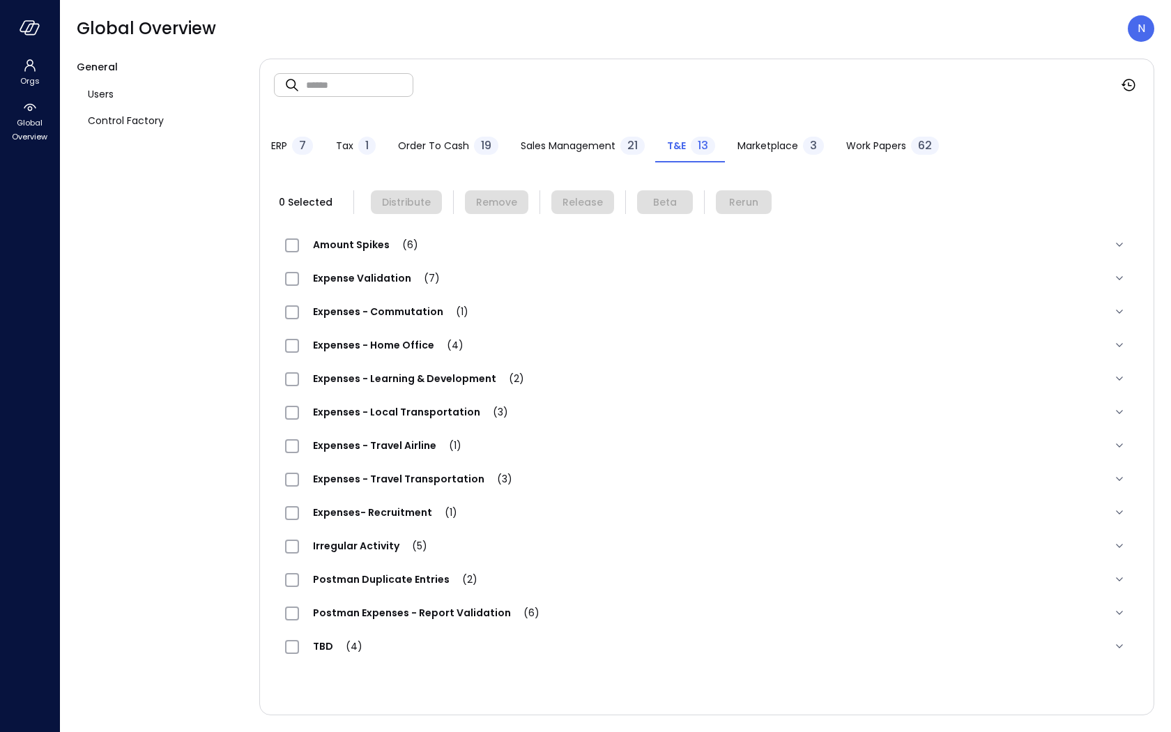
click at [380, 275] on span "Expense Validation (7)" at bounding box center [376, 278] width 155 height 14
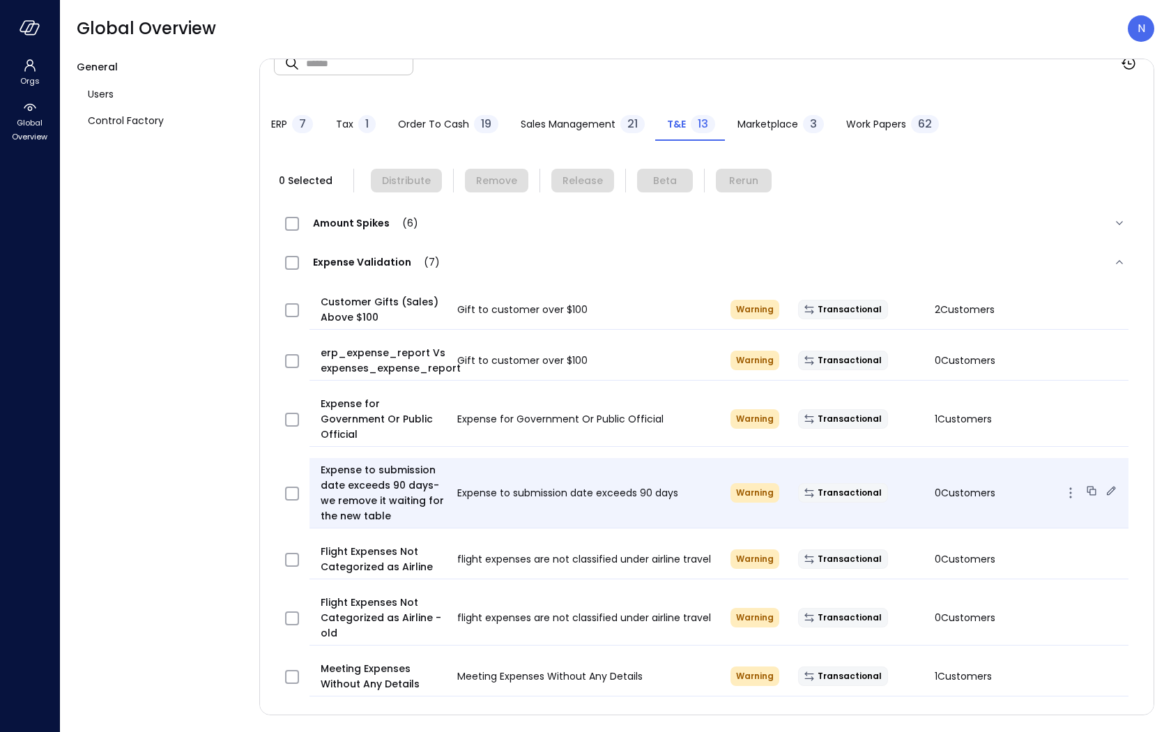
scroll to position [26, 0]
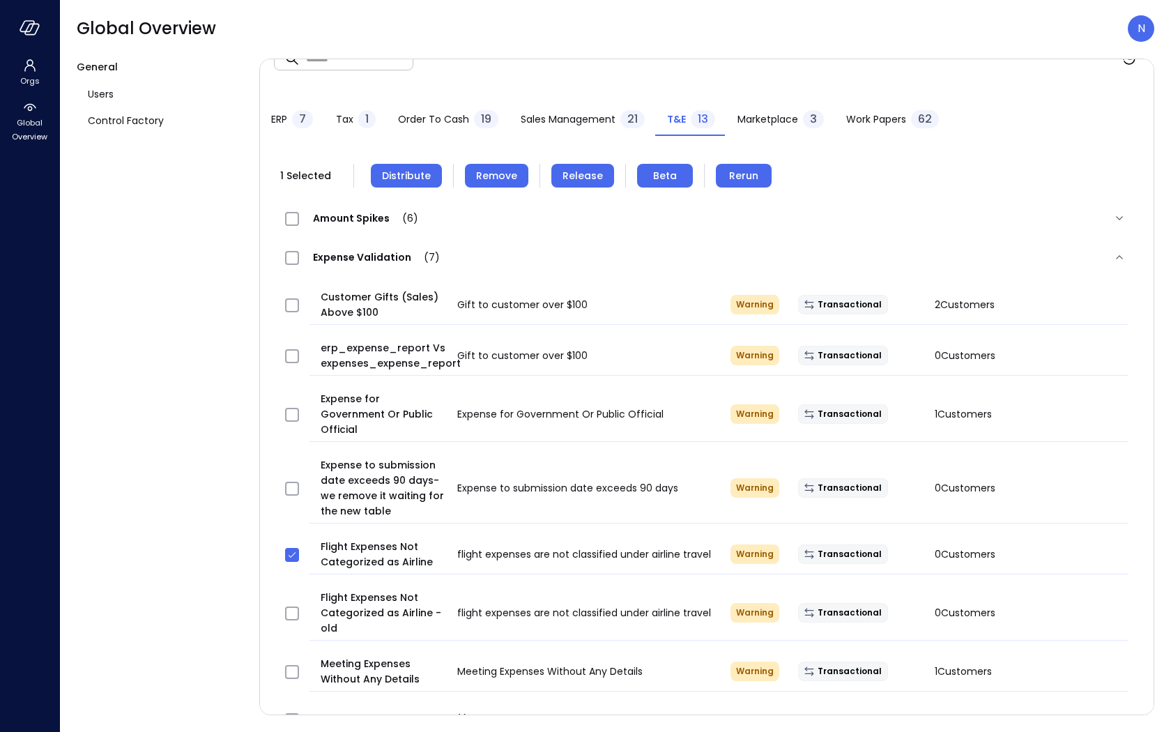
click at [422, 169] on span "Distribute" at bounding box center [406, 175] width 49 height 15
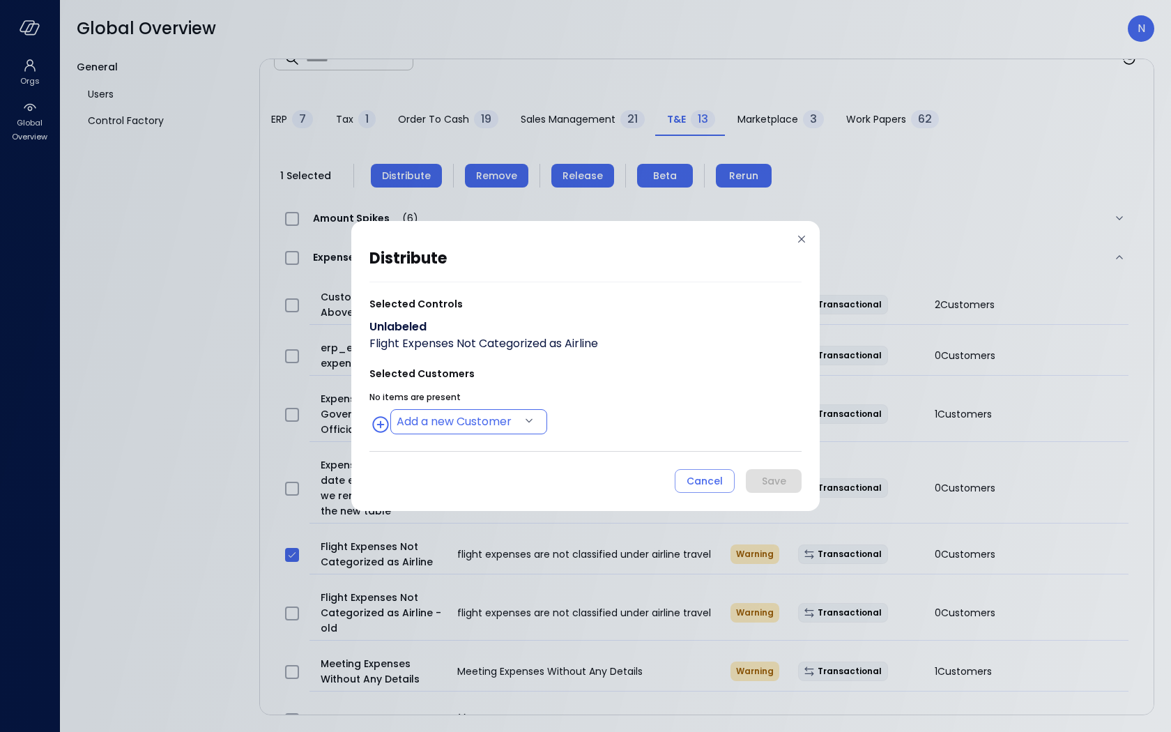
click at [469, 430] on body "Orgs Global Overview Global Overview N General Users Control Factory ​ ​ ERP 7 …" at bounding box center [585, 366] width 1171 height 732
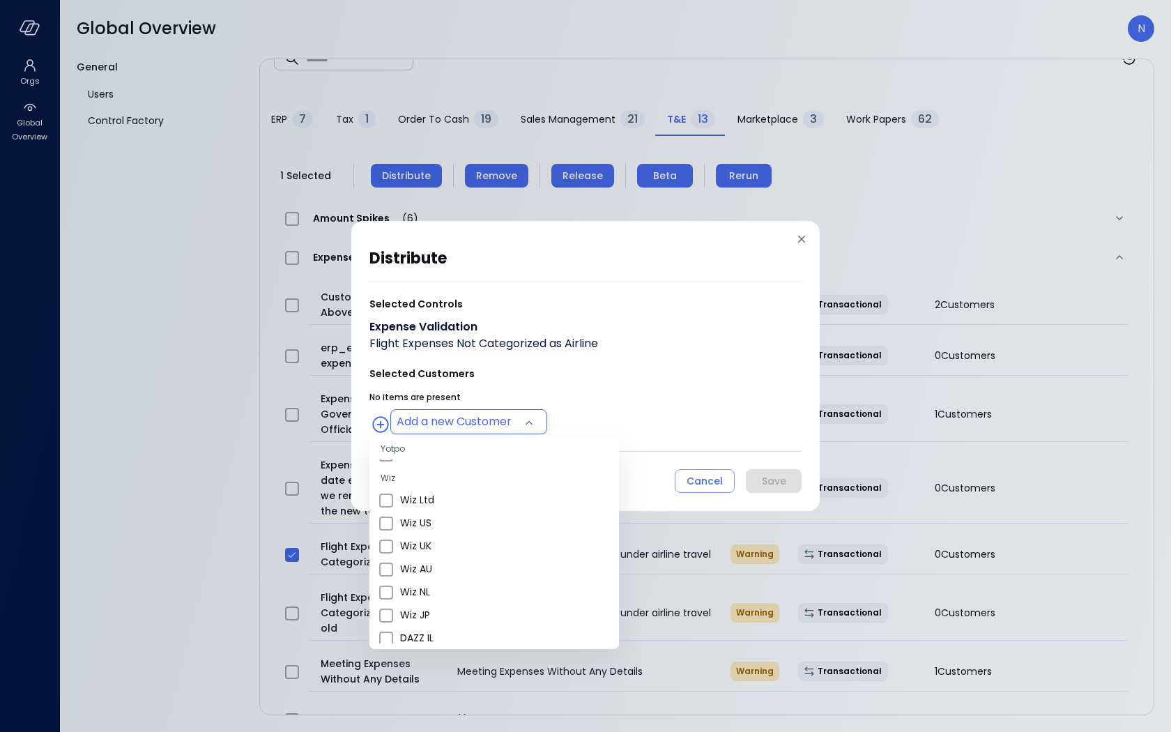
scroll to position [514, 0]
click at [454, 518] on span "Wiz US" at bounding box center [504, 520] width 208 height 15
type input "**********"
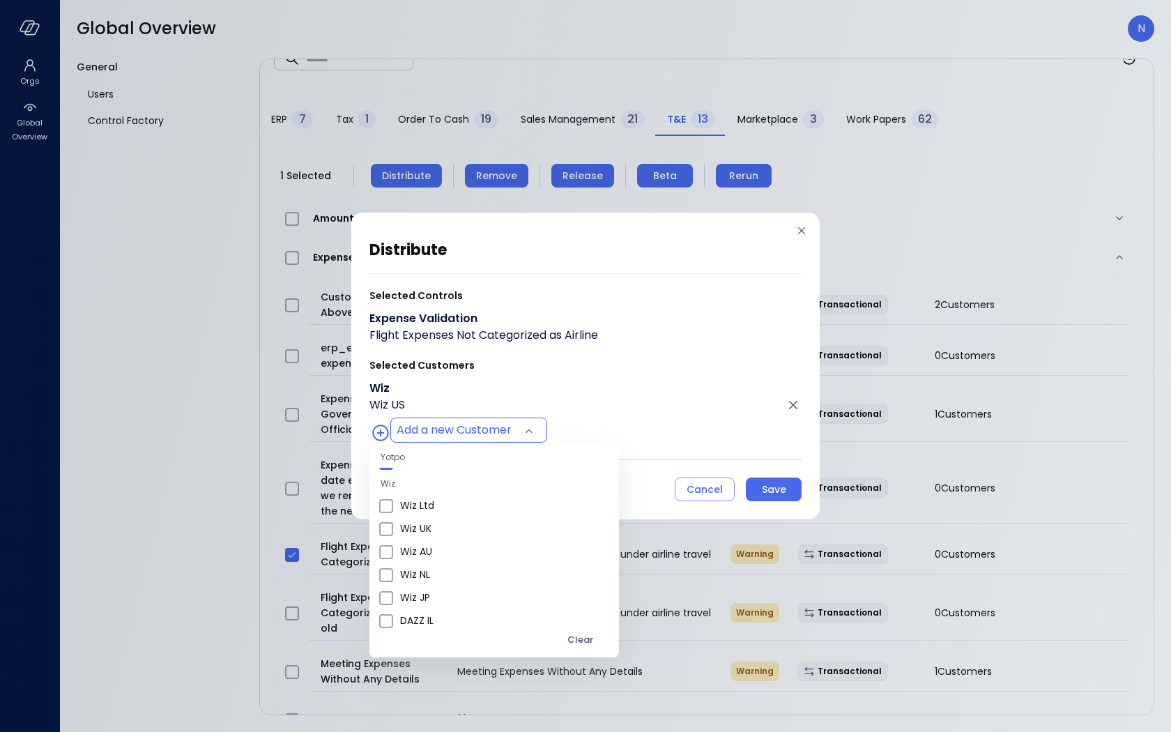
click at [721, 352] on div at bounding box center [585, 366] width 1171 height 732
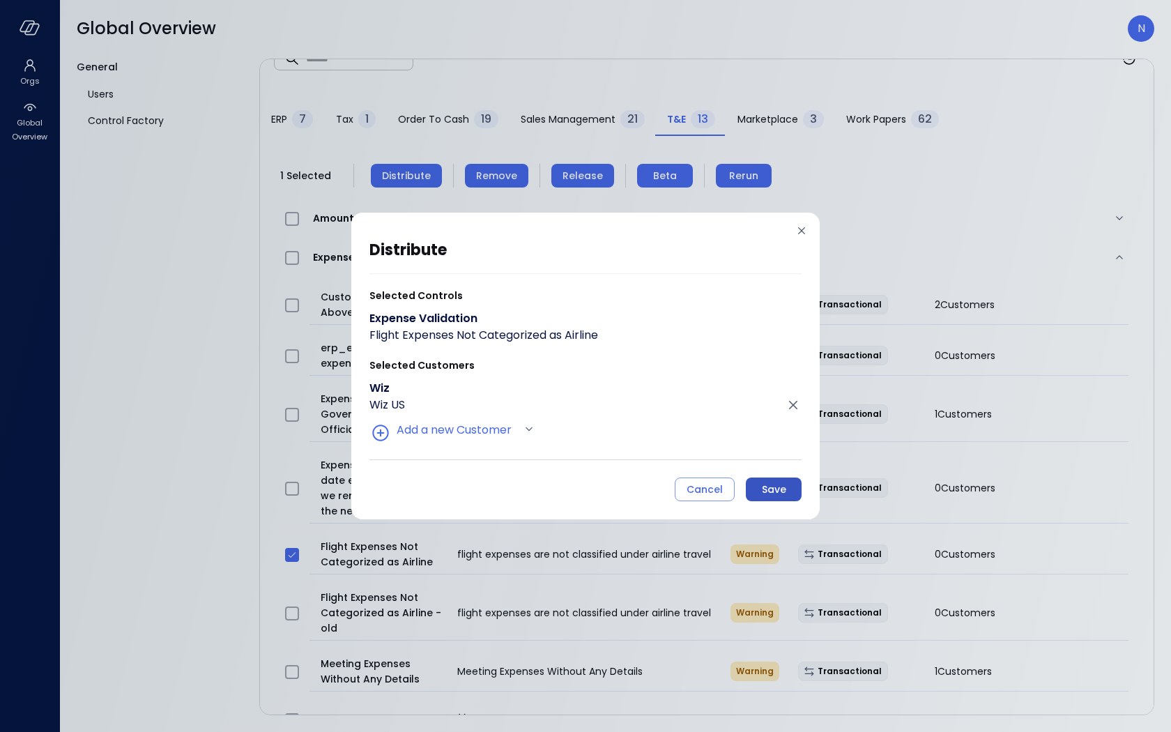
click at [771, 488] on div "Save" at bounding box center [774, 489] width 24 height 17
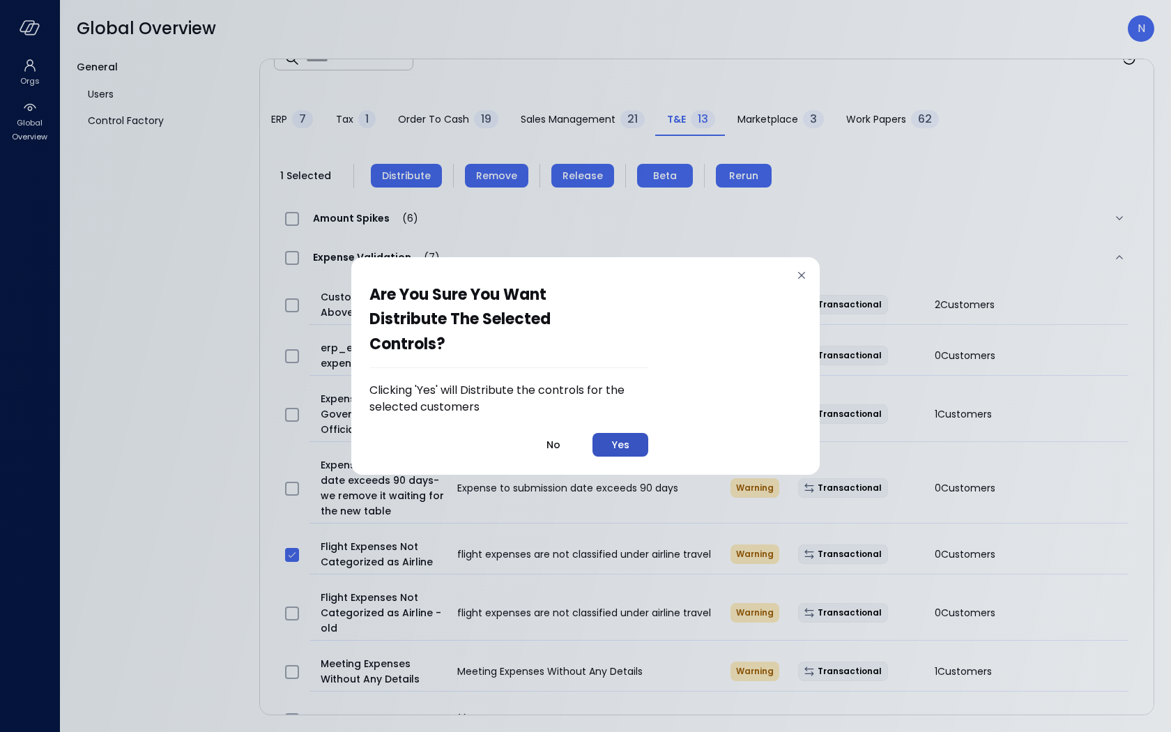
click at [619, 437] on div "Yes" at bounding box center [620, 444] width 17 height 17
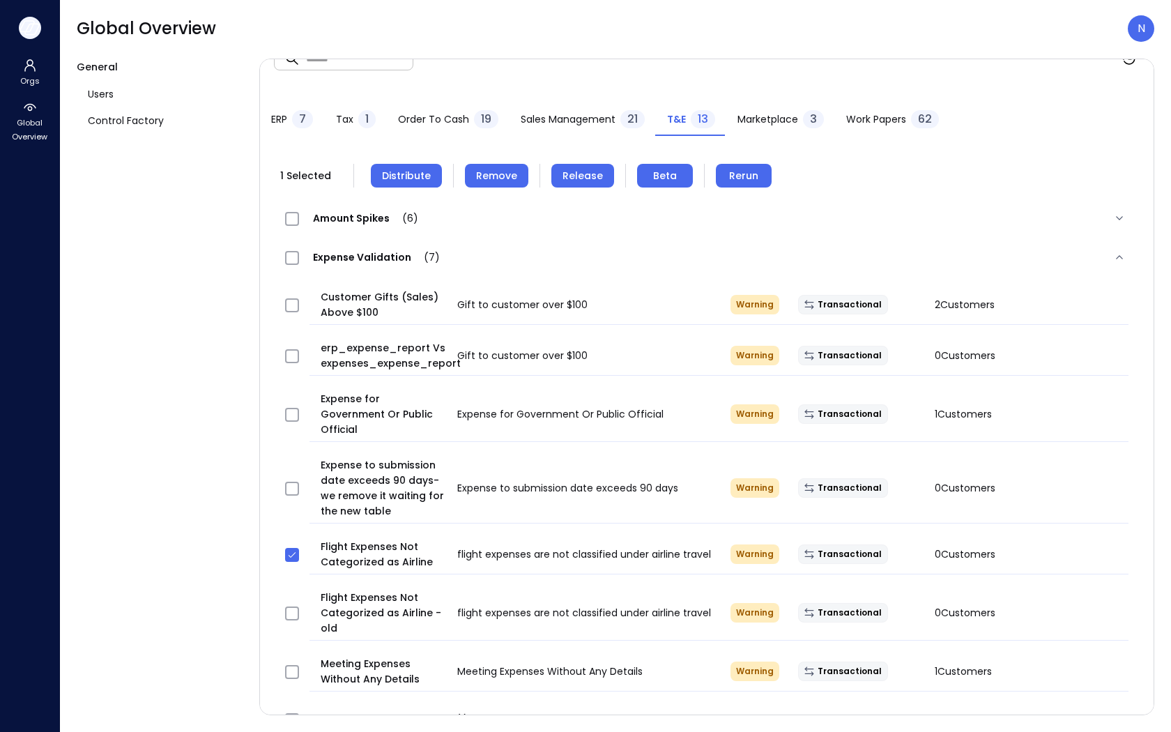
click at [26, 34] on icon "button" at bounding box center [32, 29] width 14 height 10
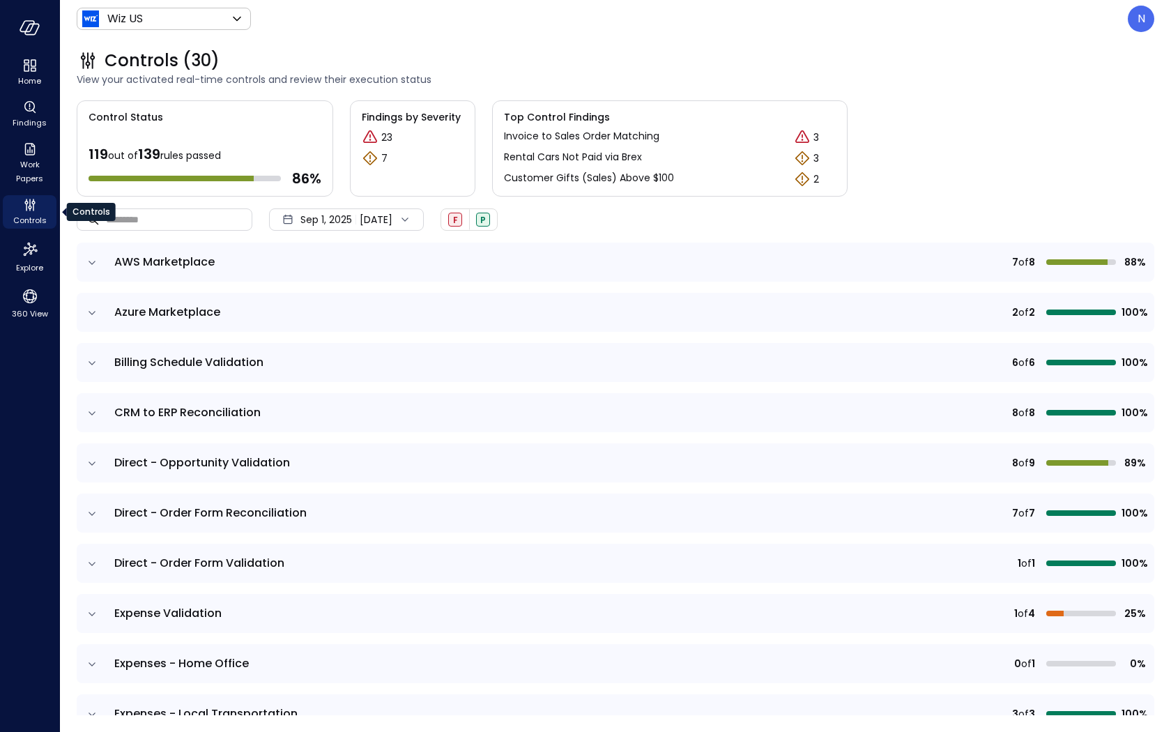
click at [31, 215] on span "Controls" at bounding box center [29, 220] width 33 height 14
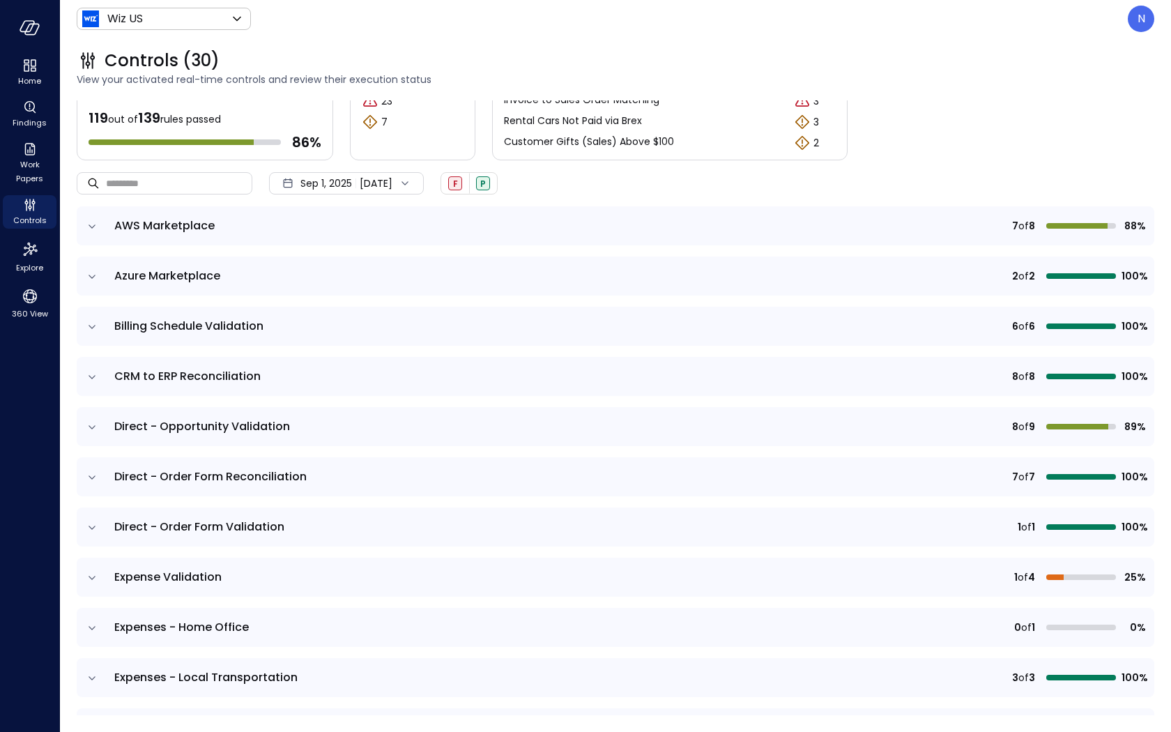
scroll to position [47, 0]
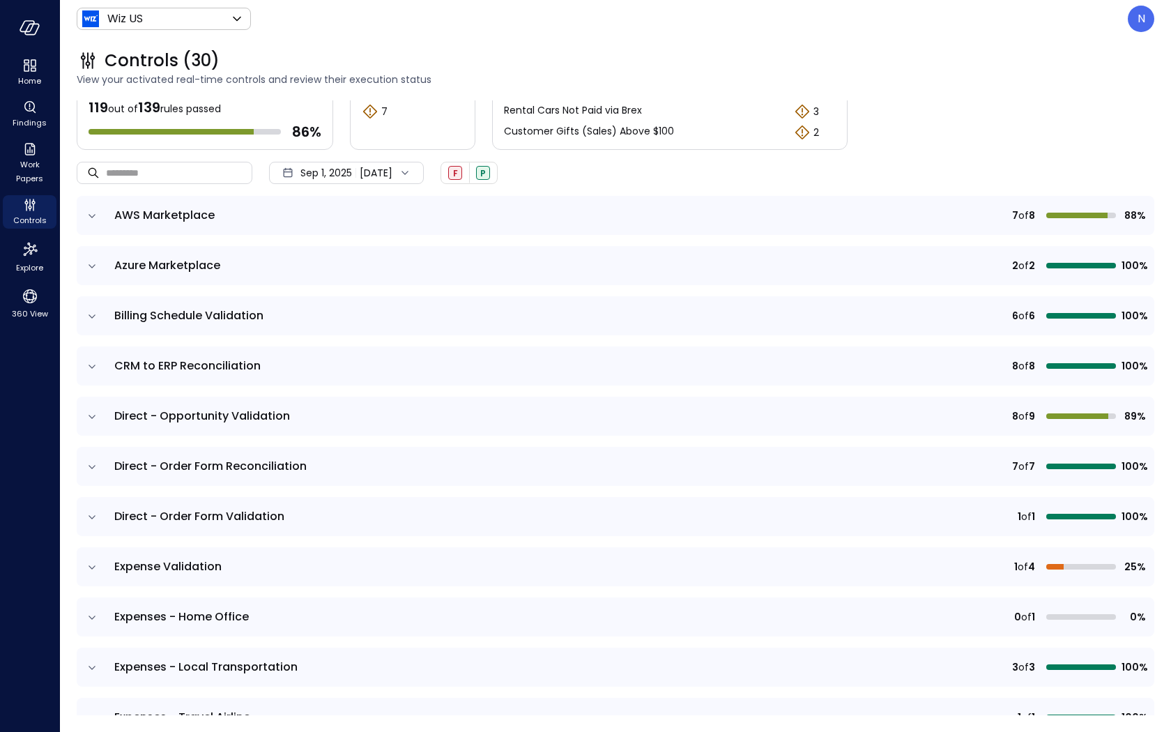
click at [88, 565] on icon "expand row" at bounding box center [91, 566] width 7 height 3
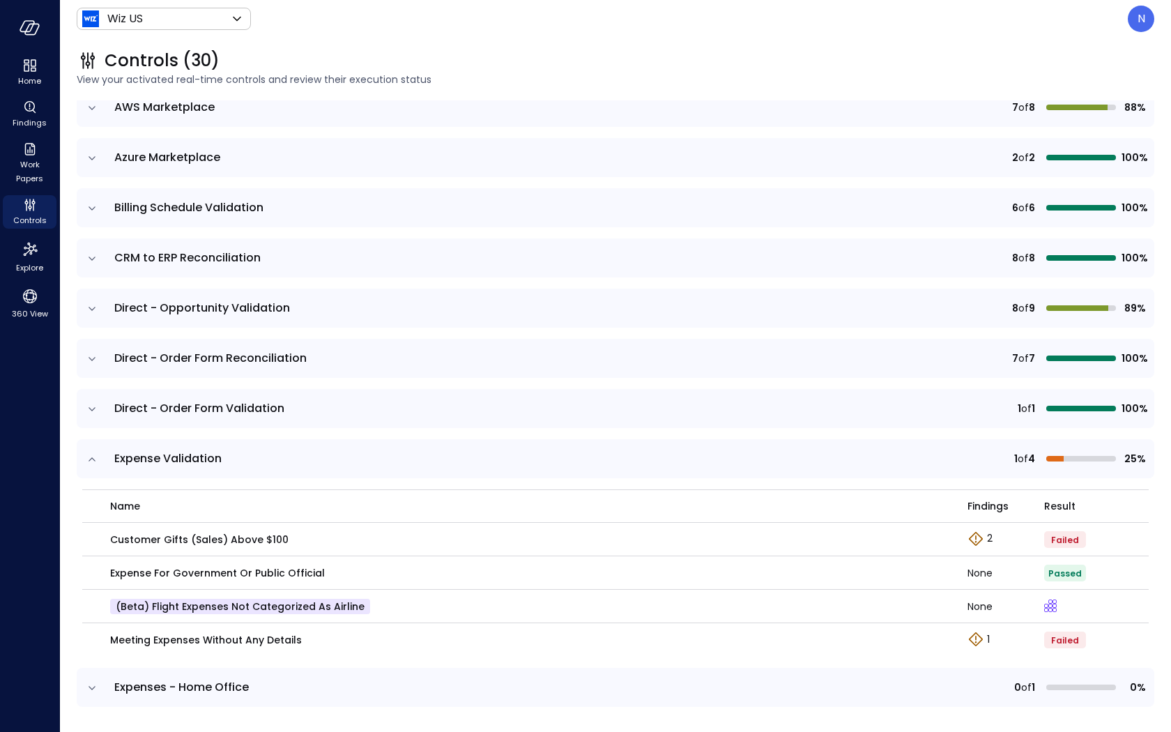
scroll to position [155, 0]
